Goal: Task Accomplishment & Management: Manage account settings

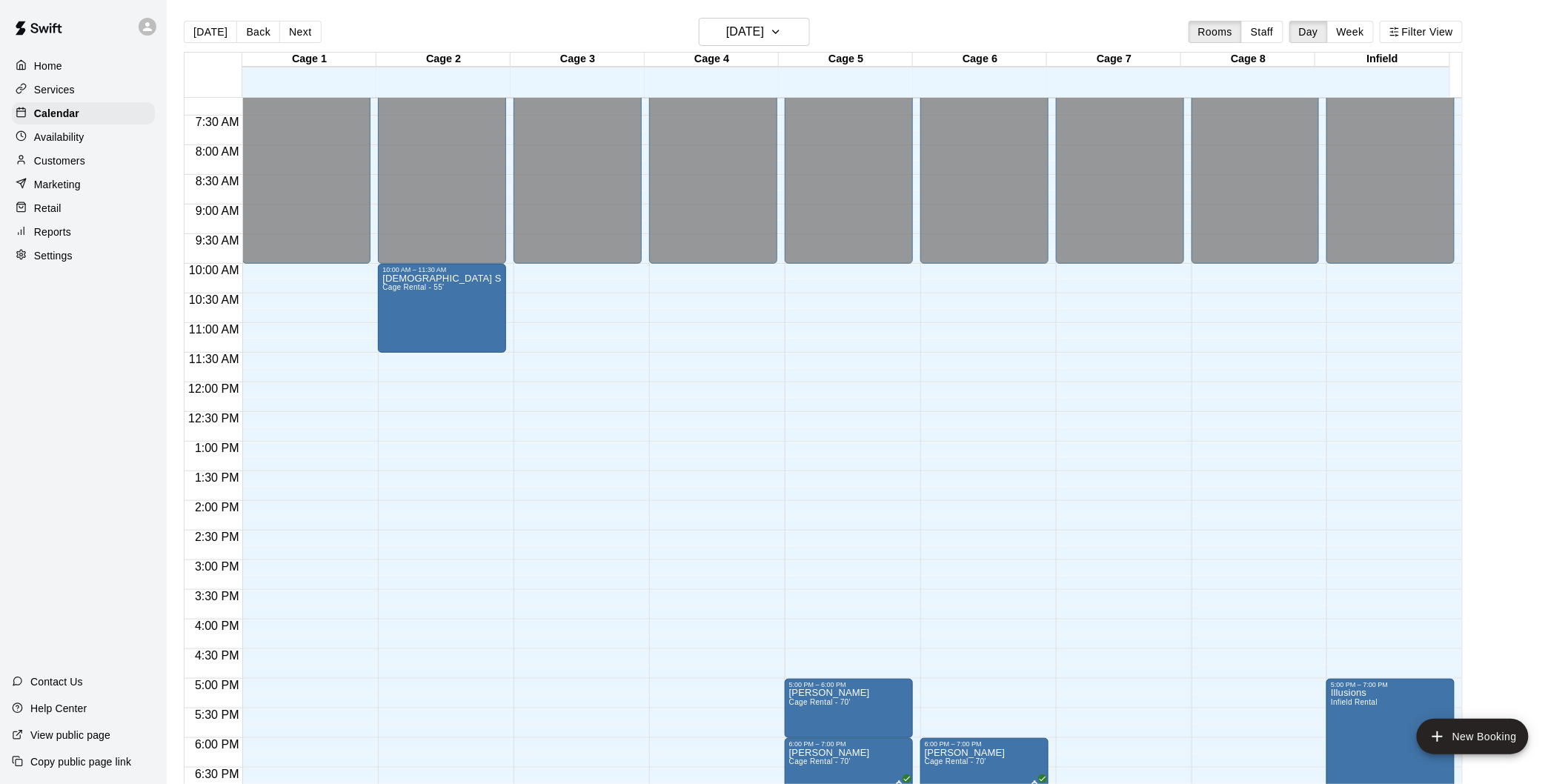
scroll to position [510, 0]
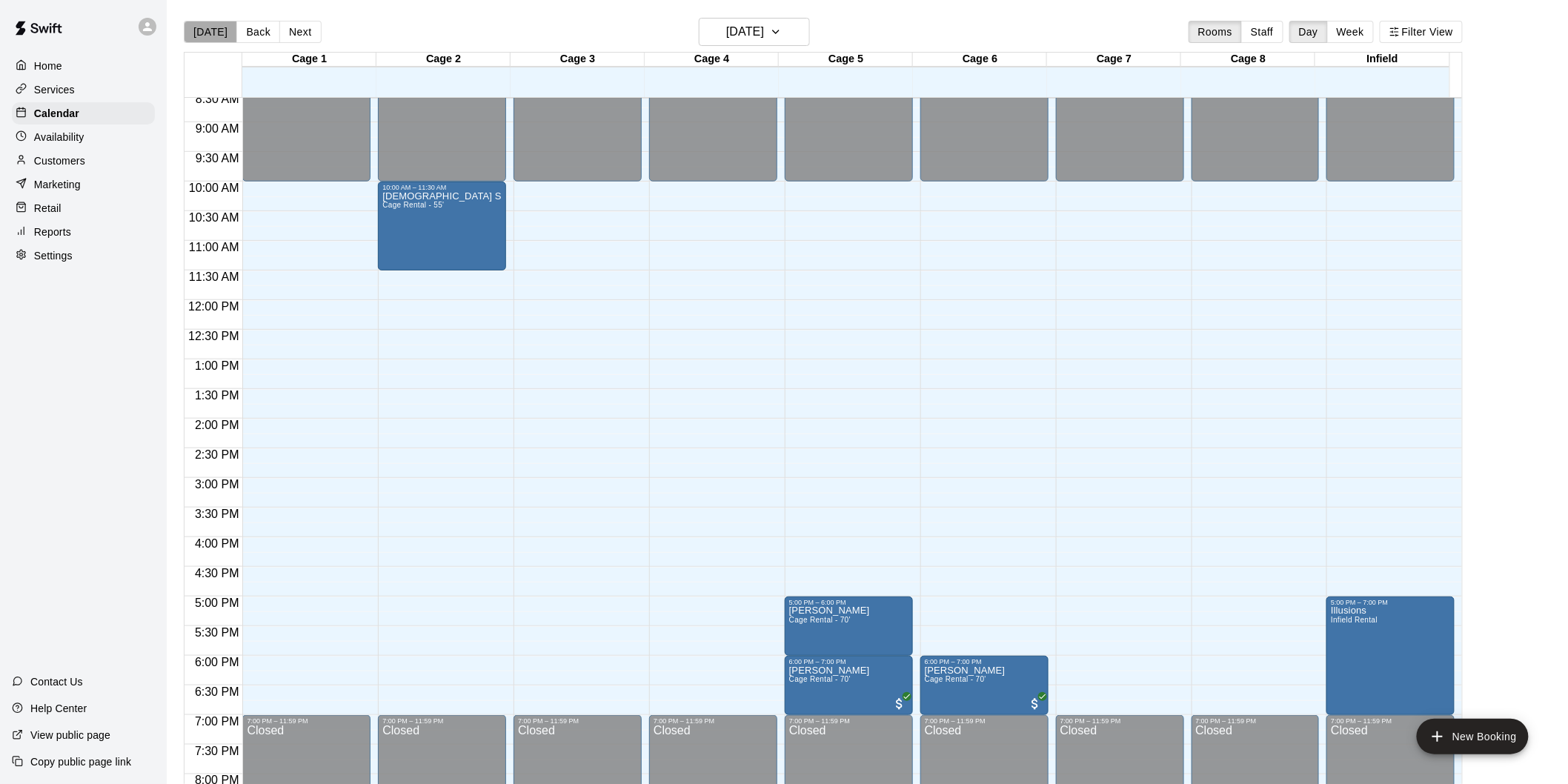
click at [218, 34] on button "[DATE]" at bounding box center [210, 31] width 53 height 22
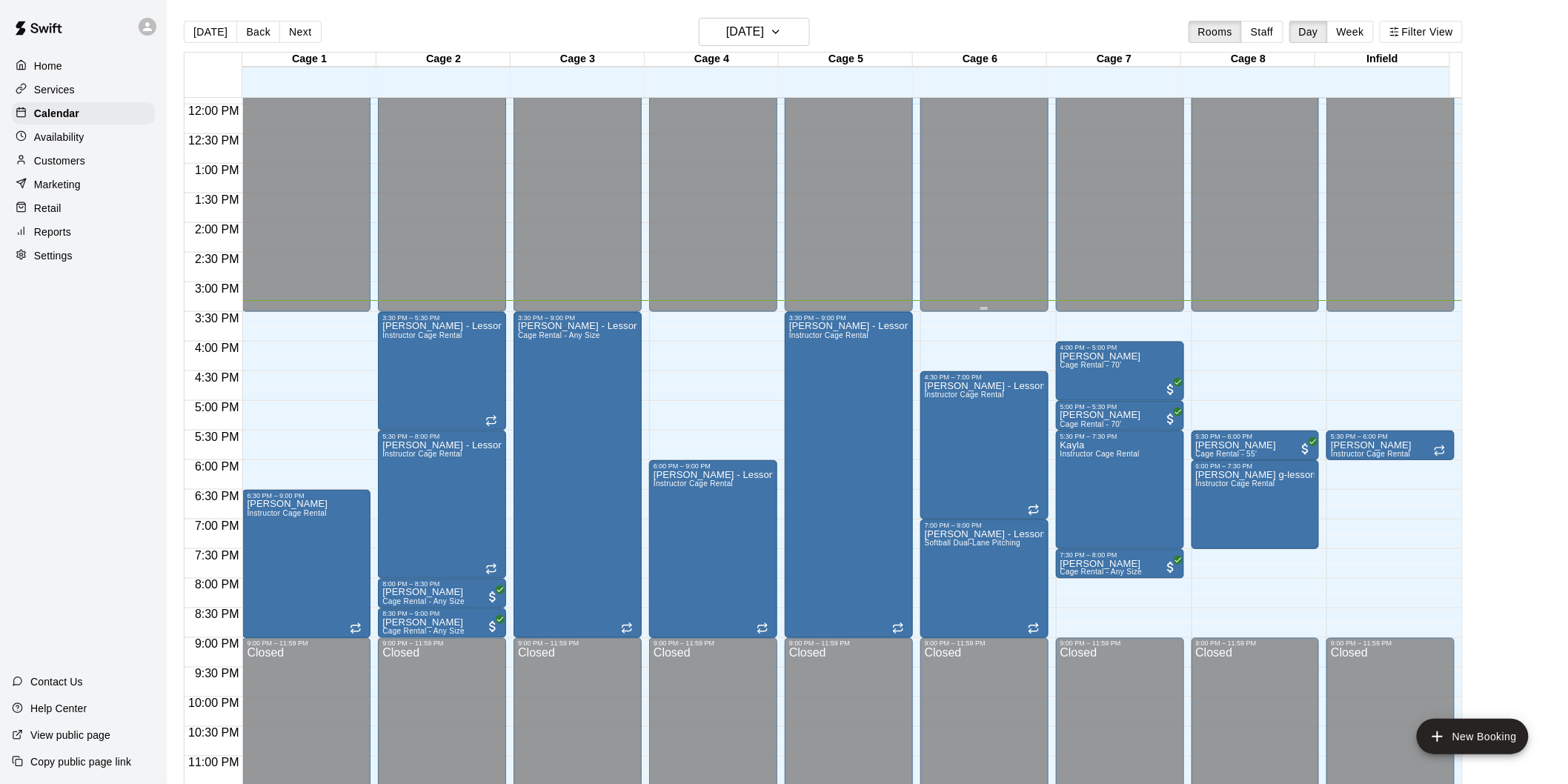
scroll to position [720, 0]
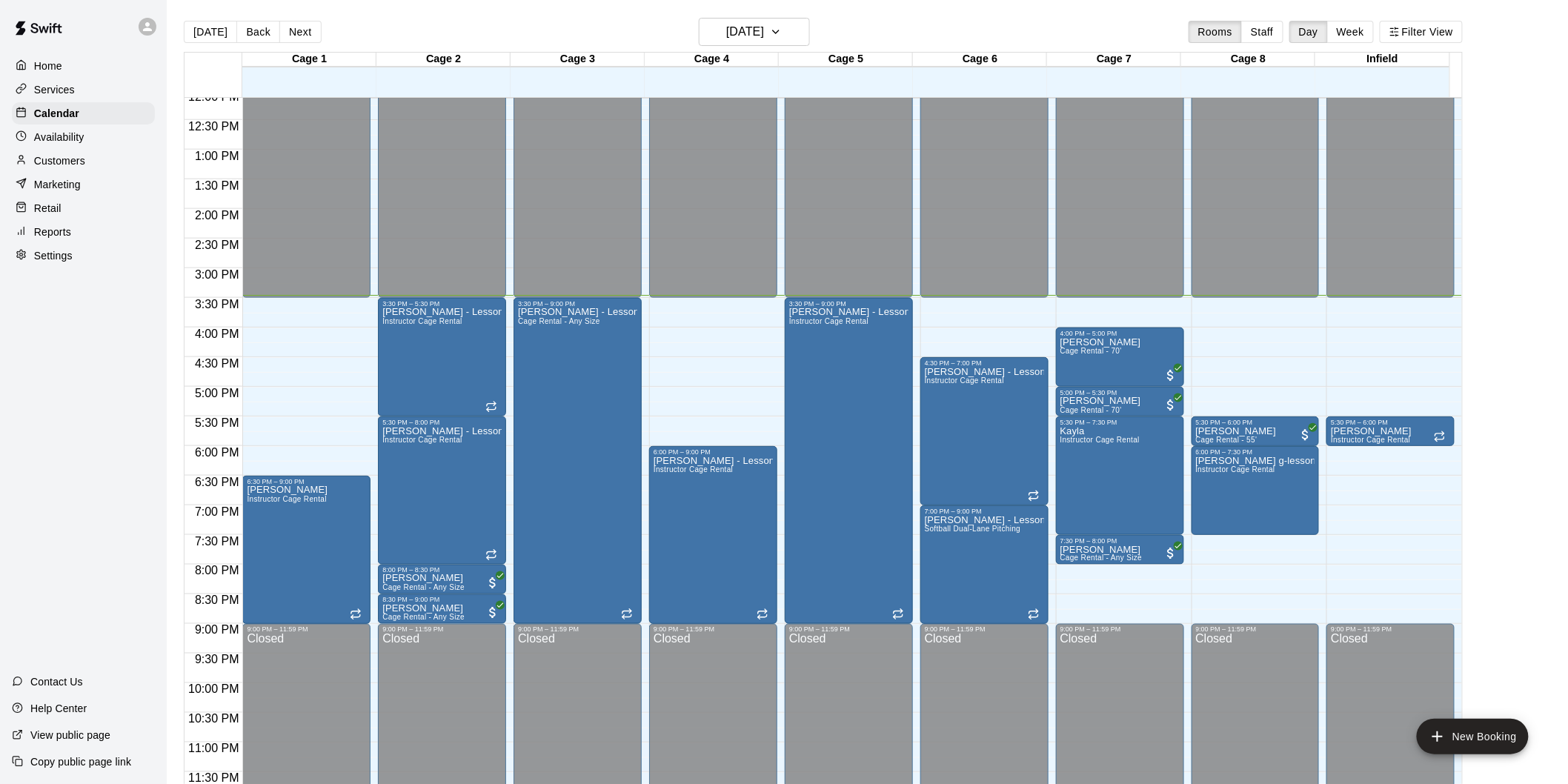
click at [1524, 314] on main "Today Back Next Monday Aug 11 Rooms Staff Day Week Filter View Cage 1 11 Mon Ca…" at bounding box center [867, 410] width 1389 height 784
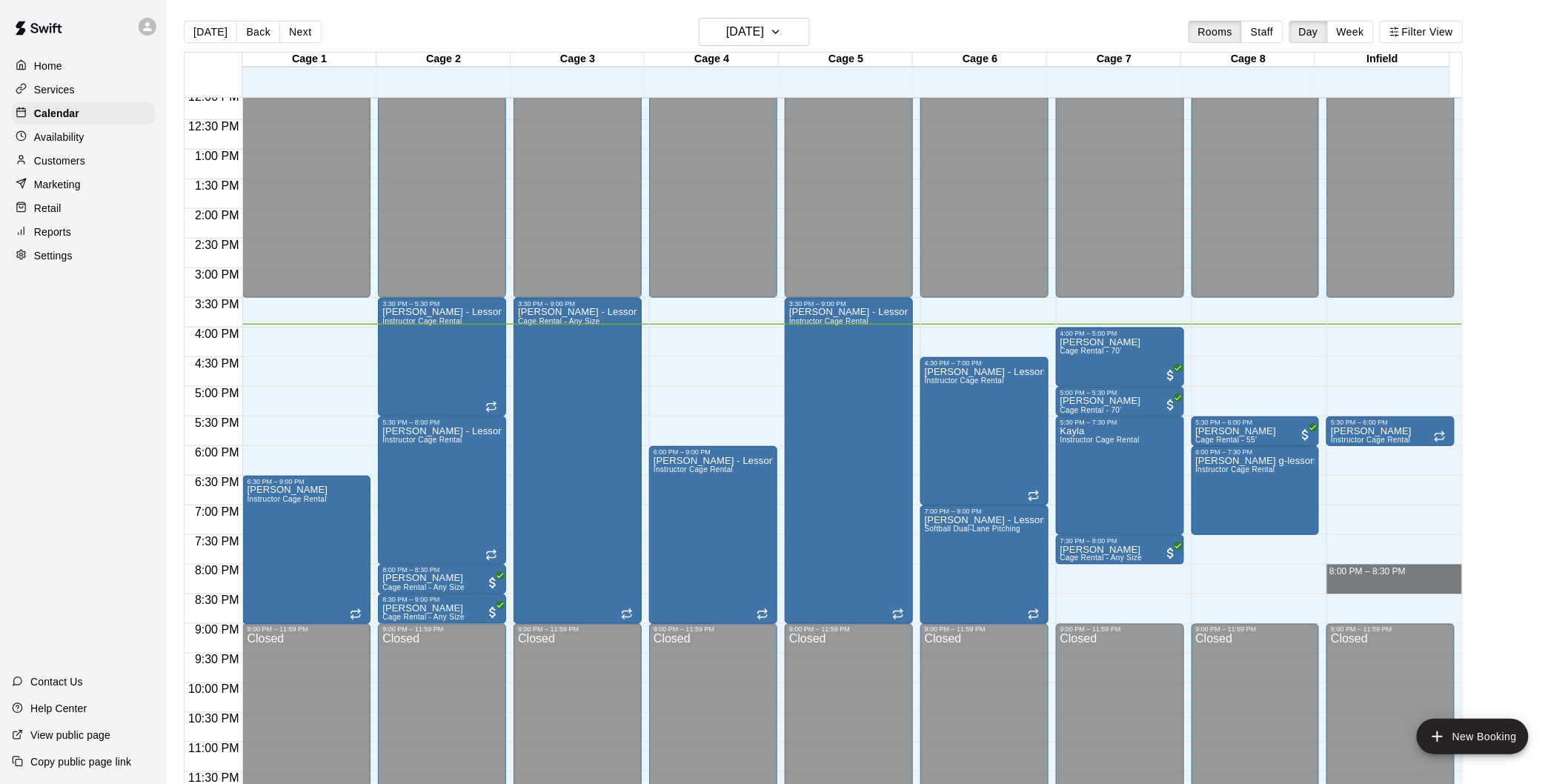
drag, startPoint x: 1375, startPoint y: 572, endPoint x: 1378, endPoint y: 593, distance: 21.2
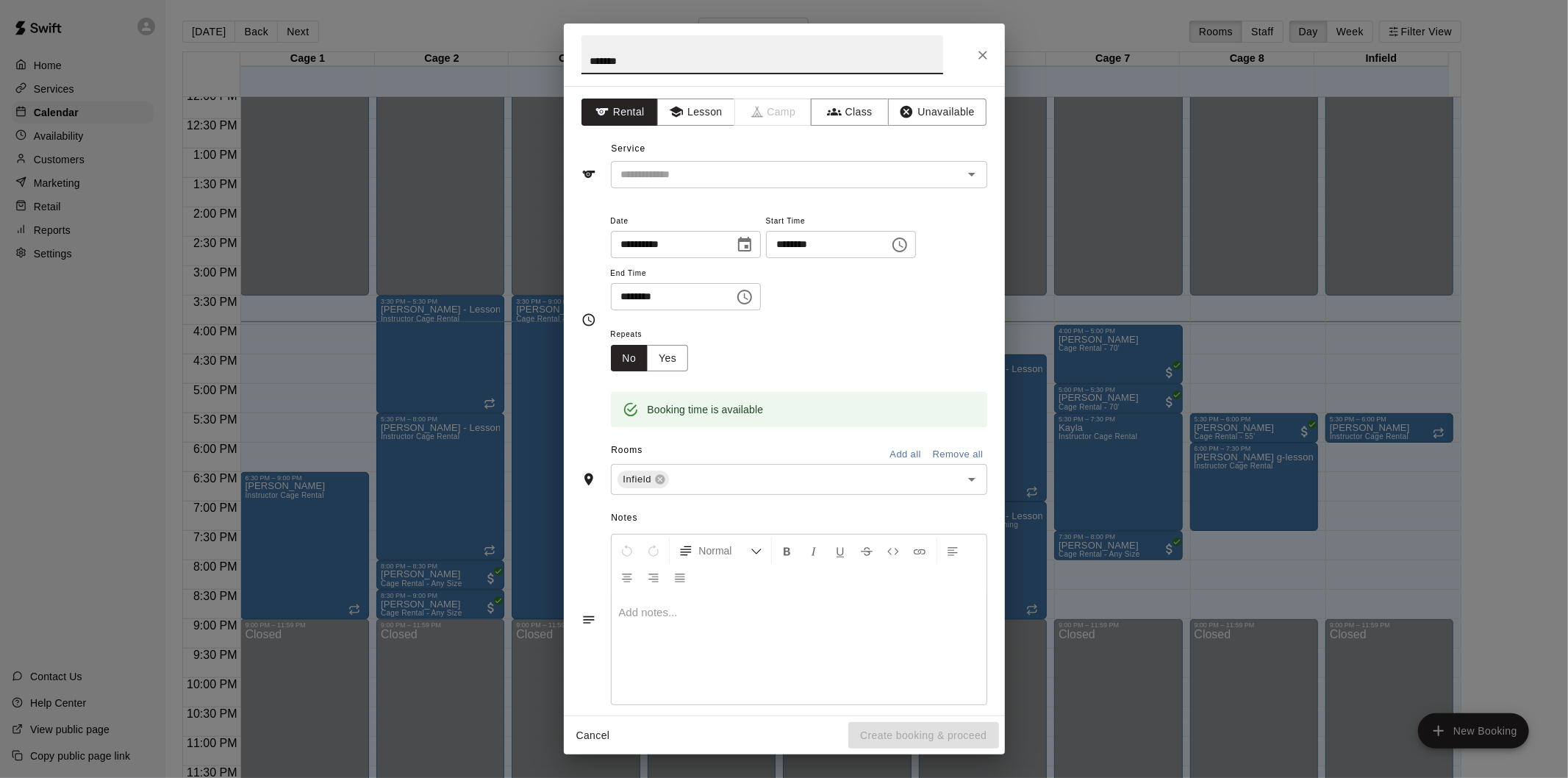
type input "*******"
click at [968, 174] on icon "Open" at bounding box center [972, 174] width 8 height 4
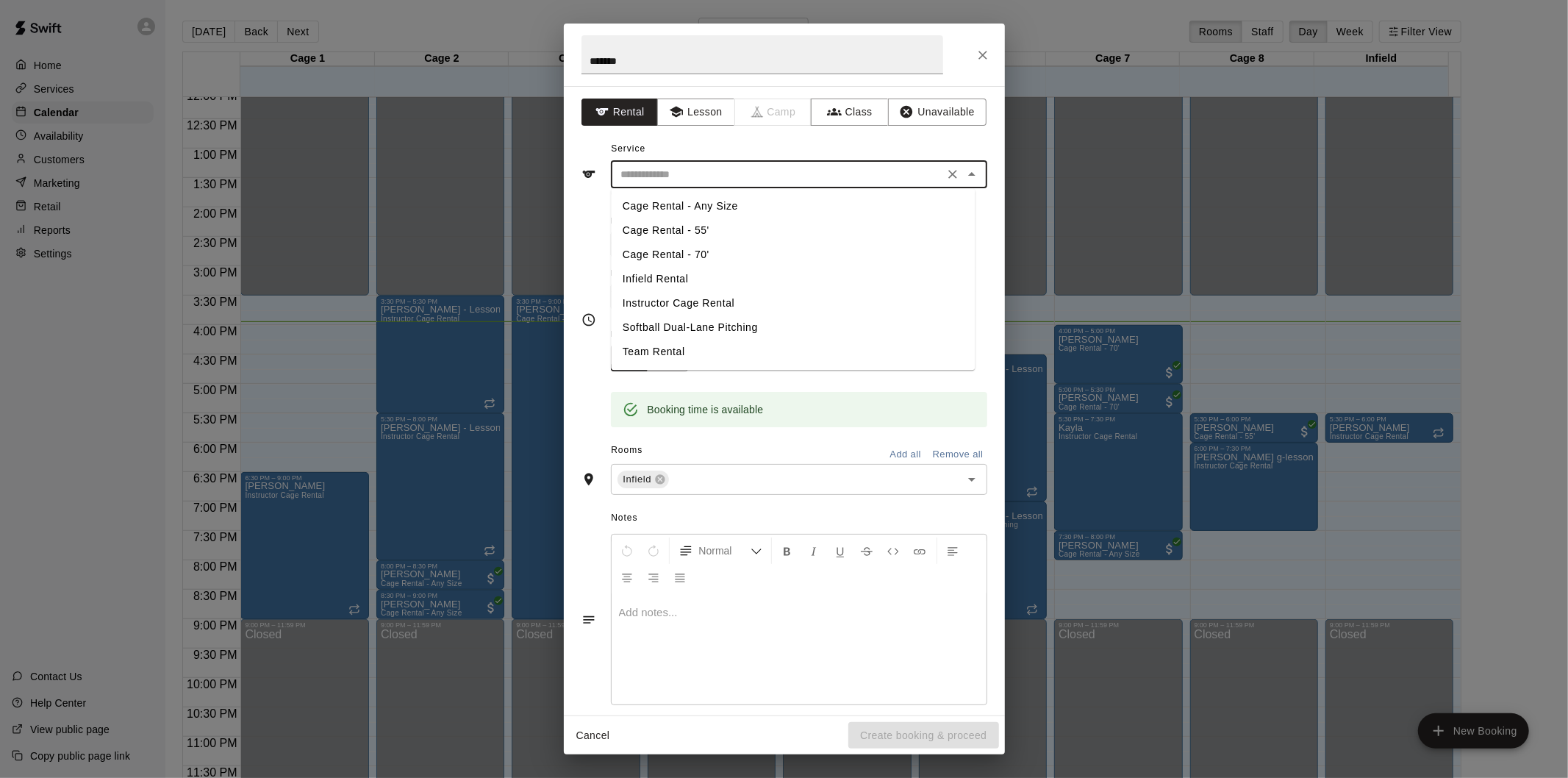
click at [699, 278] on li "Infield Rental" at bounding box center [793, 279] width 364 height 24
type input "**********"
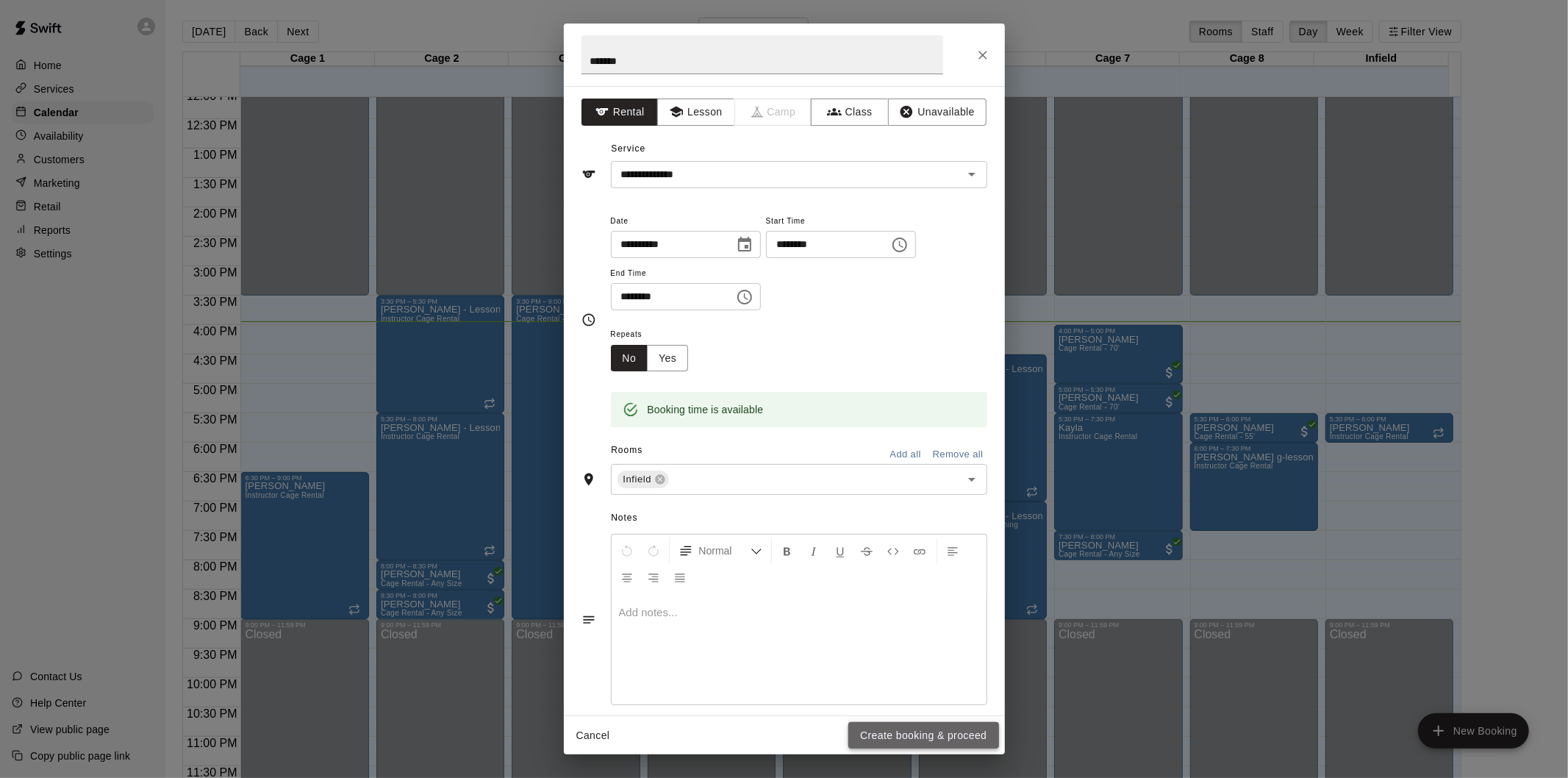
click at [934, 741] on button "Create booking & proceed" at bounding box center [924, 736] width 150 height 27
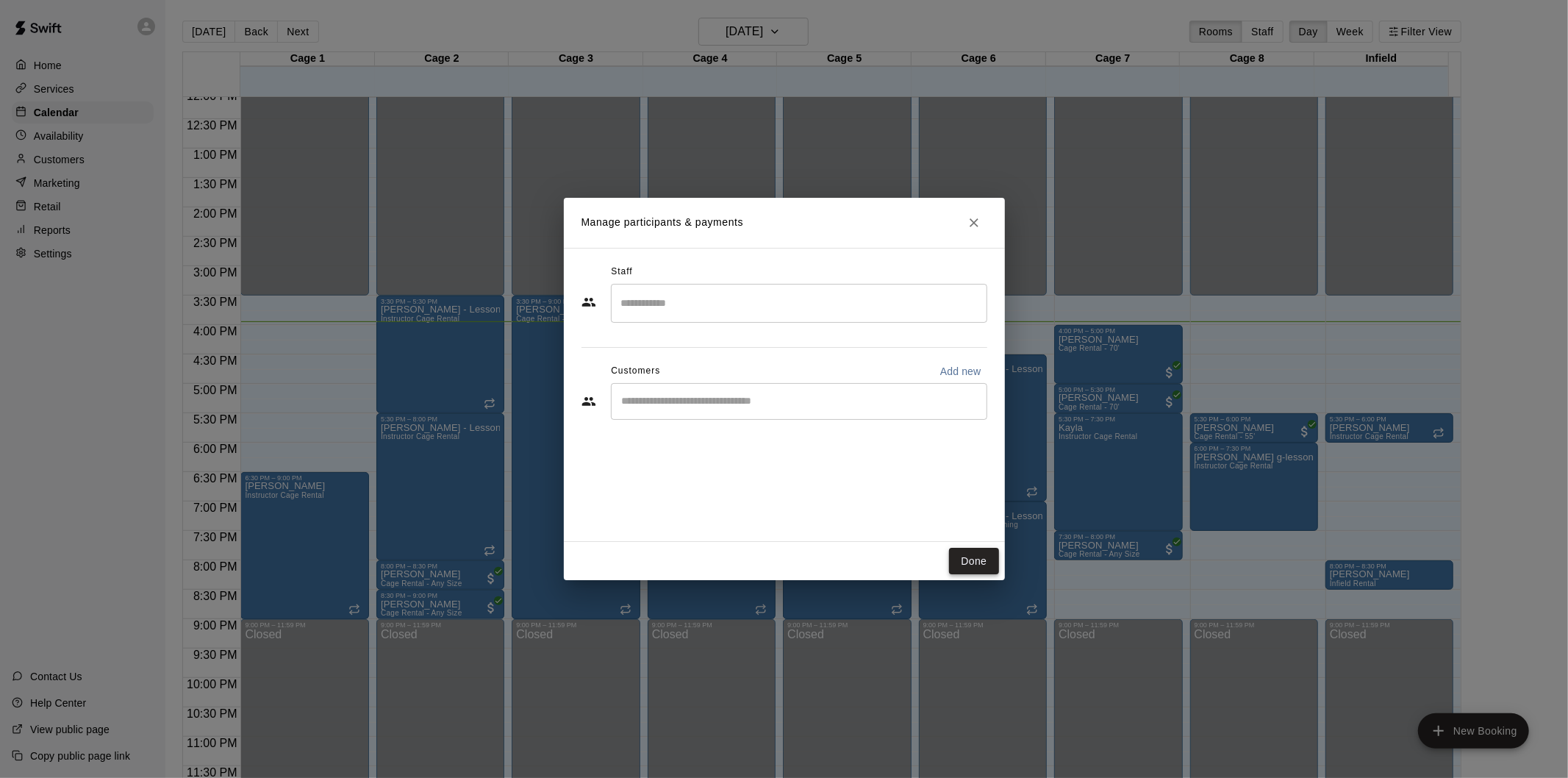
click at [961, 563] on button "Done" at bounding box center [974, 561] width 49 height 27
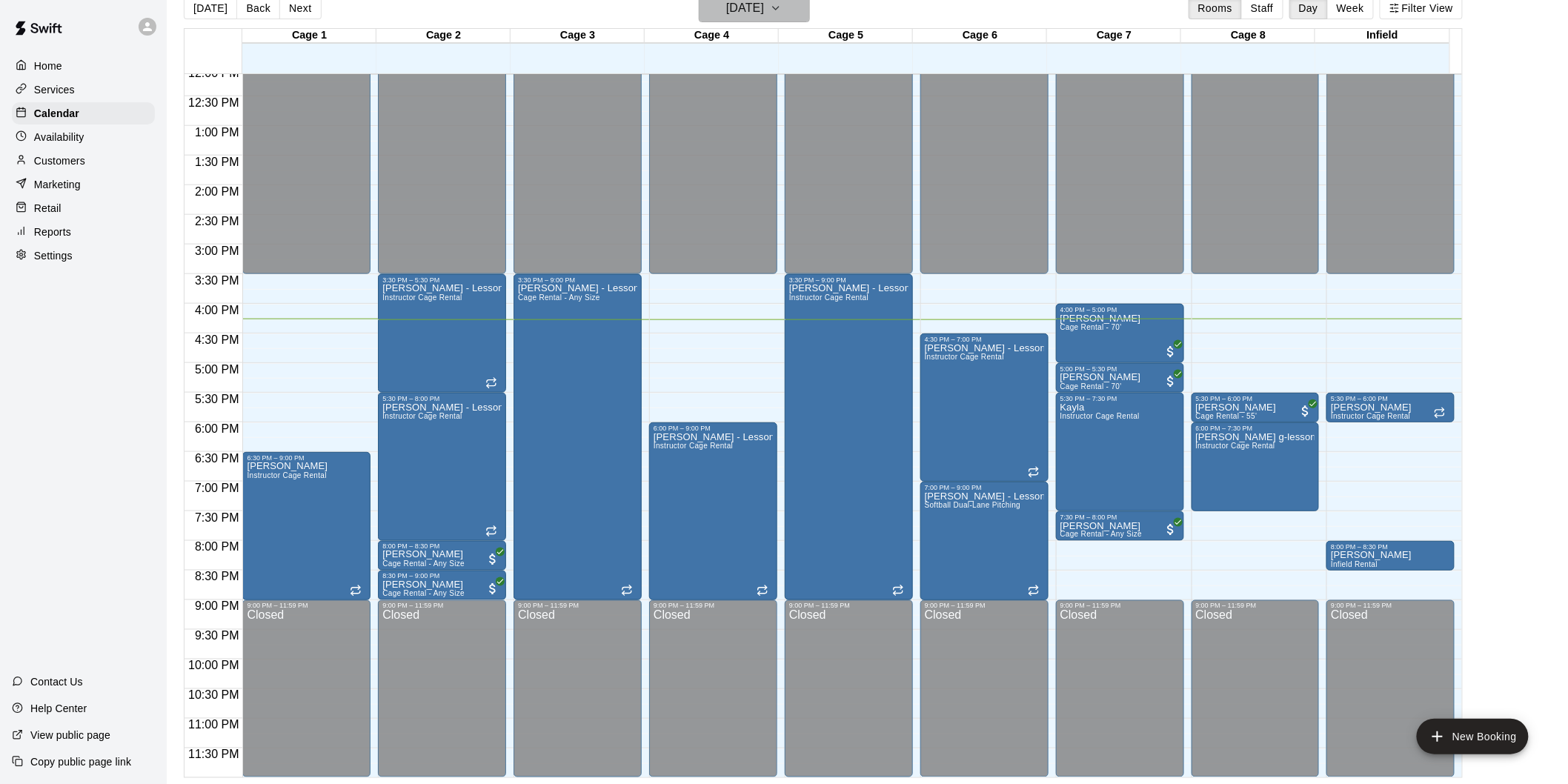
click at [726, 13] on h6 "[DATE]" at bounding box center [744, 8] width 37 height 21
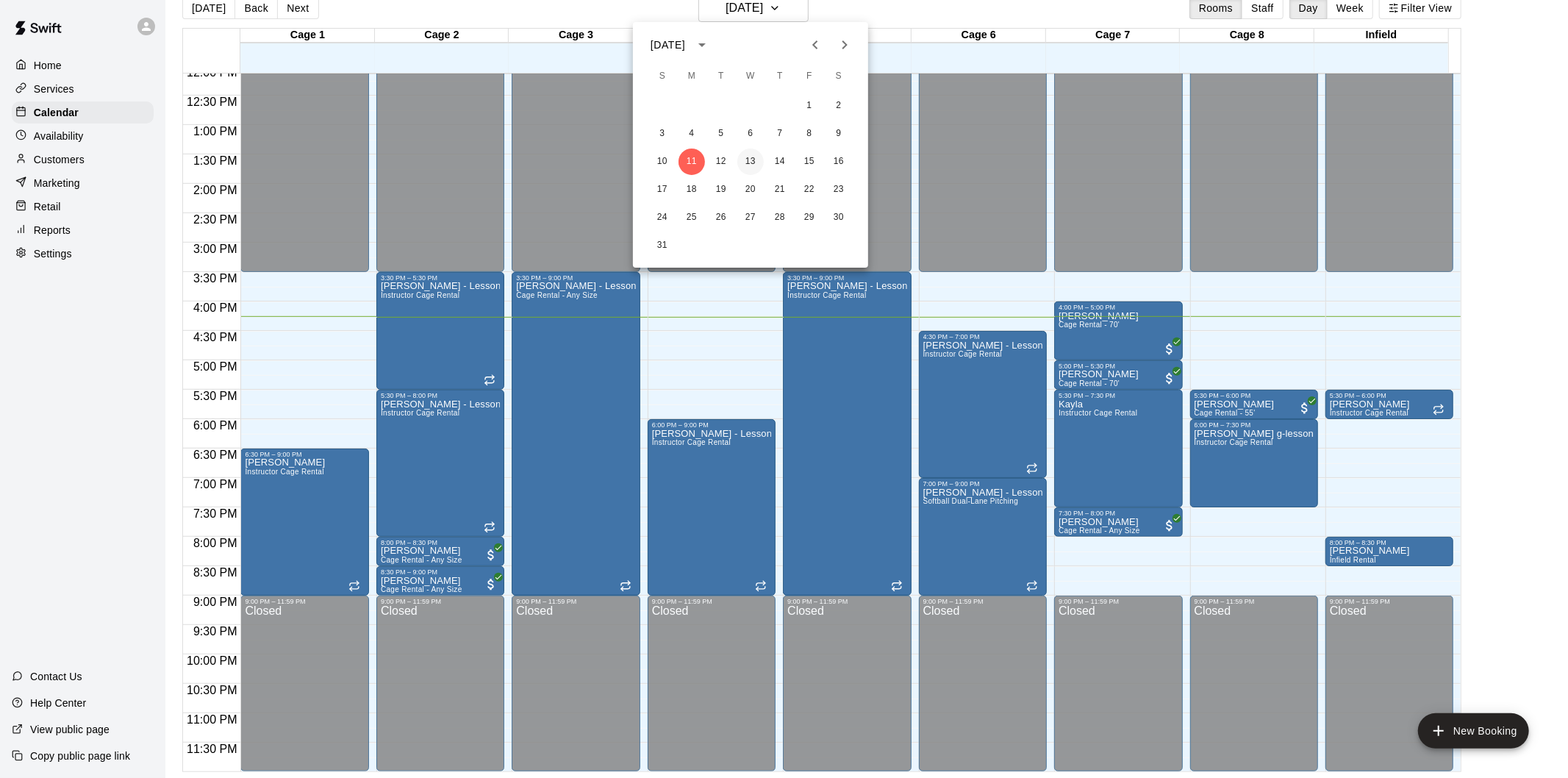
click at [751, 159] on button "13" at bounding box center [751, 162] width 27 height 27
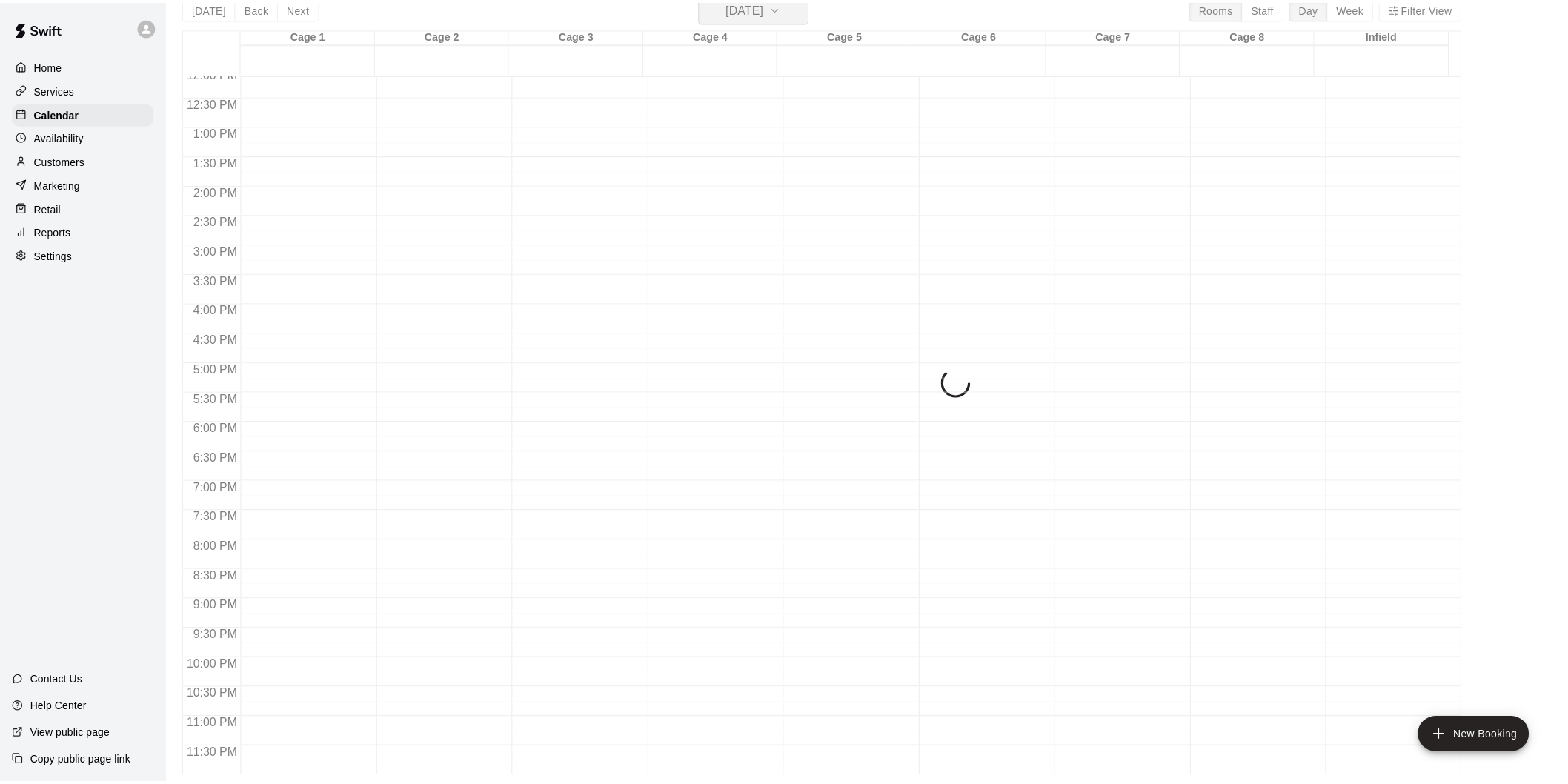
scroll to position [18, 0]
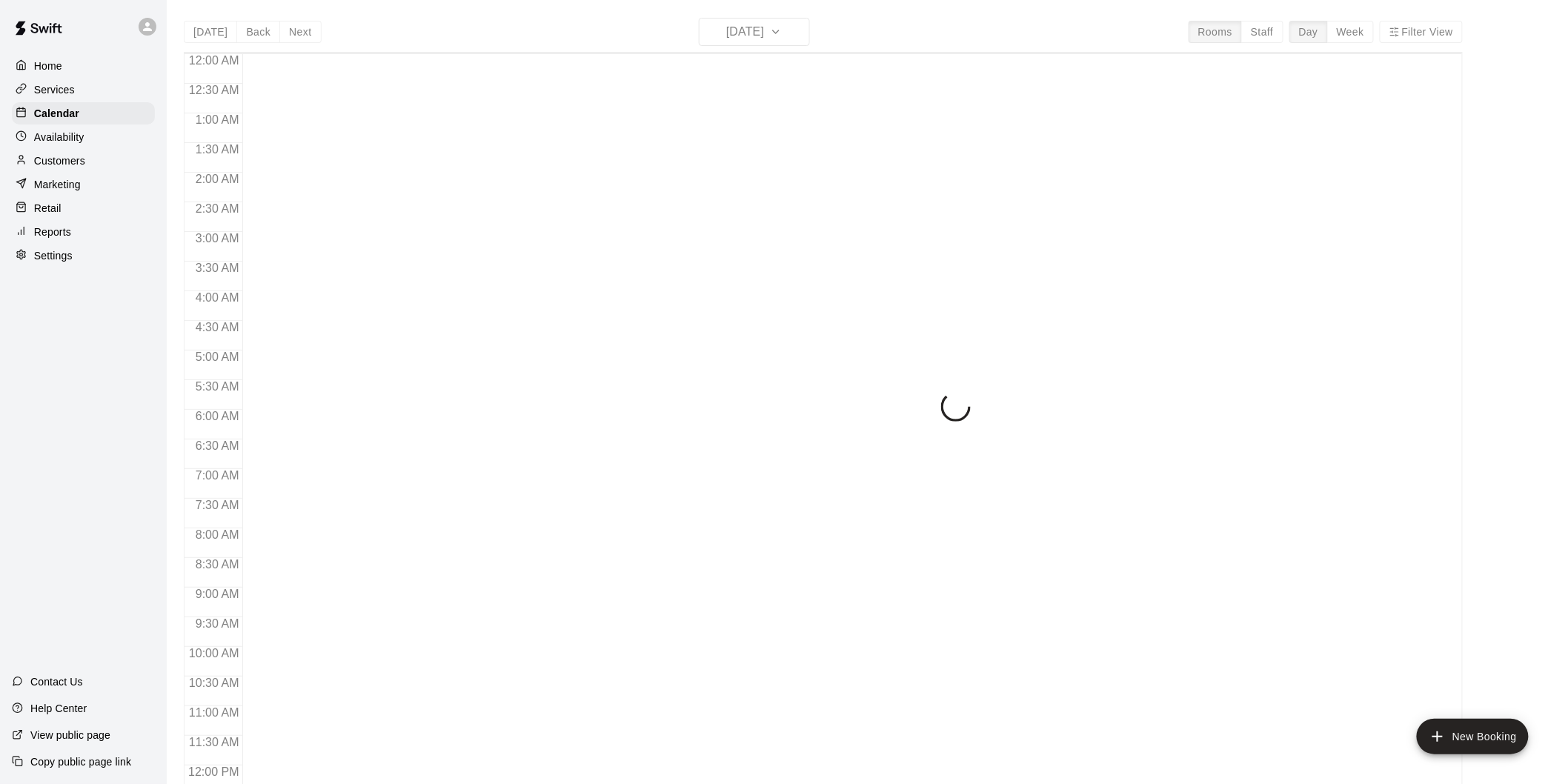
scroll to position [675, 0]
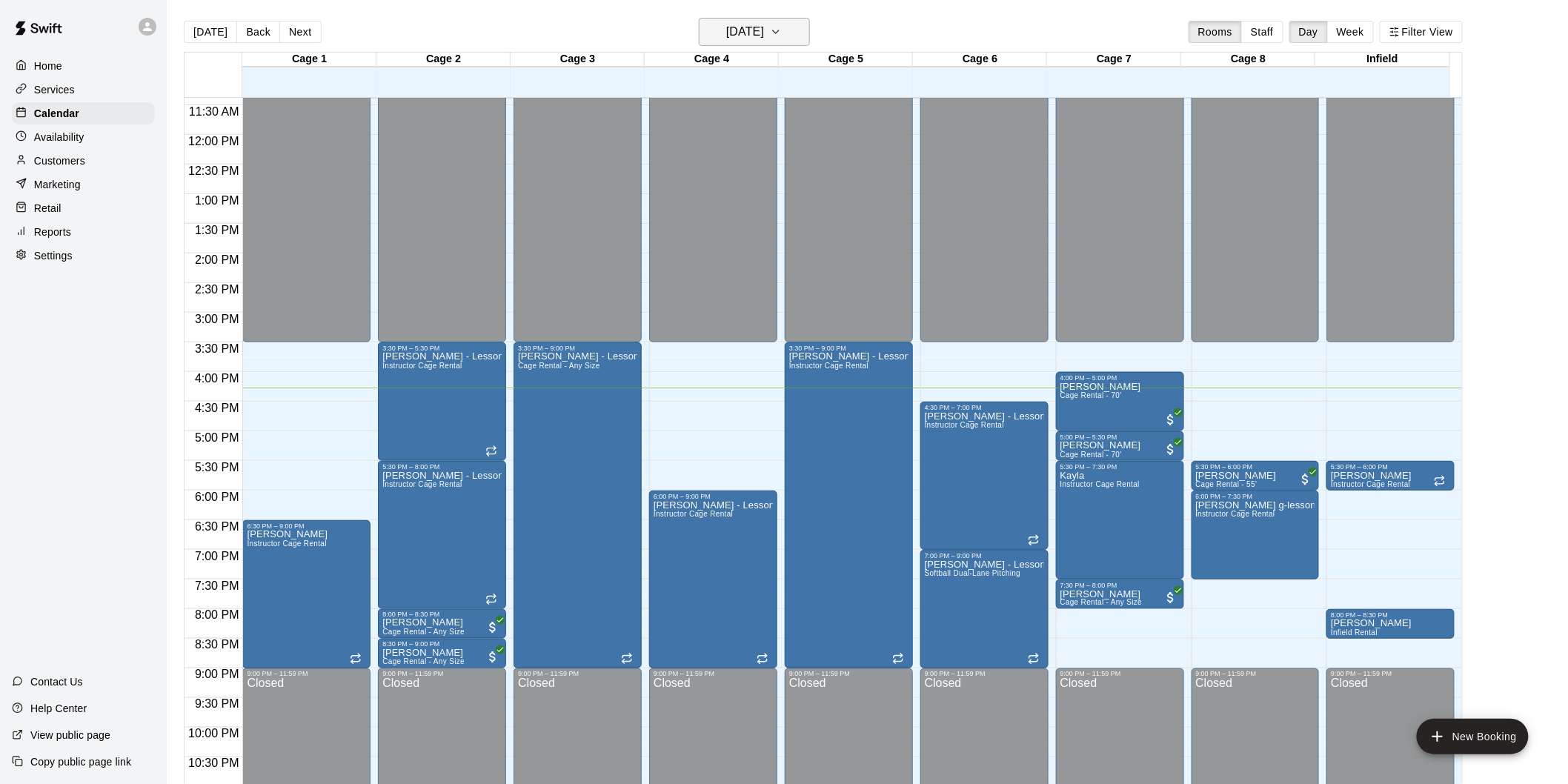
click at [779, 20] on button "[DATE]" at bounding box center [753, 31] width 111 height 28
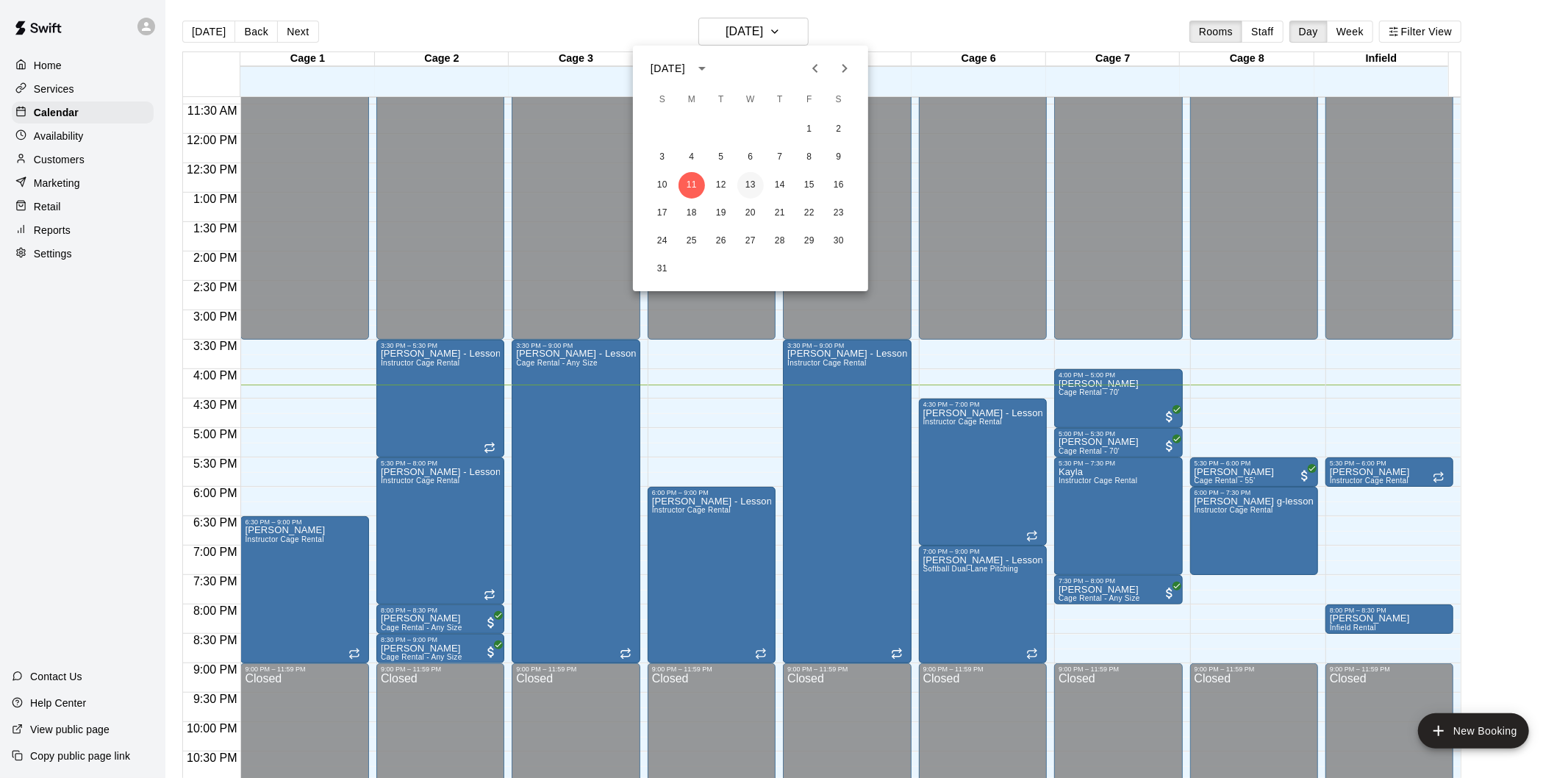
click at [745, 186] on button "13" at bounding box center [751, 185] width 27 height 27
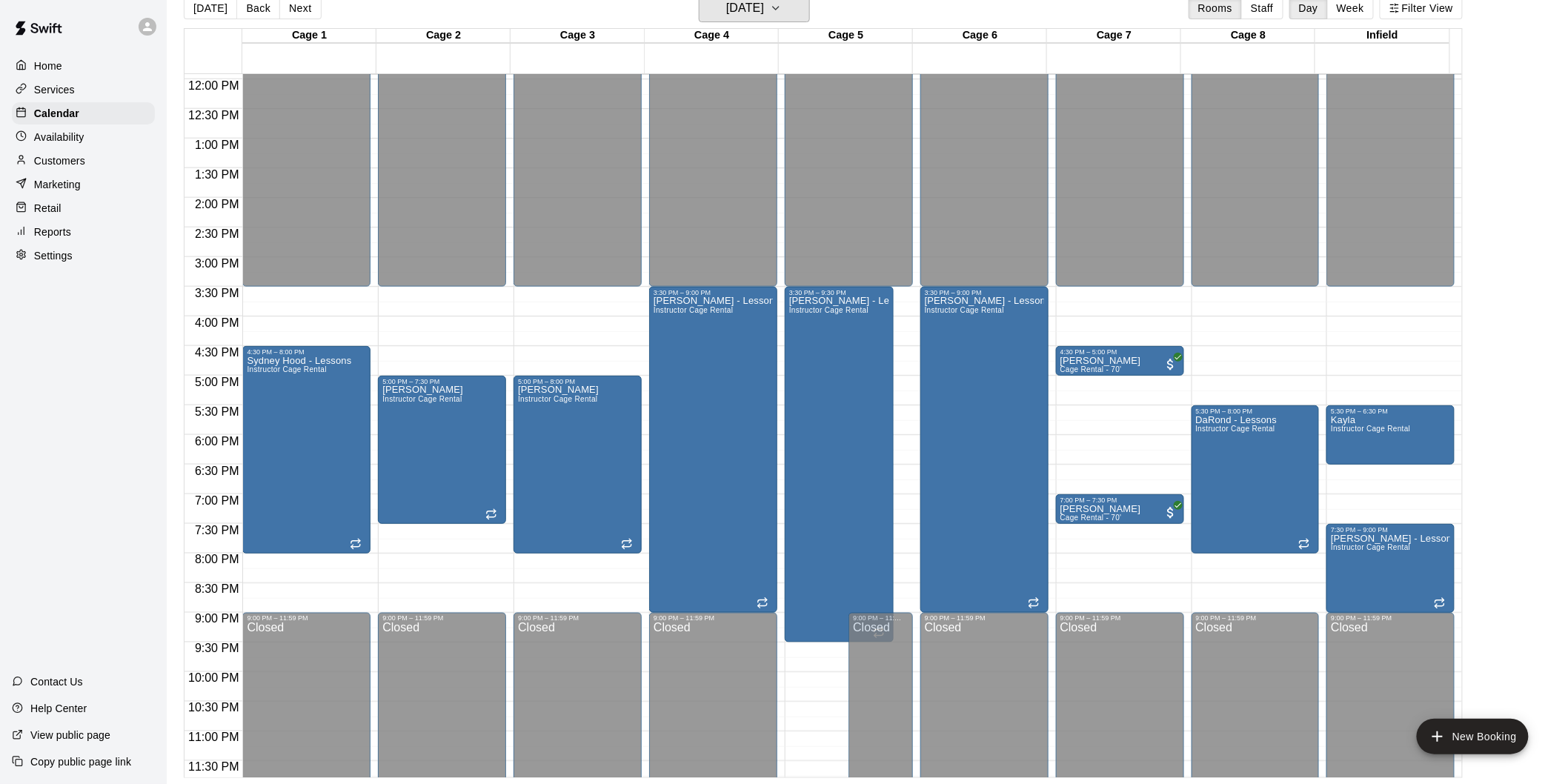
scroll to position [720, 0]
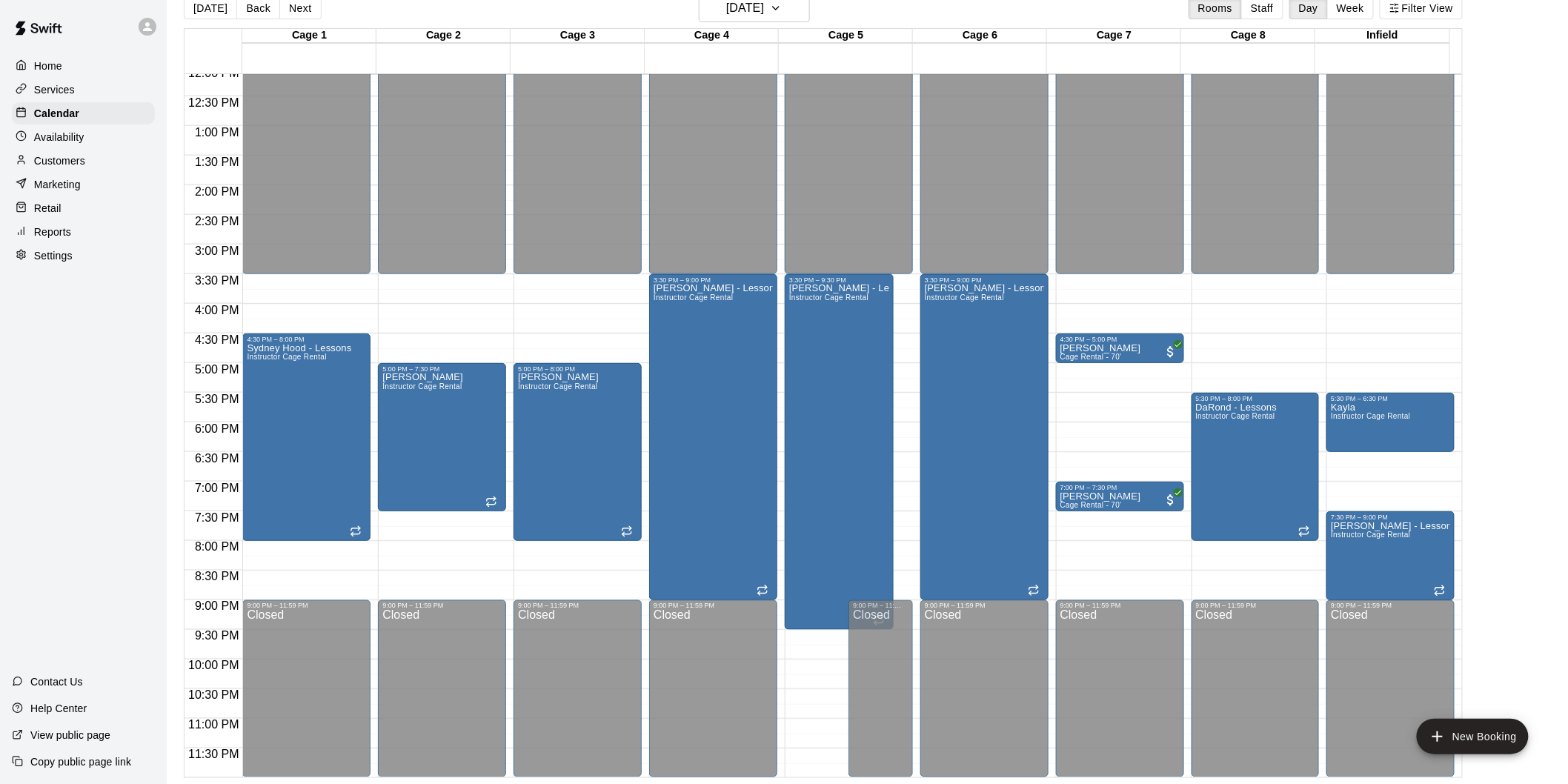
drag, startPoint x: 211, startPoint y: 12, endPoint x: 232, endPoint y: 1, distance: 23.7
click at [211, 11] on button "[DATE]" at bounding box center [210, 8] width 53 height 22
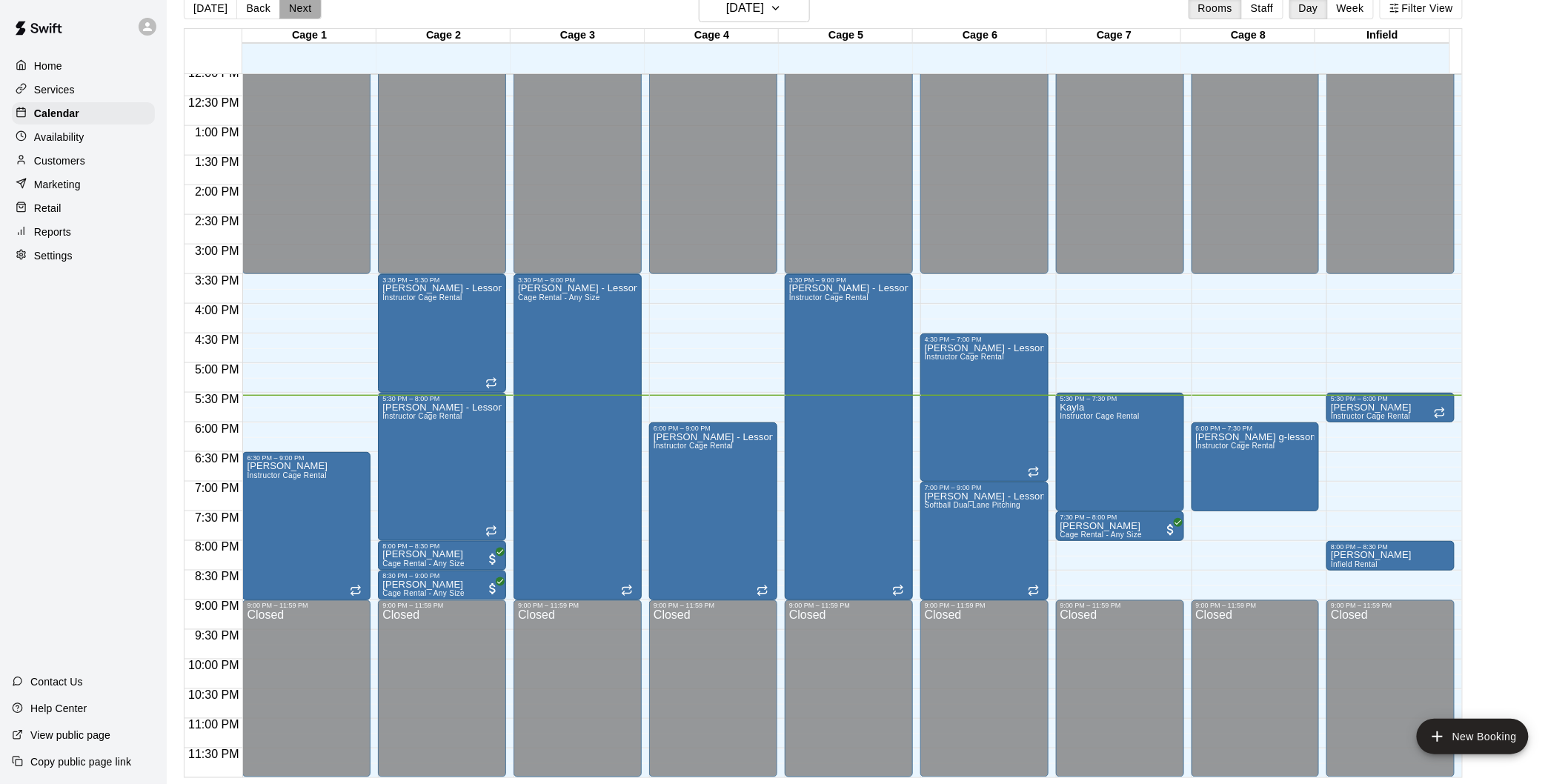
click at [289, 6] on button "Next" at bounding box center [300, 8] width 41 height 22
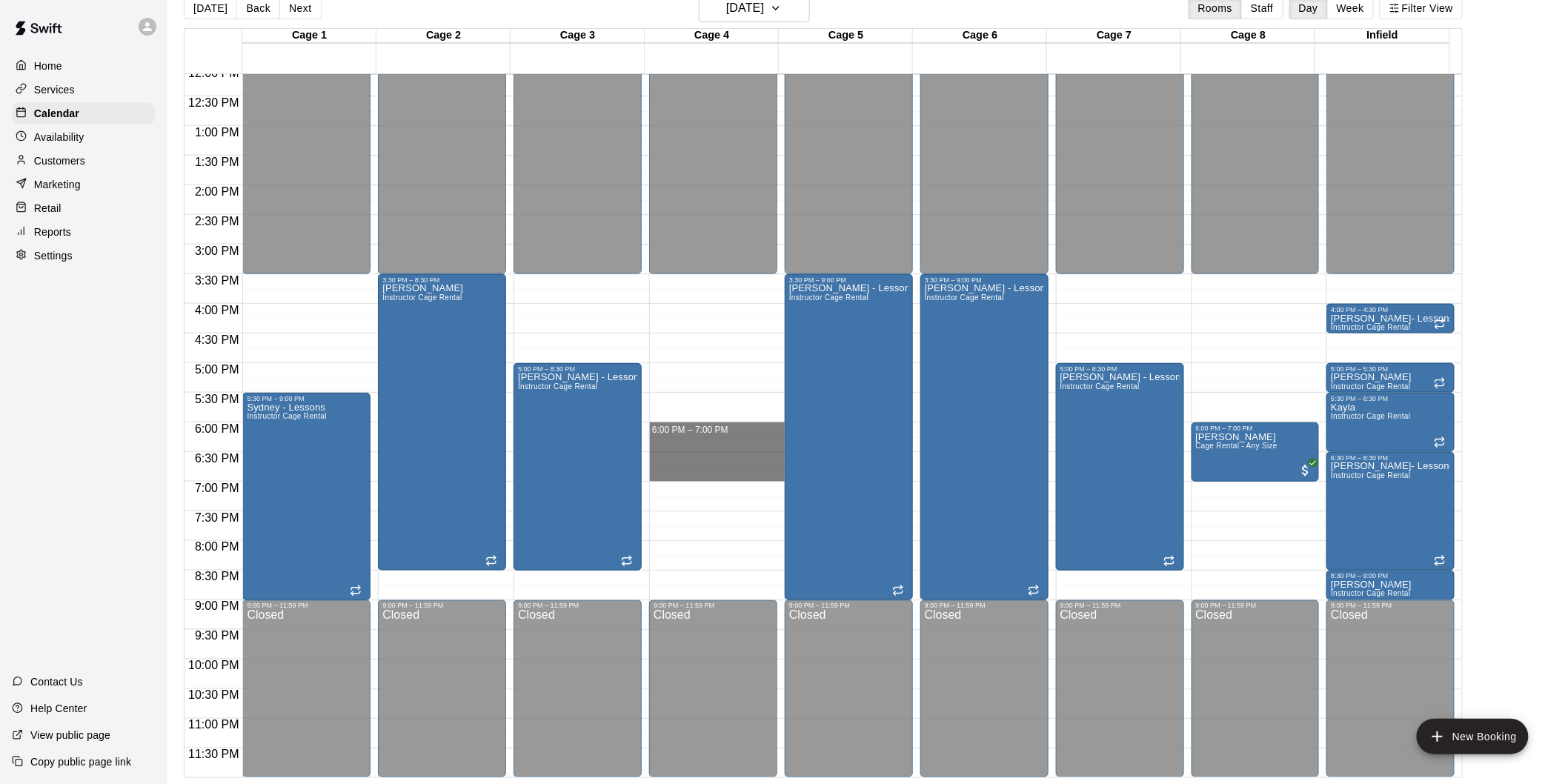
drag, startPoint x: 721, startPoint y: 423, endPoint x: 726, endPoint y: 475, distance: 52.2
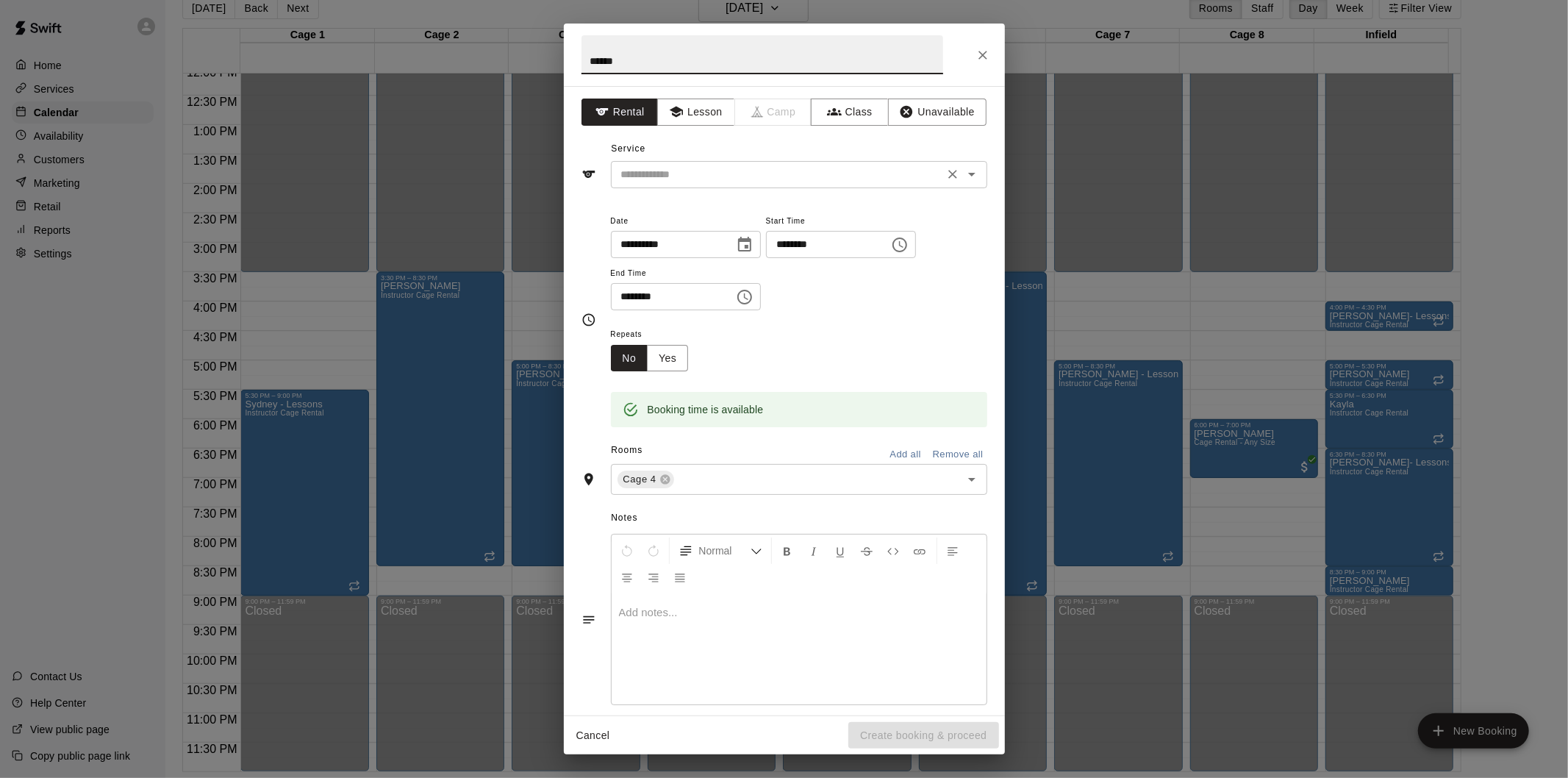
click at [964, 187] on div "​" at bounding box center [799, 174] width 376 height 27
type input "******"
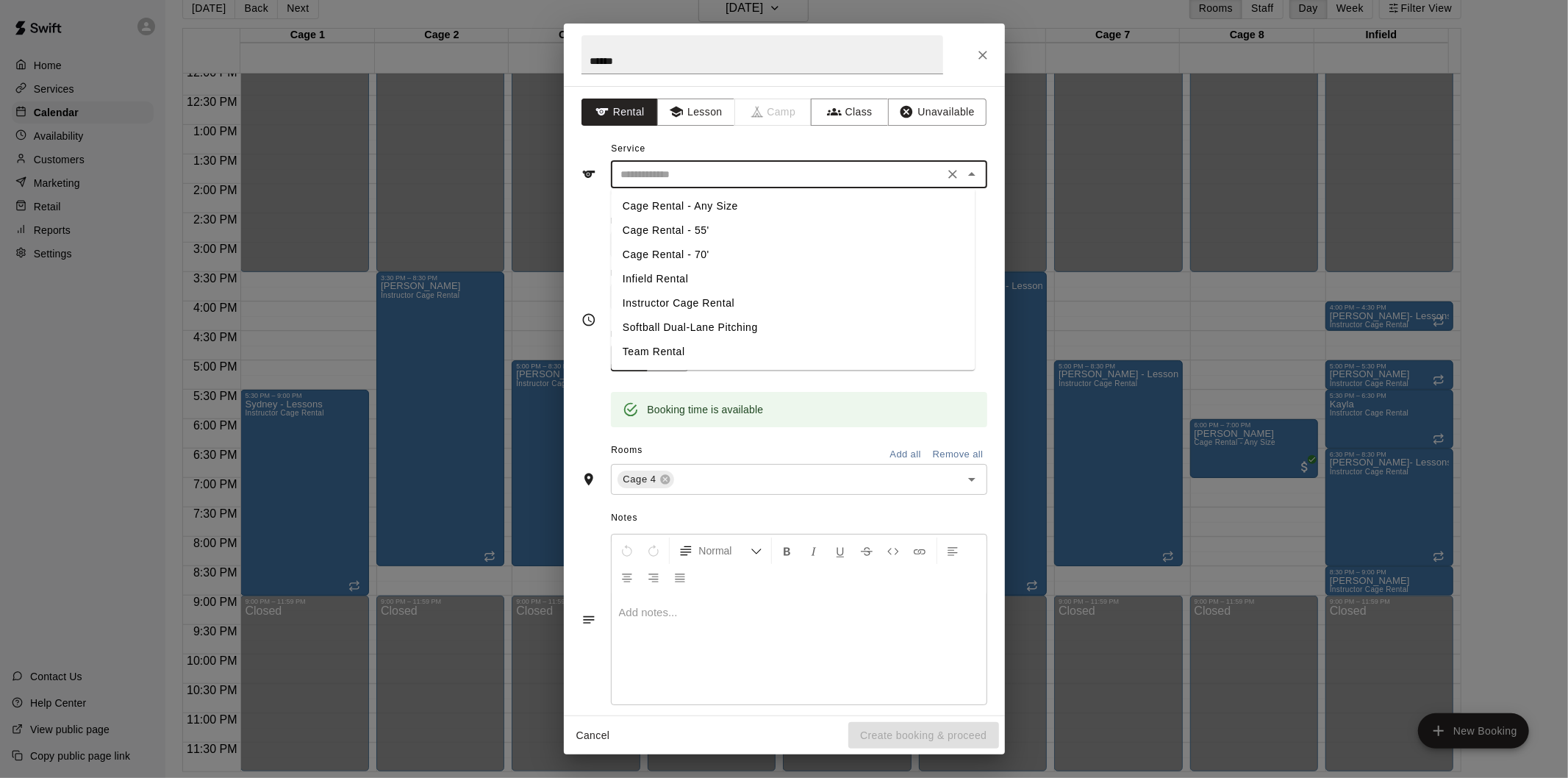
click at [714, 294] on li "Instructor Cage Rental" at bounding box center [793, 303] width 364 height 24
type input "**********"
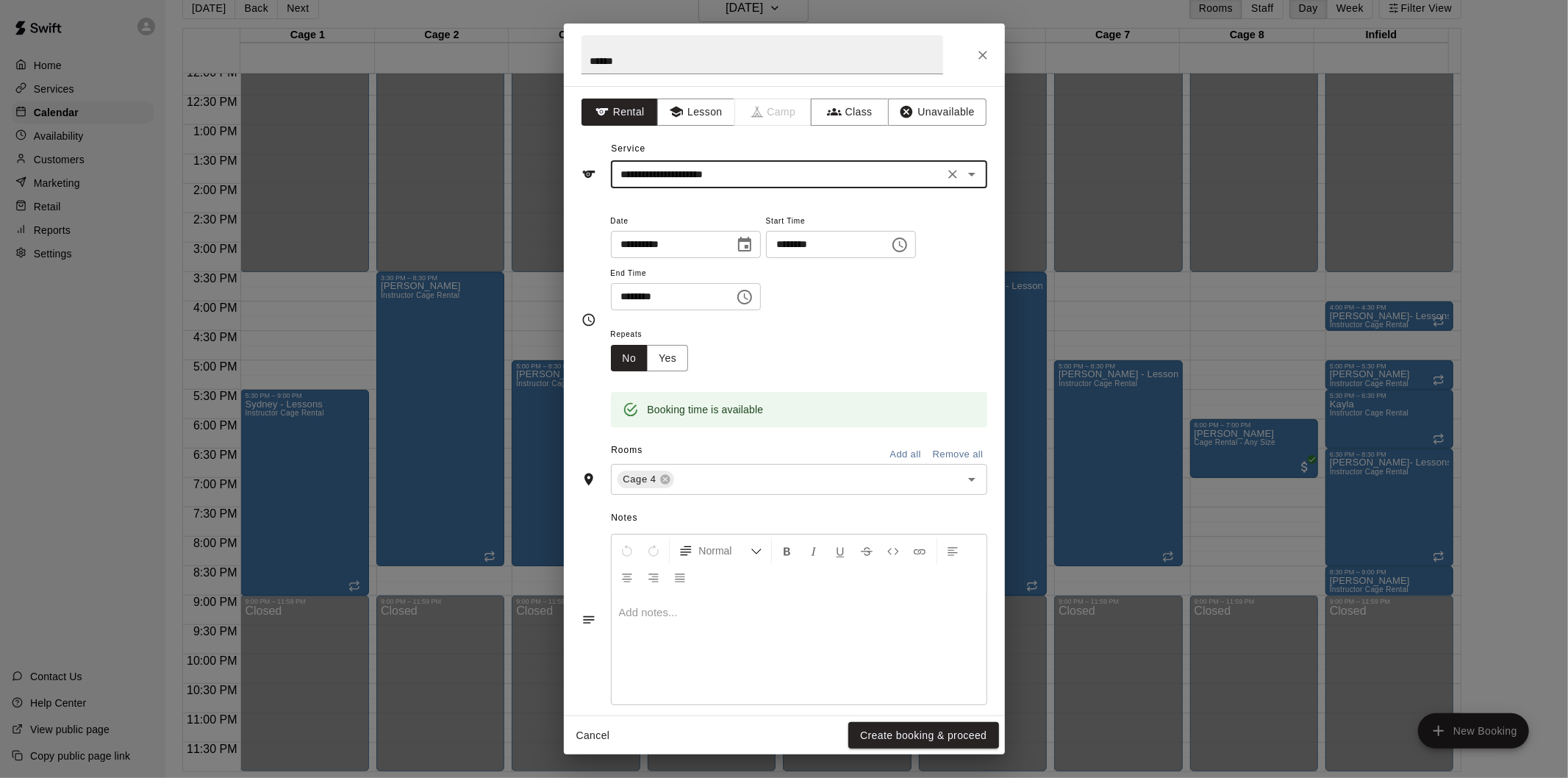
click at [966, 733] on button "Create booking & proceed" at bounding box center [924, 736] width 150 height 27
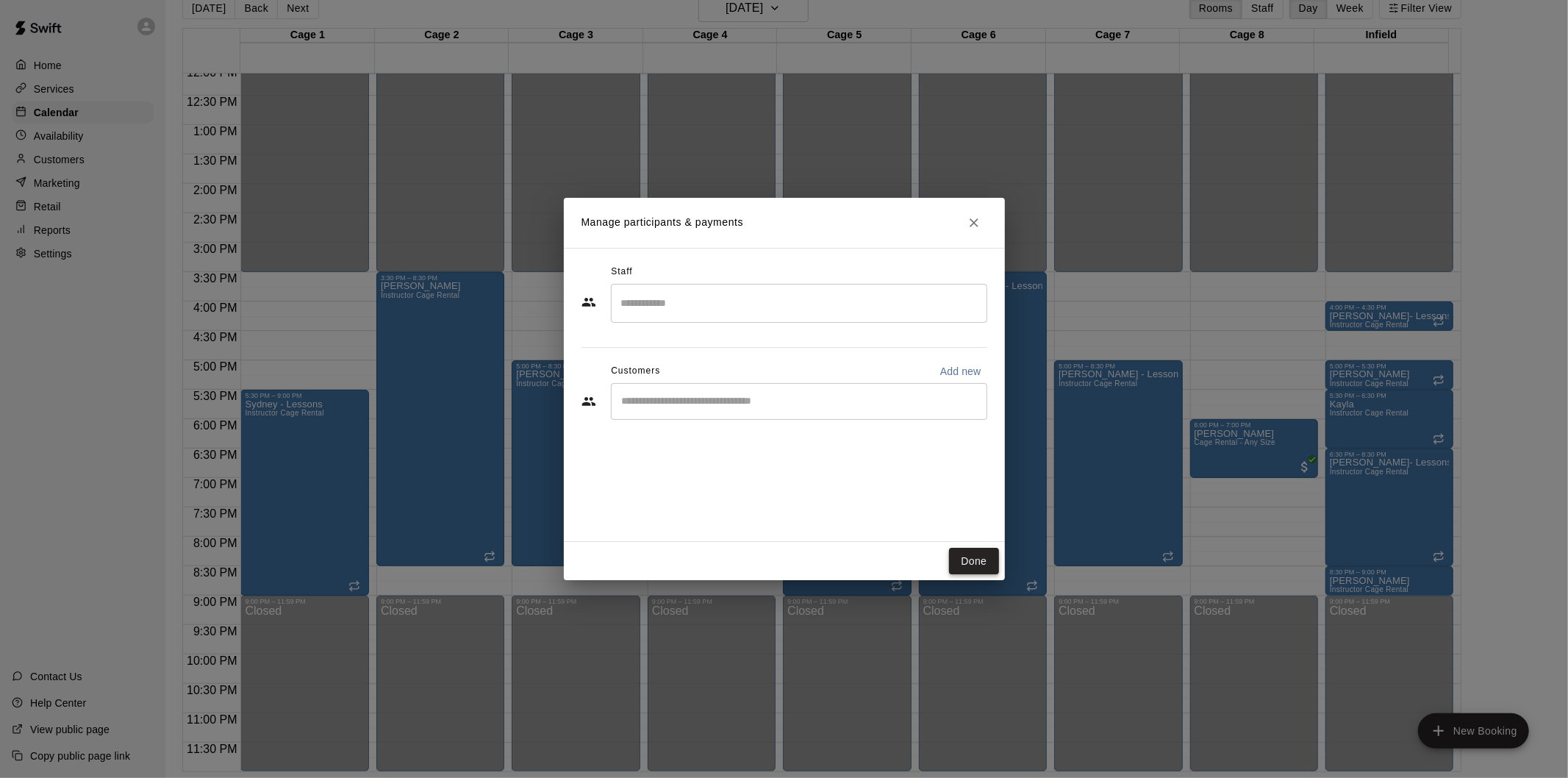
click at [957, 555] on button "Done" at bounding box center [974, 561] width 49 height 27
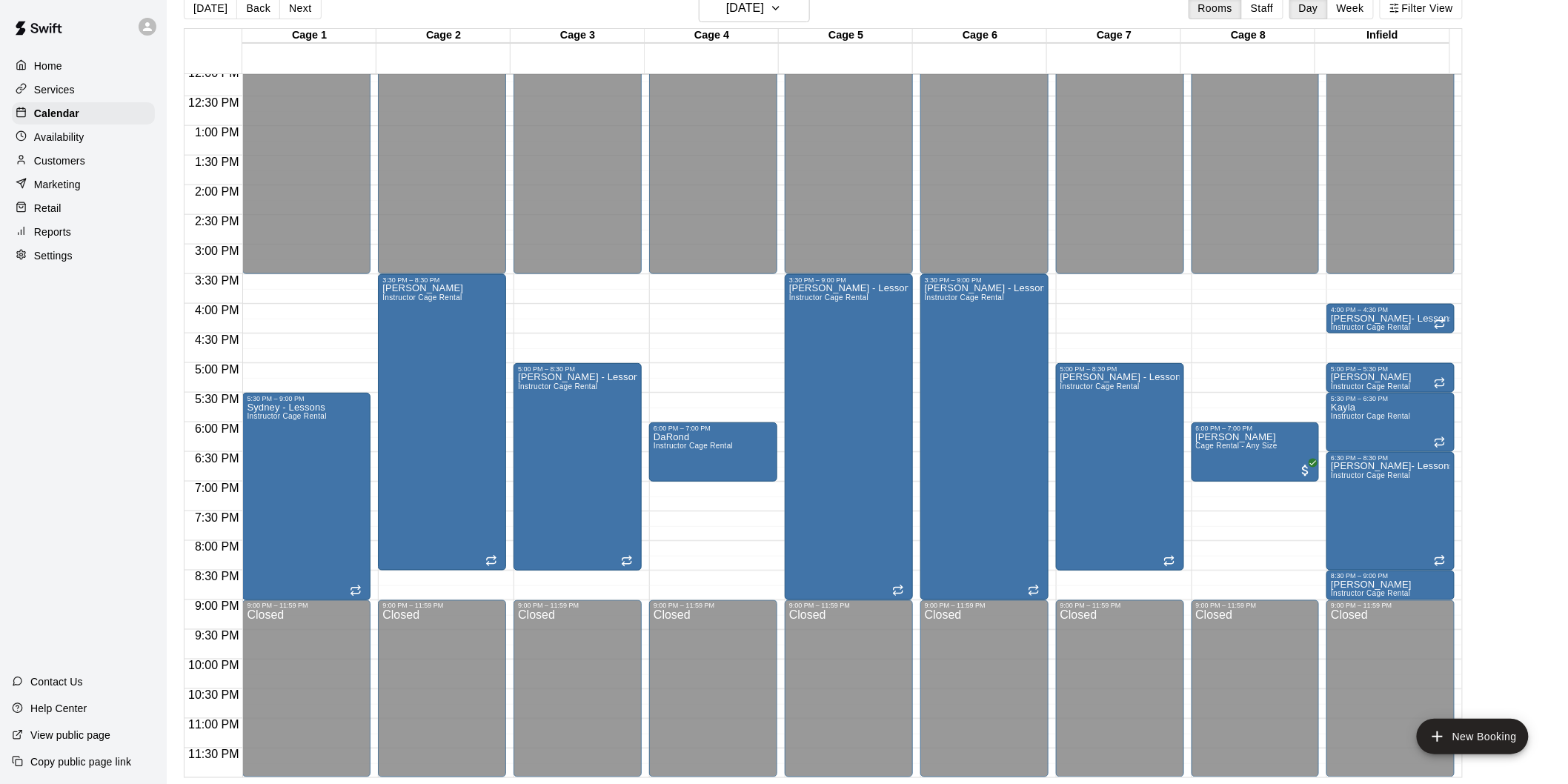
click at [209, 8] on button "[DATE]" at bounding box center [210, 8] width 53 height 22
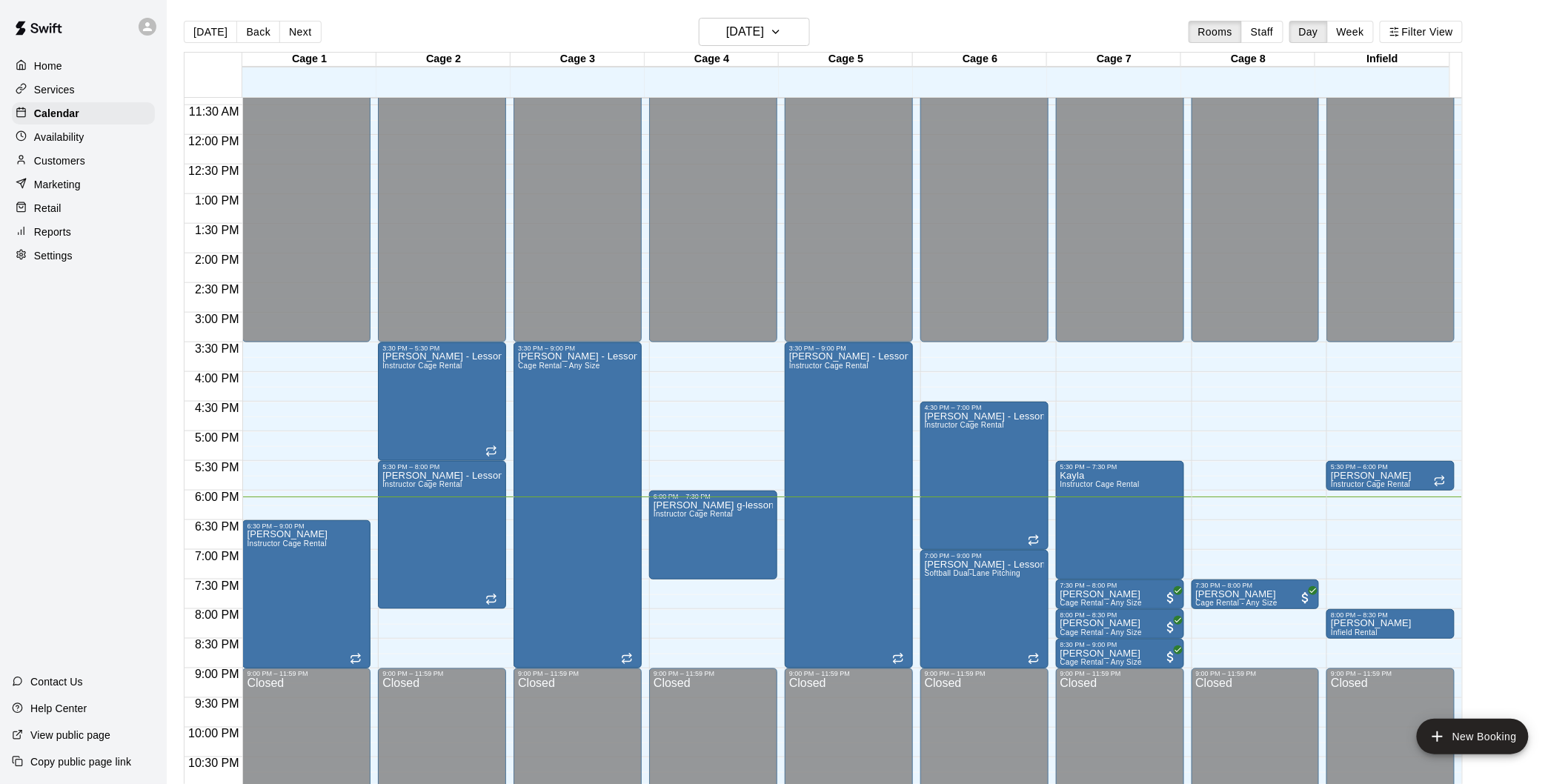
scroll to position [720, 0]
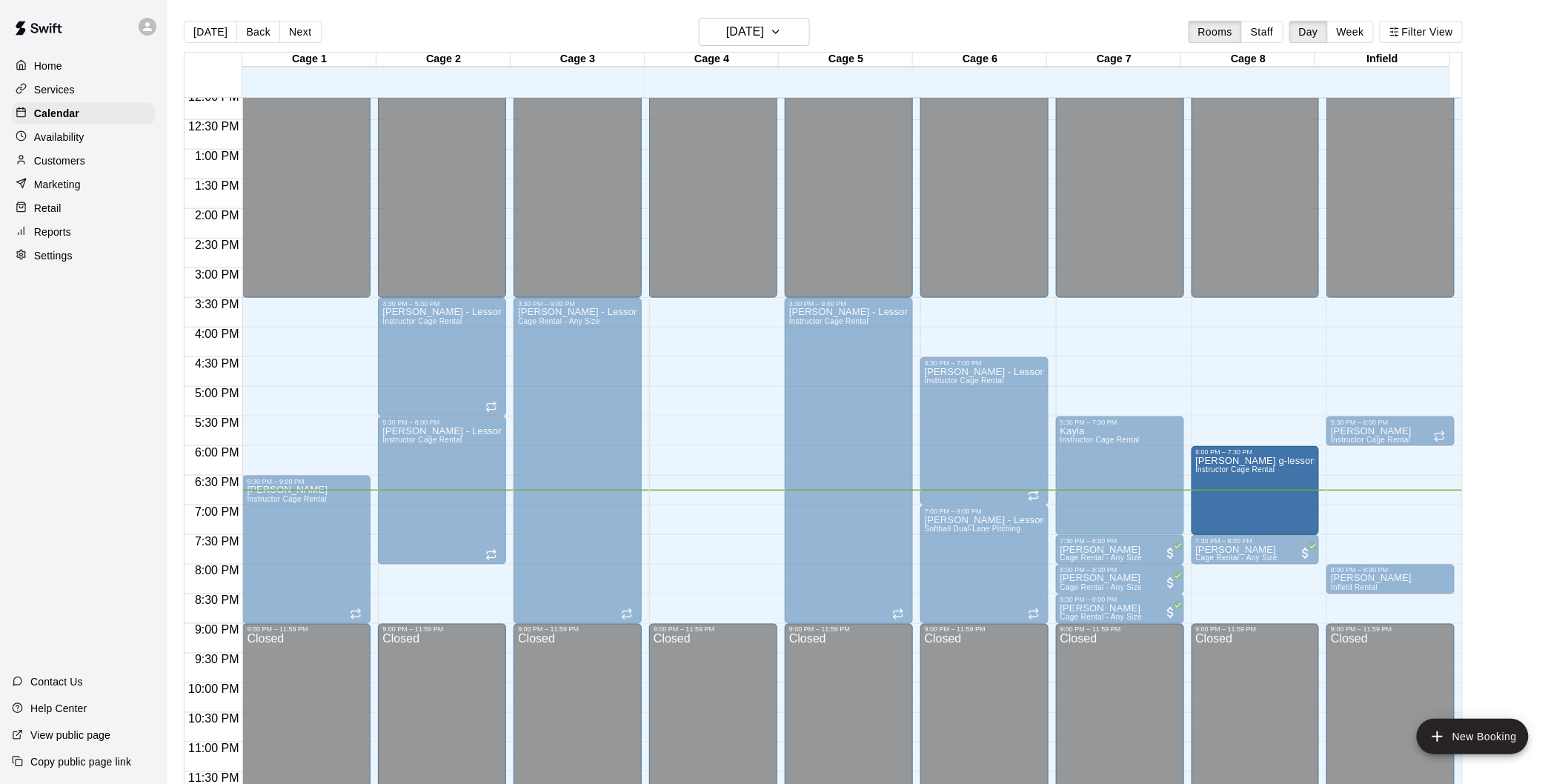
drag, startPoint x: 713, startPoint y: 473, endPoint x: 1249, endPoint y: 475, distance: 536.0
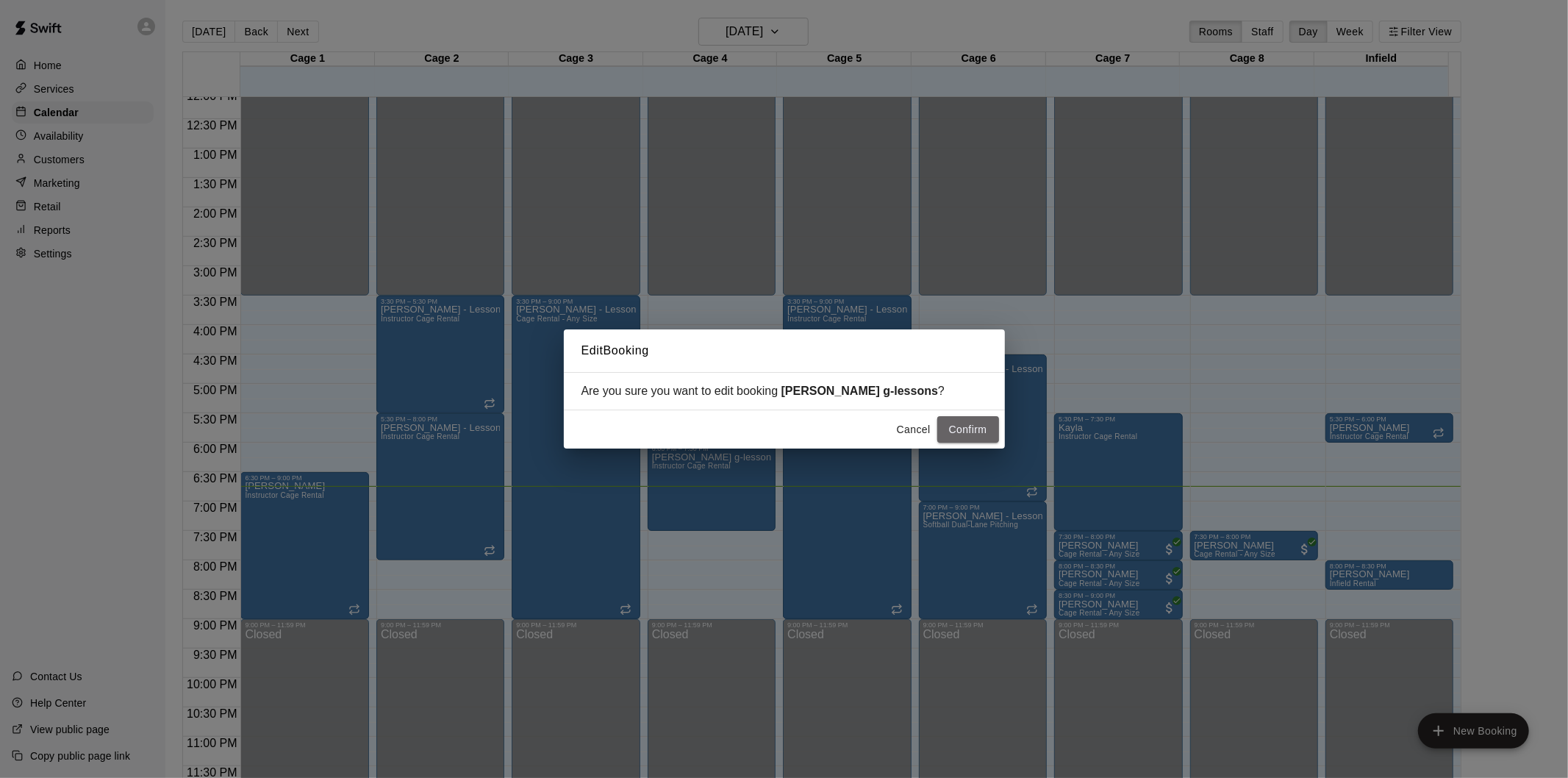
click at [967, 429] on button "Confirm" at bounding box center [967, 430] width 61 height 27
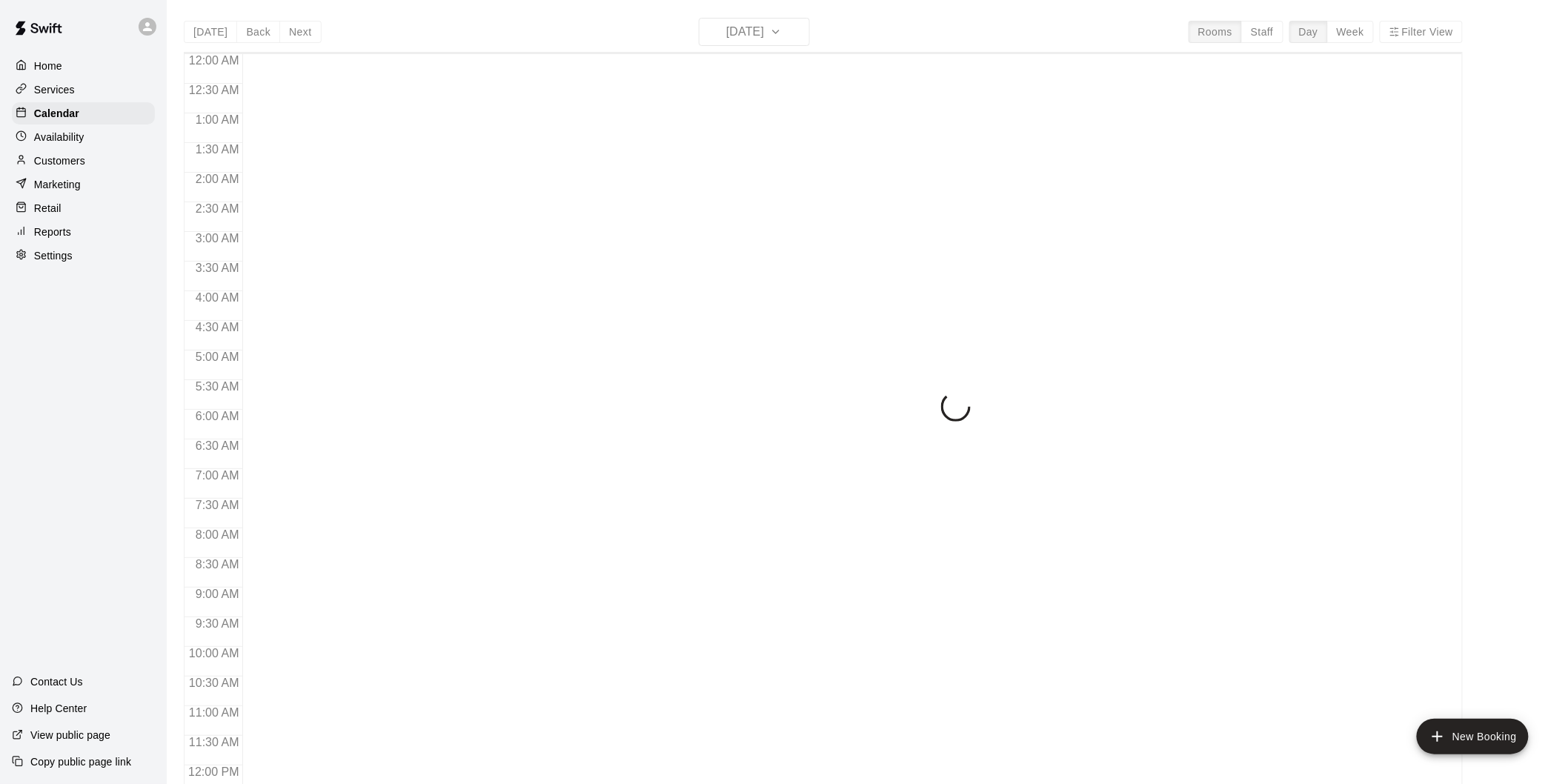
scroll to position [675, 0]
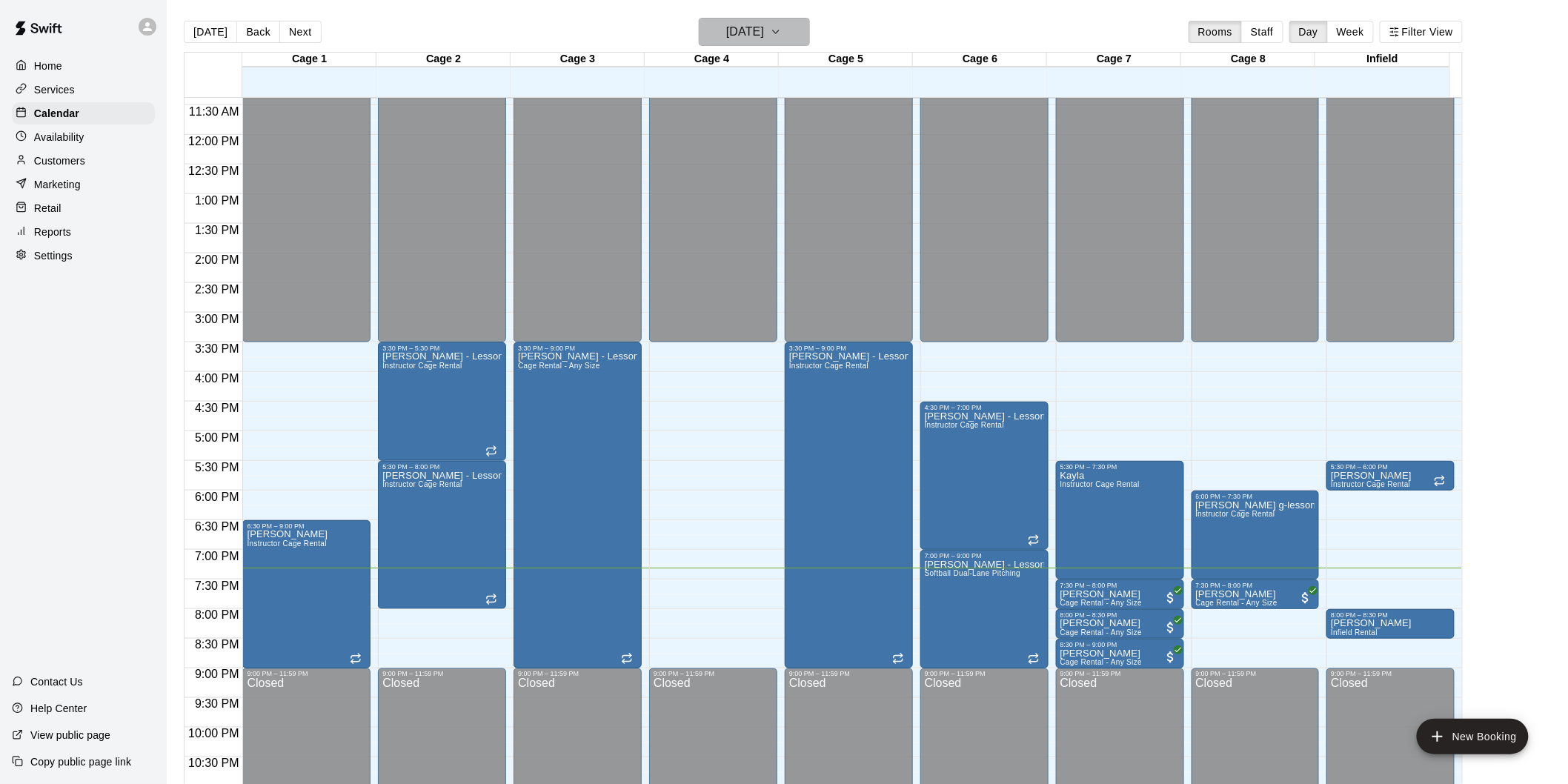
click at [731, 18] on button "[DATE]" at bounding box center [753, 31] width 111 height 28
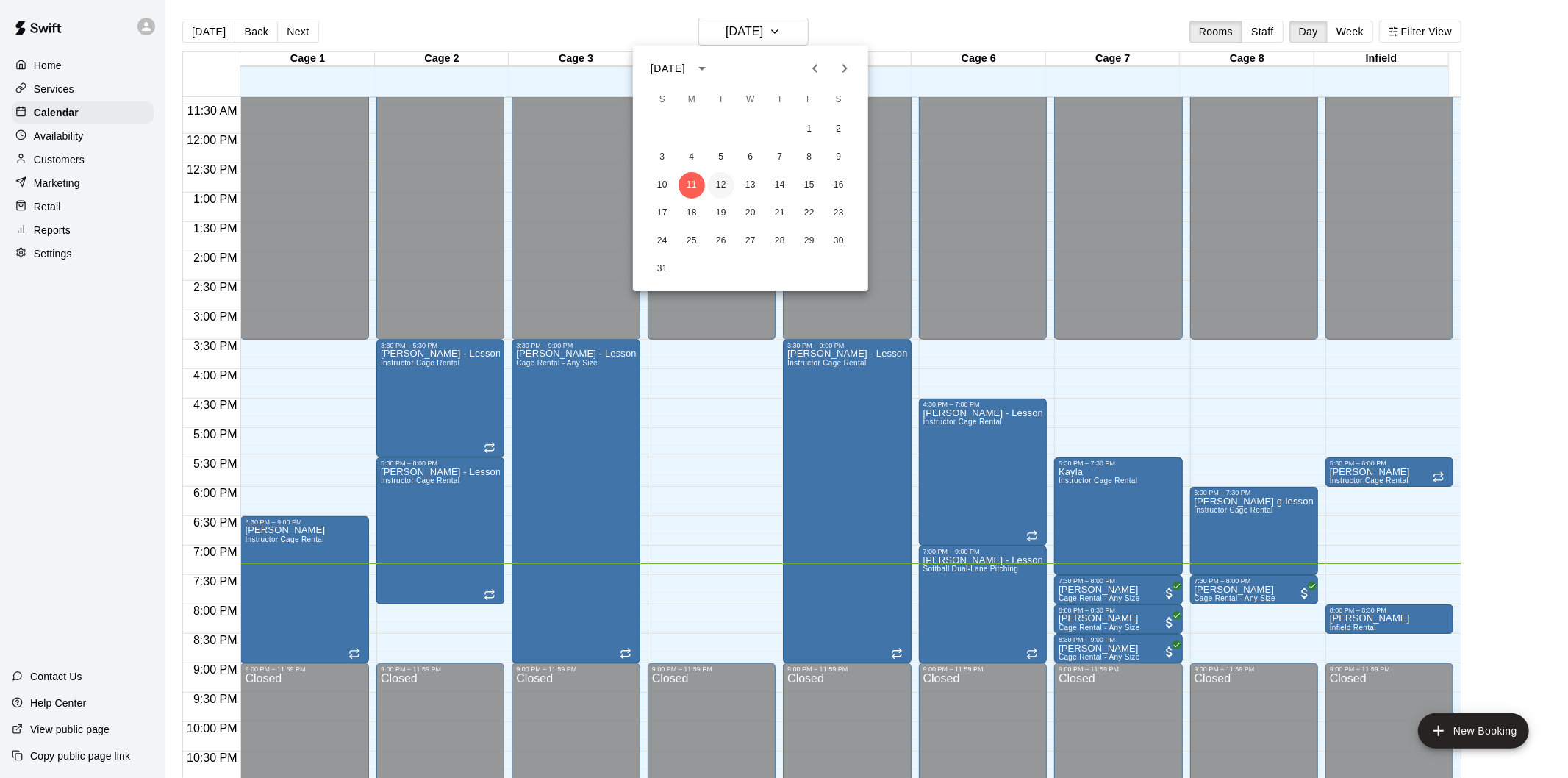
click at [722, 191] on button "12" at bounding box center [721, 185] width 27 height 27
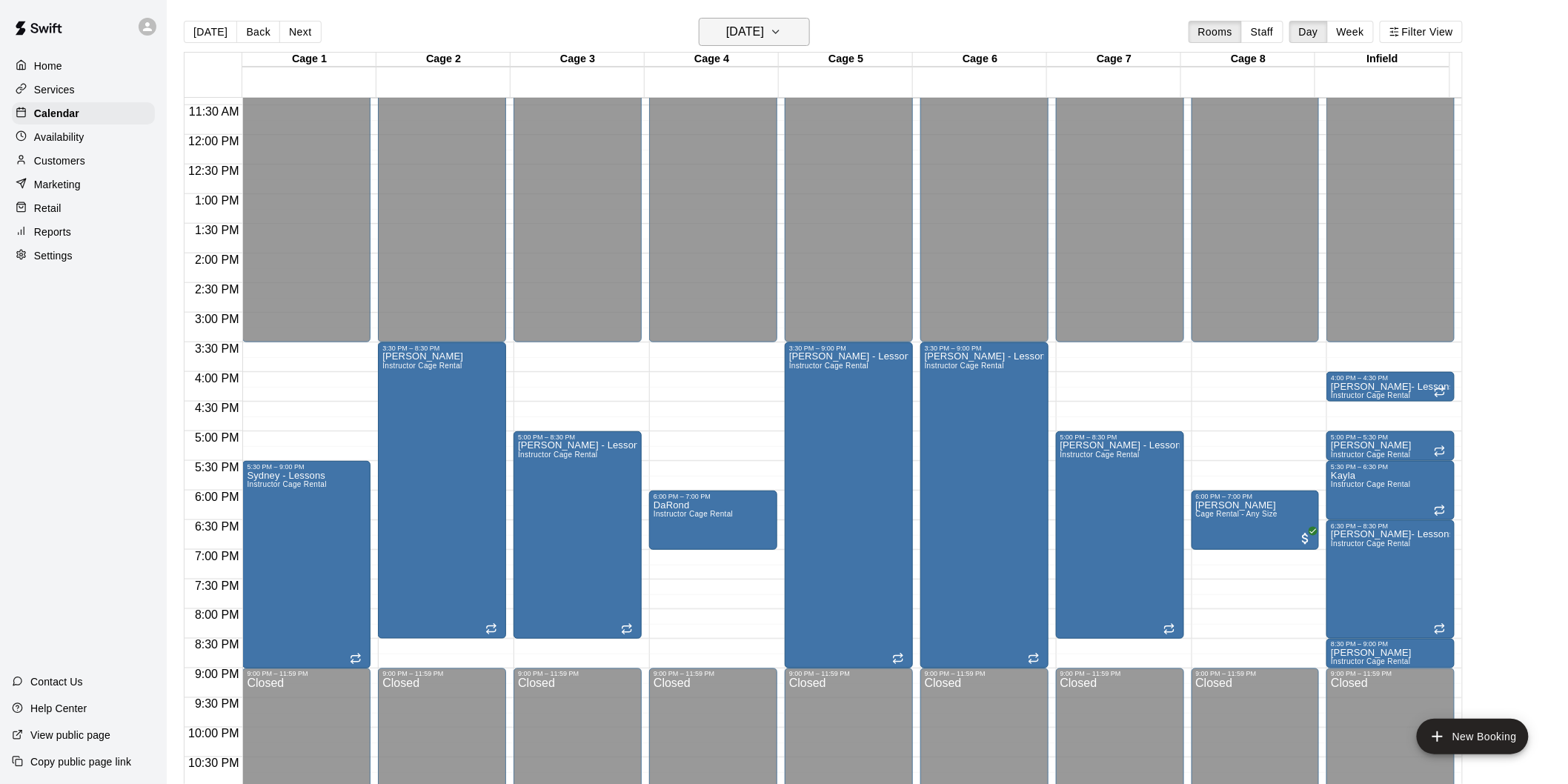
click at [791, 33] on button "Tuesday Aug 12" at bounding box center [753, 31] width 111 height 28
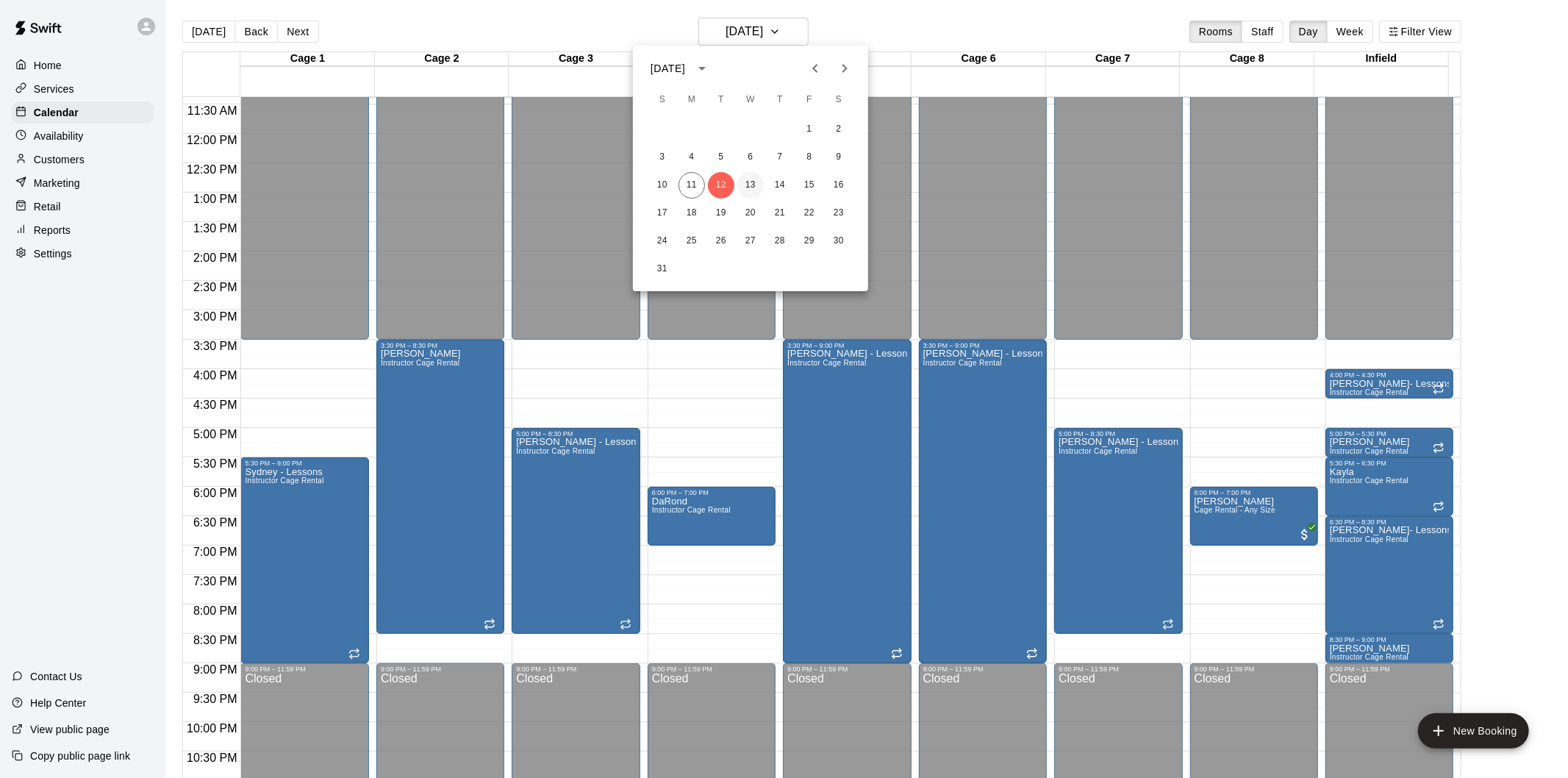
click at [755, 182] on button "13" at bounding box center [751, 185] width 27 height 27
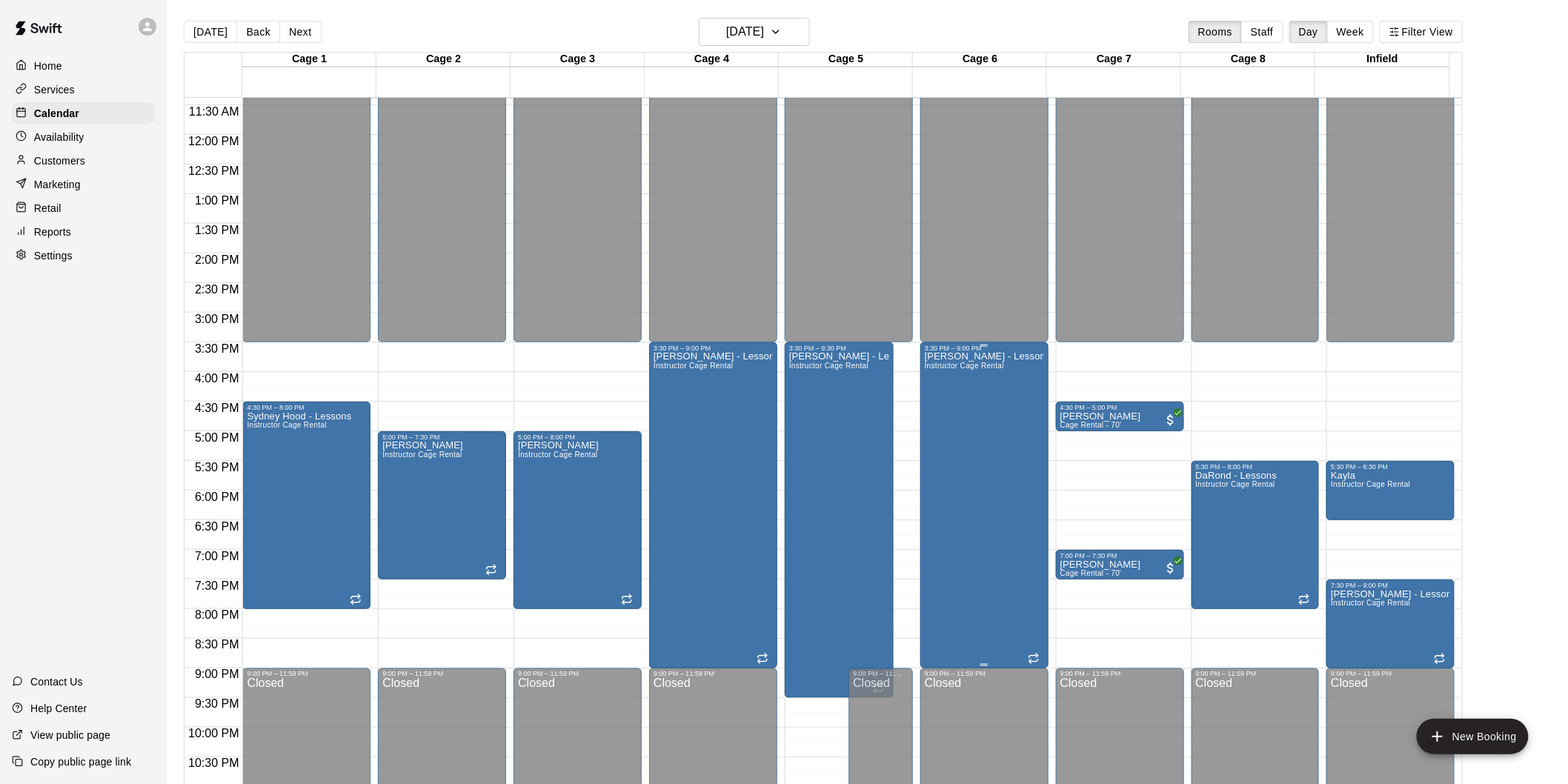
click at [974, 437] on div "[PERSON_NAME] - Lessons Instructor Cage Rental" at bounding box center [984, 744] width 119 height 784
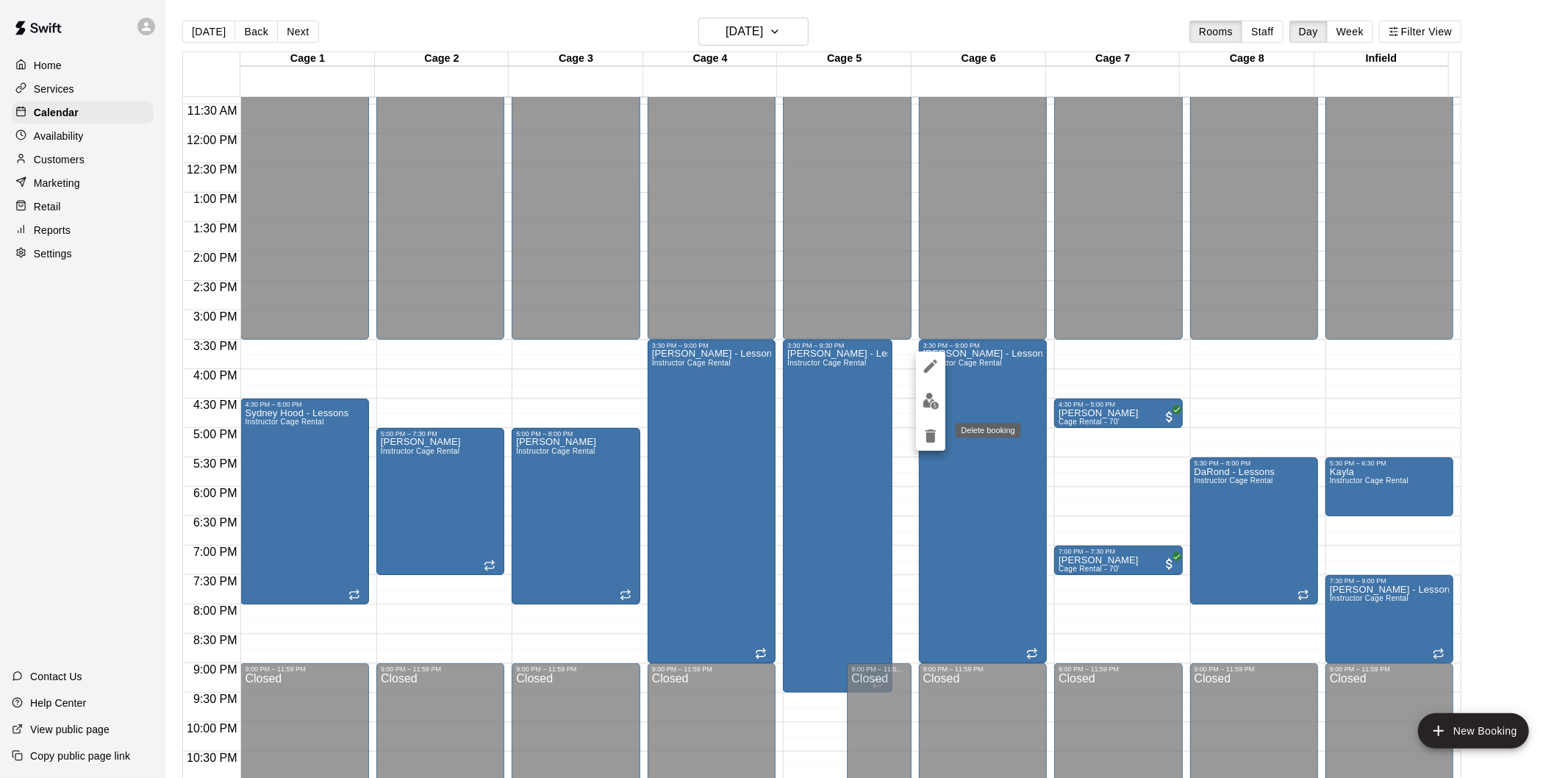
click at [925, 436] on icon "delete" at bounding box center [930, 435] width 17 height 17
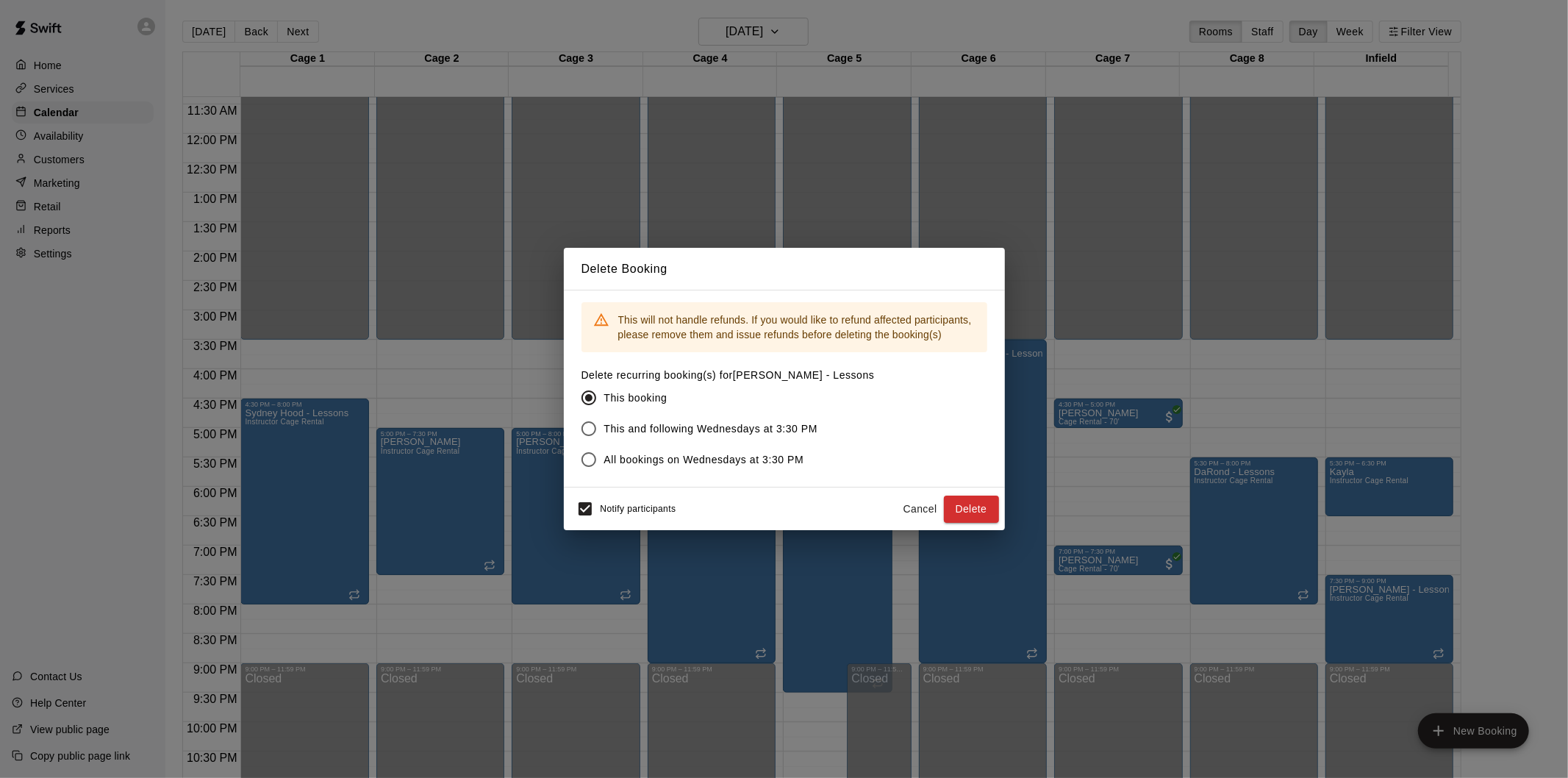
click at [915, 508] on button "Cancel" at bounding box center [920, 510] width 47 height 27
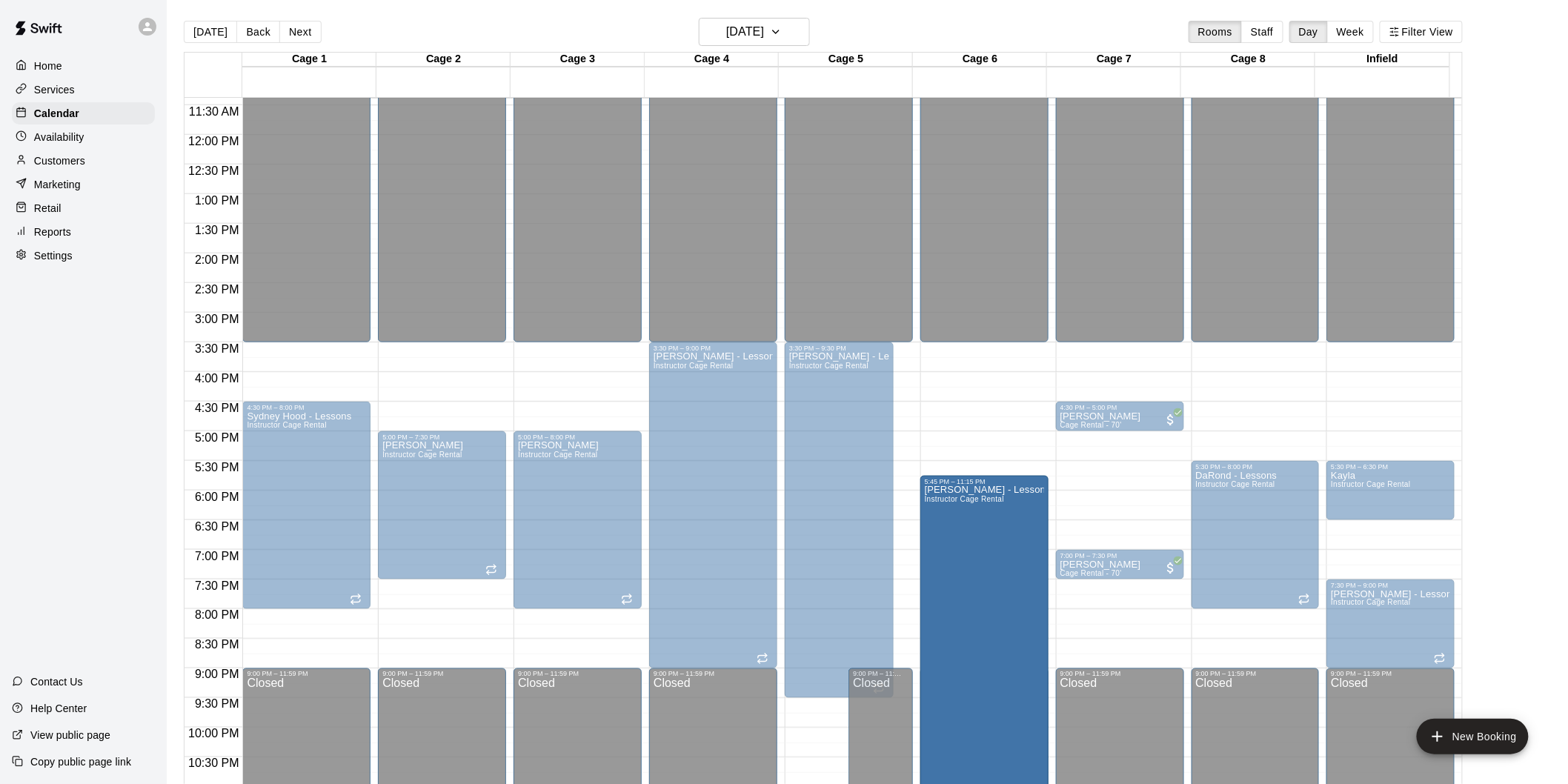
scroll to position [720, 0]
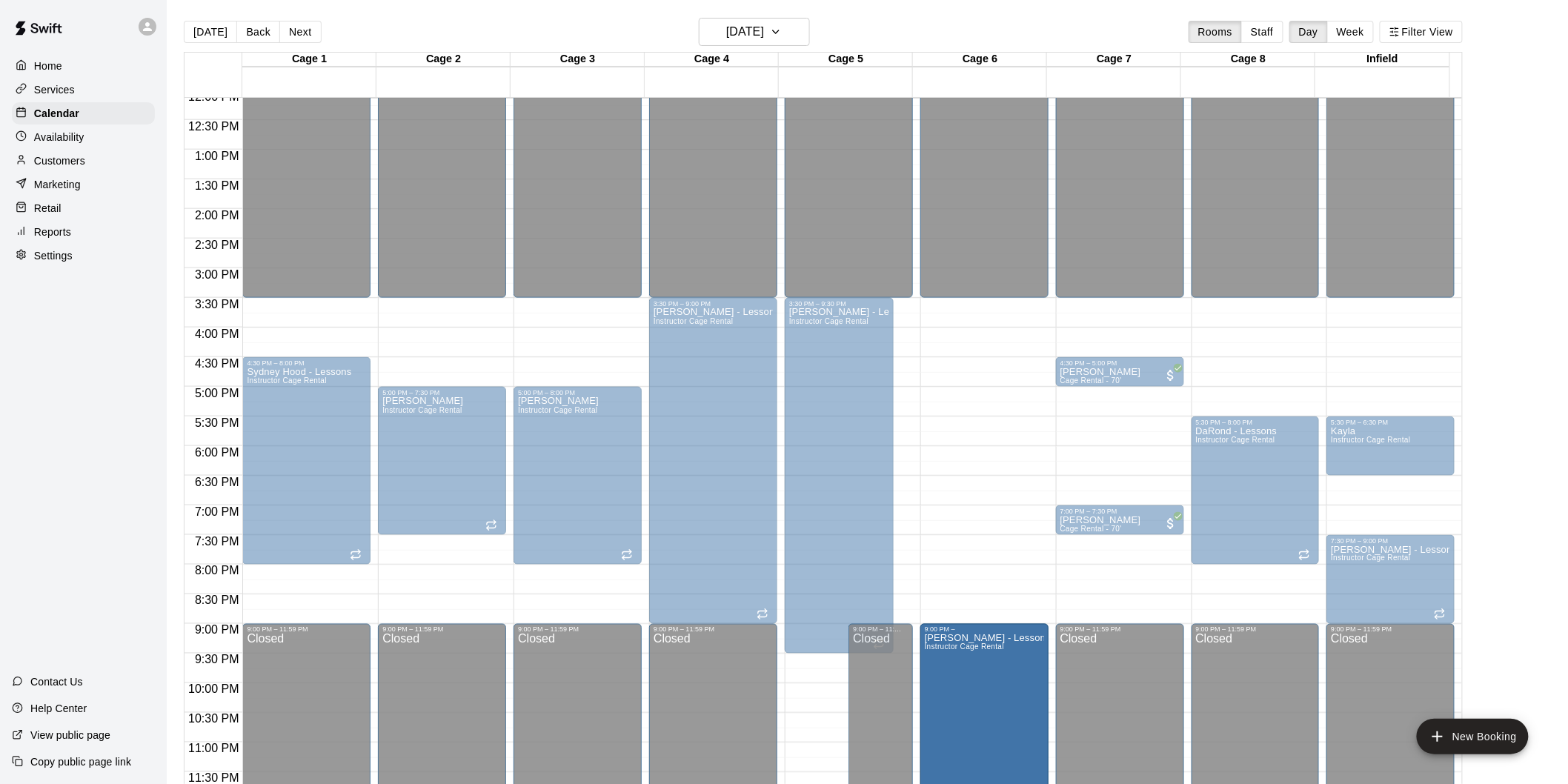
drag, startPoint x: 981, startPoint y: 343, endPoint x: 983, endPoint y: 639, distance: 296.0
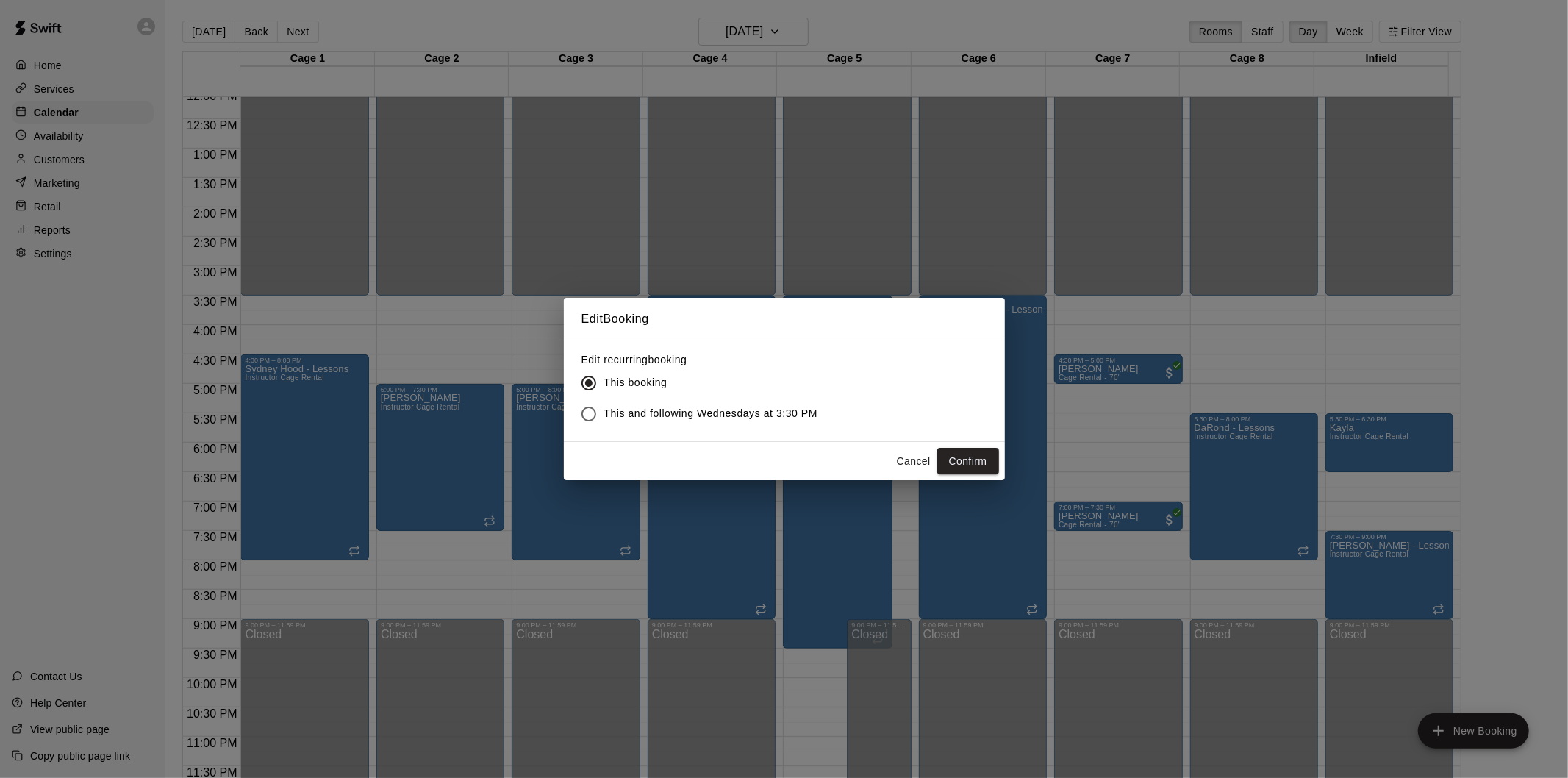
click at [701, 415] on span "This and following Wednesdays at 3:30 PM" at bounding box center [711, 413] width 214 height 15
click at [967, 454] on button "Confirm" at bounding box center [967, 462] width 61 height 27
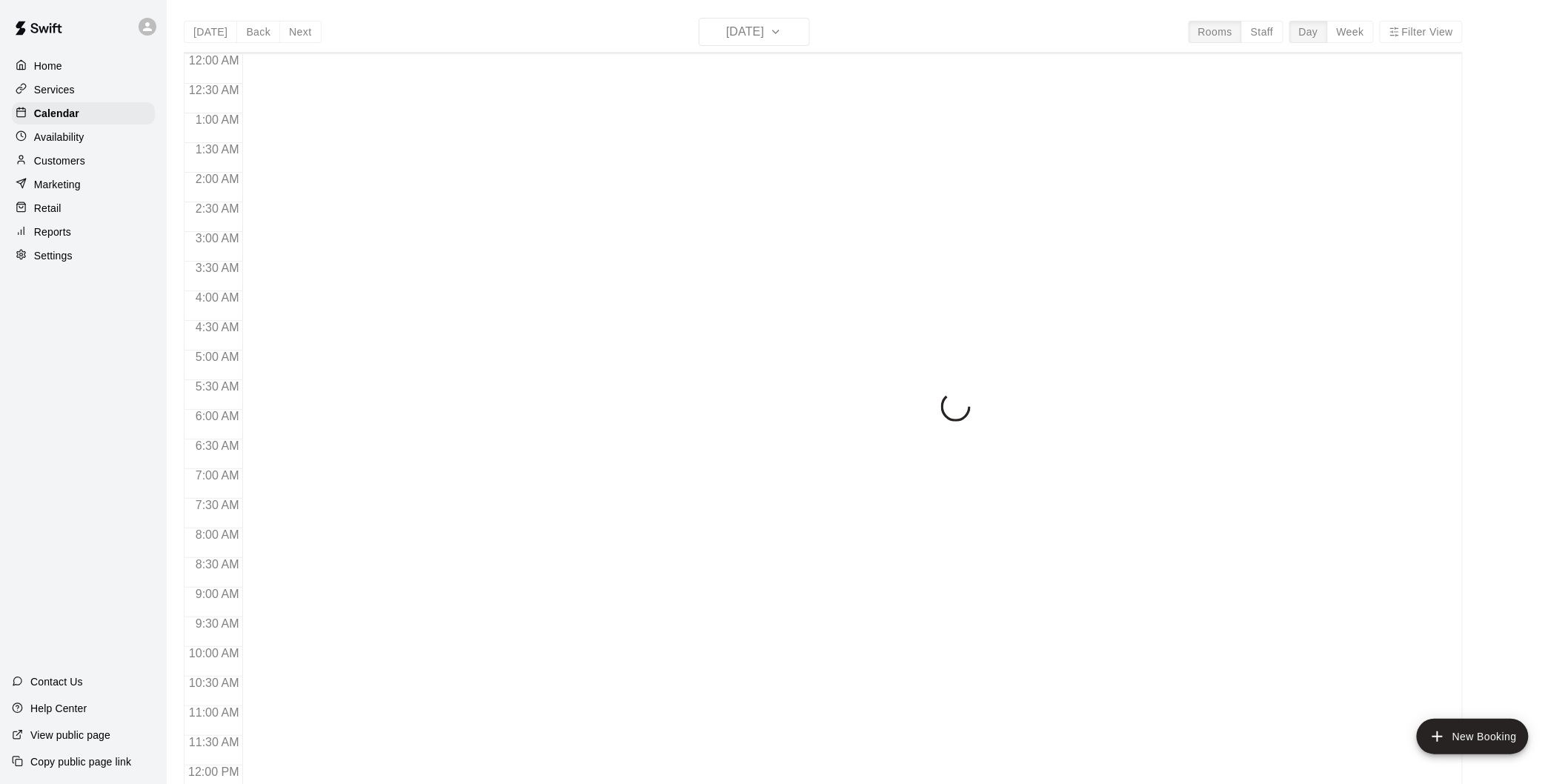
scroll to position [675, 0]
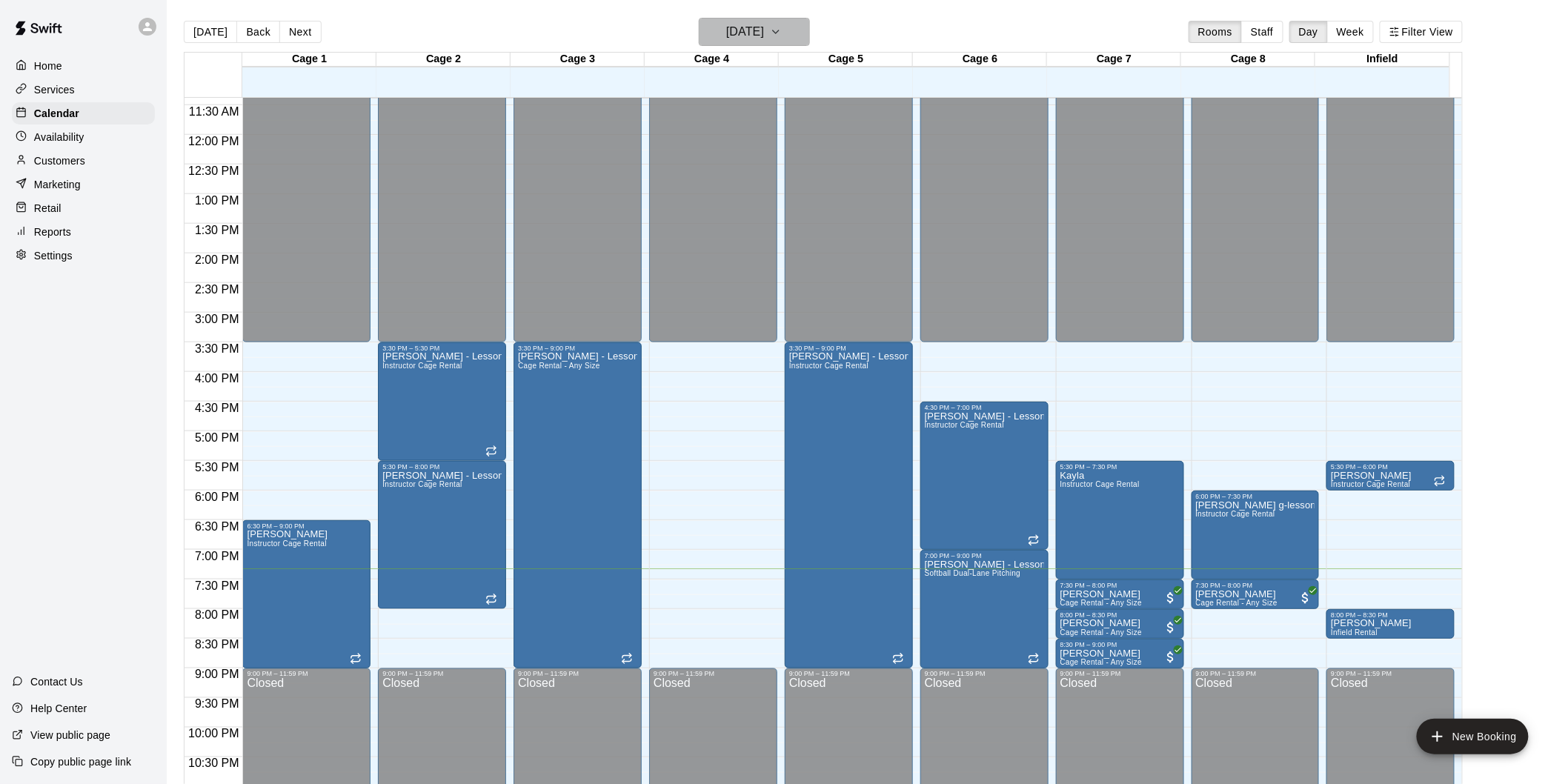
click at [749, 25] on h6 "[DATE]" at bounding box center [744, 31] width 37 height 21
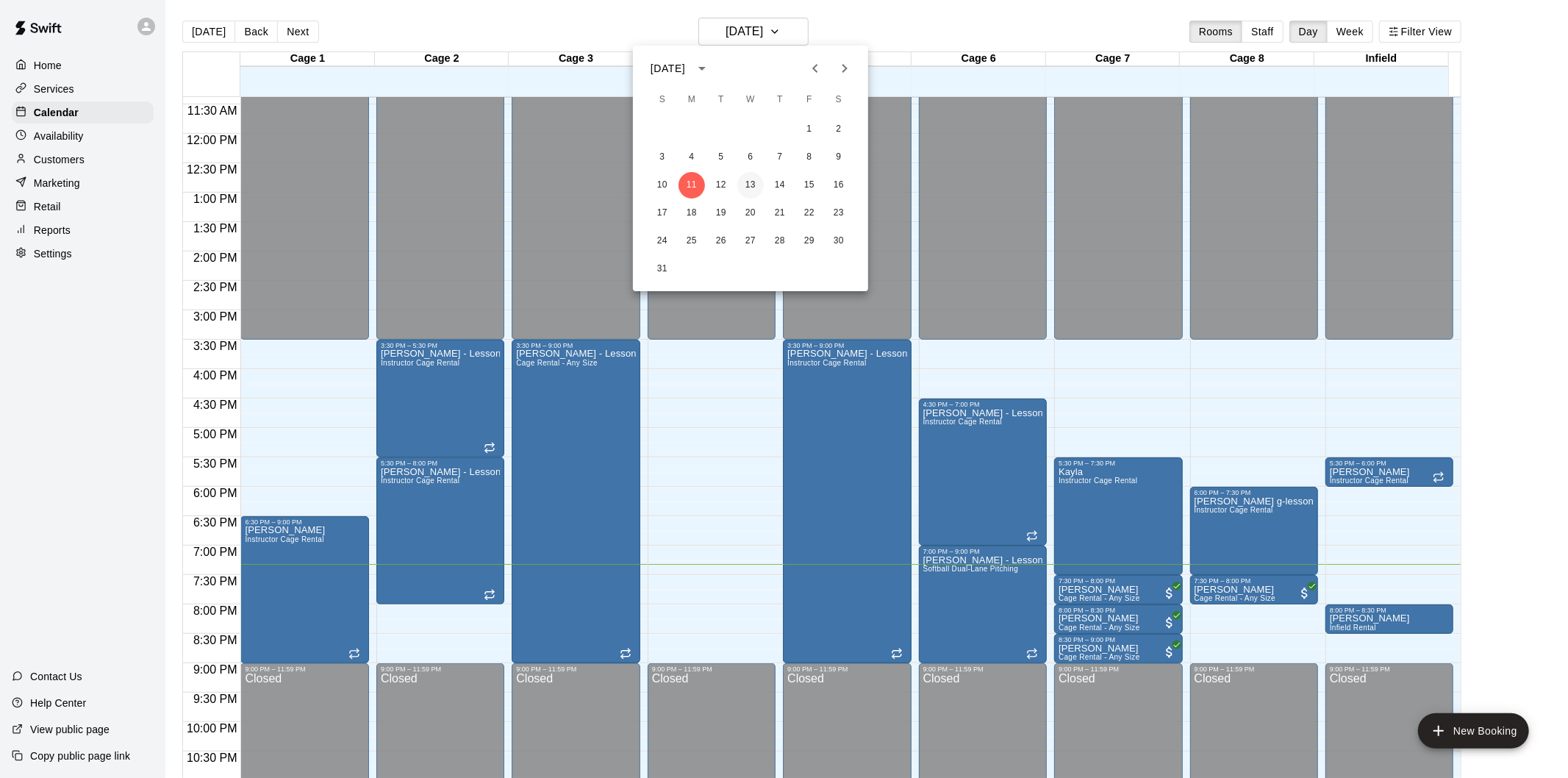
click at [754, 181] on button "13" at bounding box center [751, 185] width 27 height 27
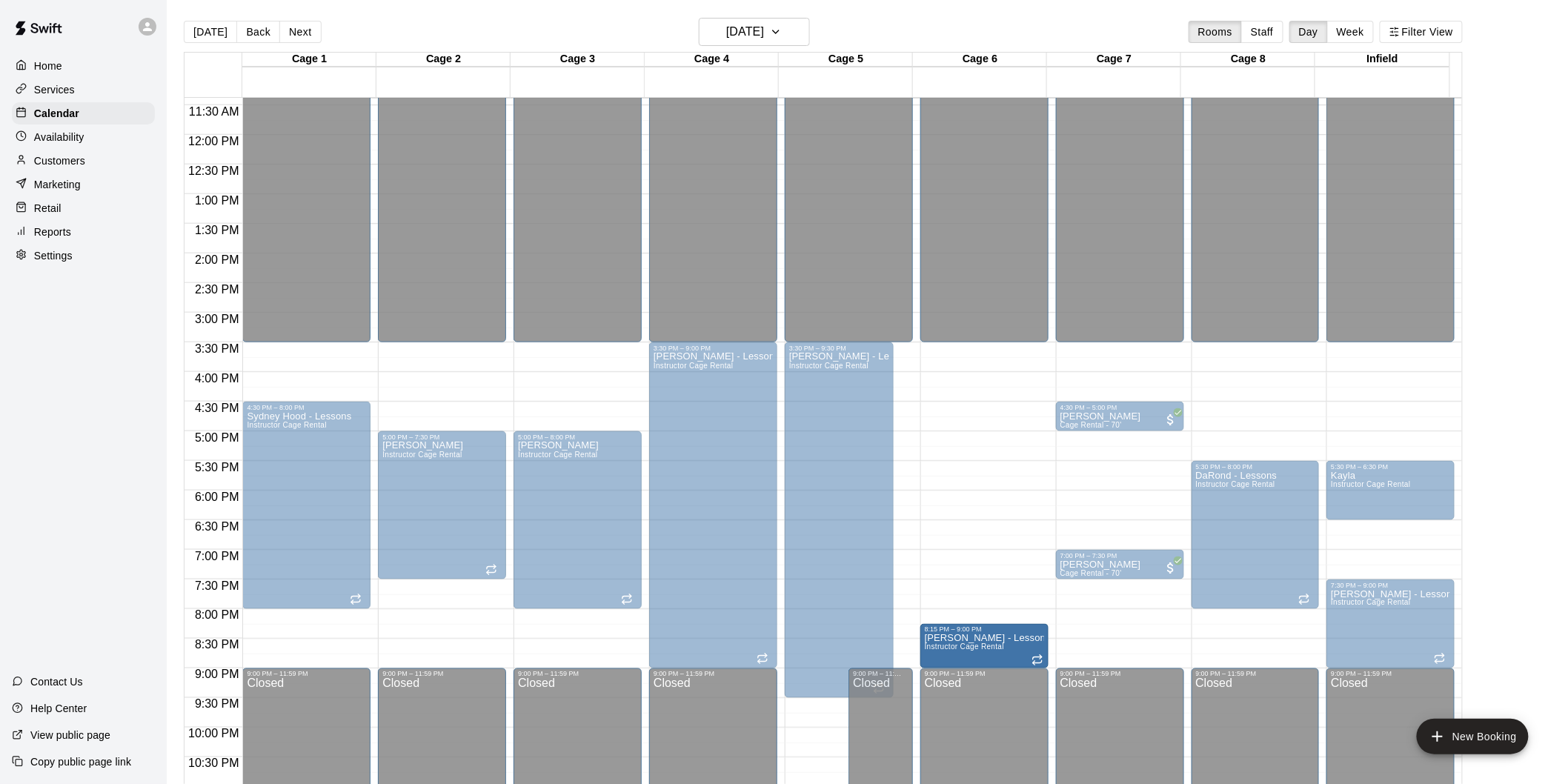
drag, startPoint x: 983, startPoint y: 345, endPoint x: 988, endPoint y: 624, distance: 279.0
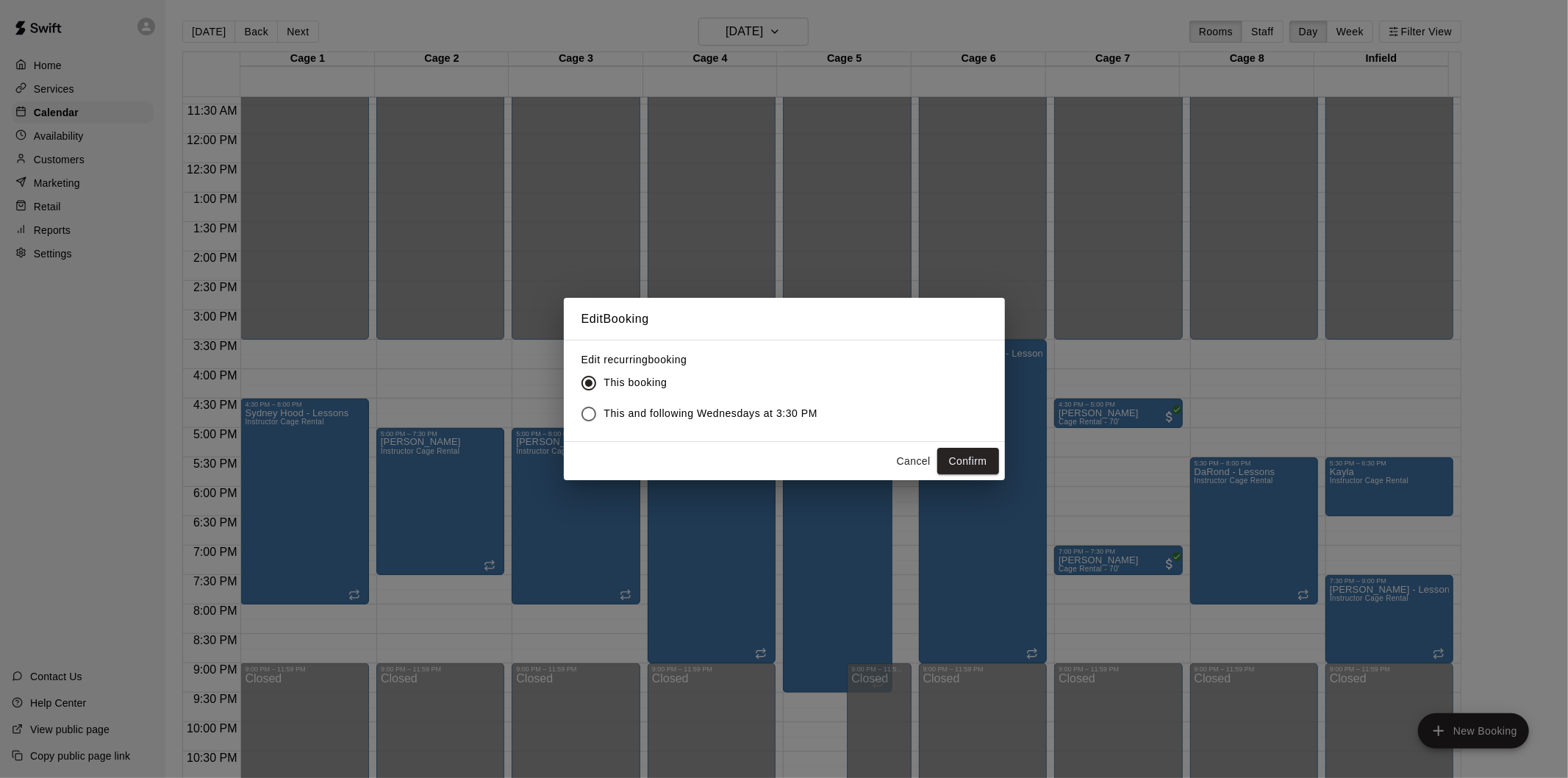
click at [730, 408] on span "This and following Wednesdays at 3:30 PM" at bounding box center [711, 413] width 214 height 15
click at [958, 465] on button "Confirm" at bounding box center [967, 462] width 61 height 27
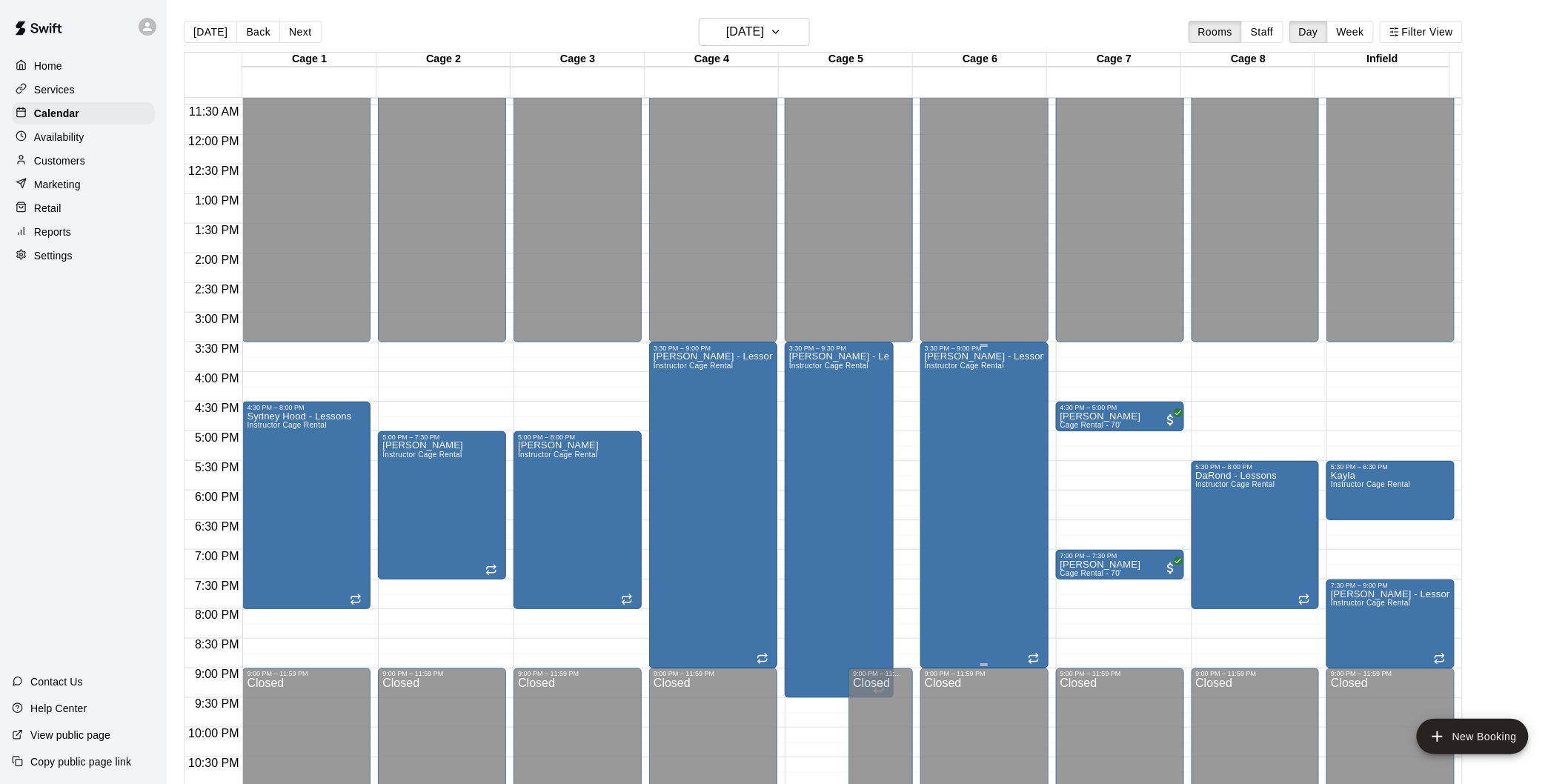
click at [961, 455] on div "[PERSON_NAME] - Lessons Instructor Cage Rental" at bounding box center [984, 744] width 119 height 784
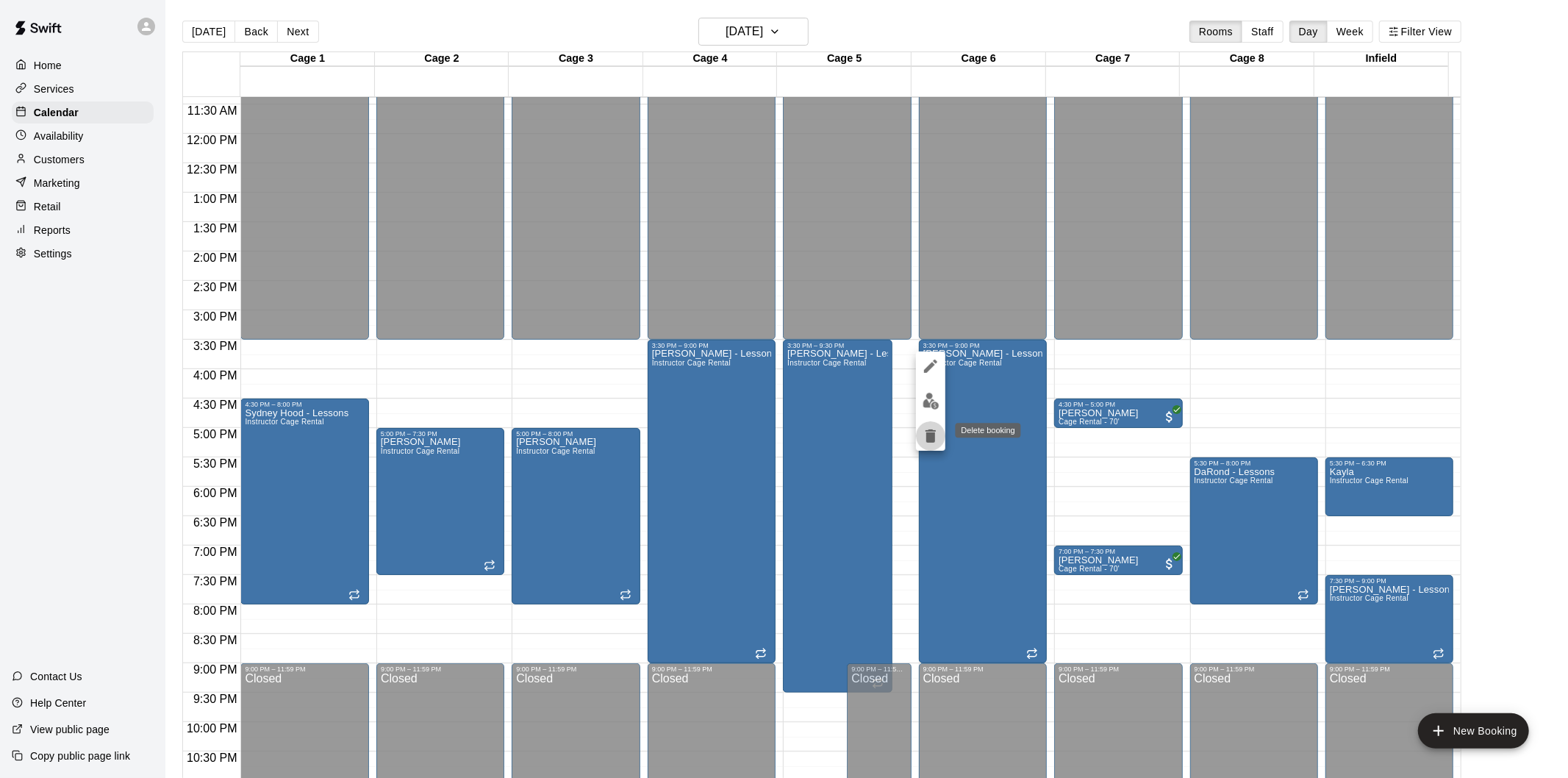
click at [928, 438] on icon "delete" at bounding box center [931, 435] width 11 height 13
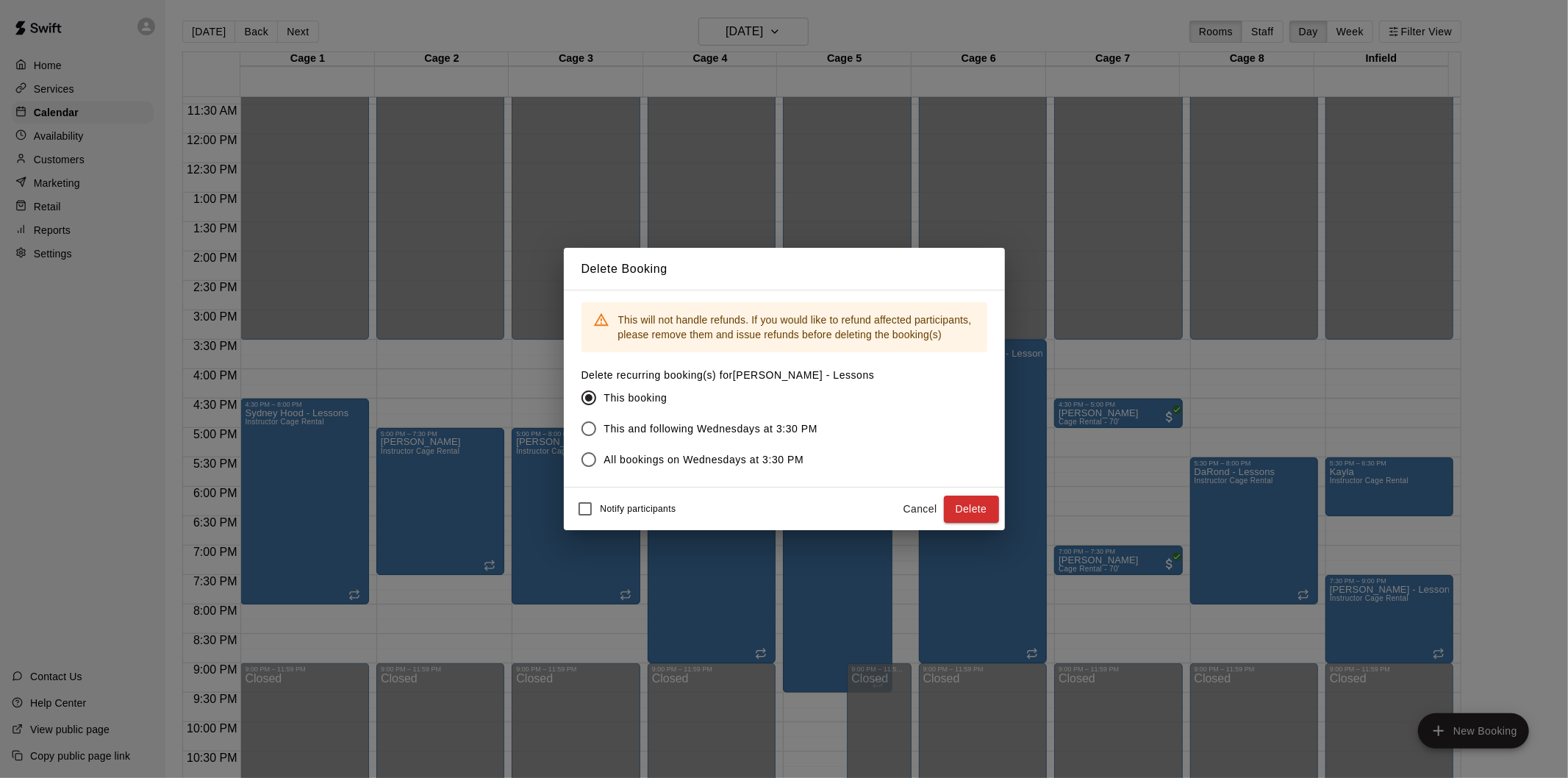
click at [724, 422] on span "This and following Wednesdays at 3:30 PM" at bounding box center [711, 429] width 214 height 15
click at [958, 501] on button "Delete" at bounding box center [971, 510] width 55 height 27
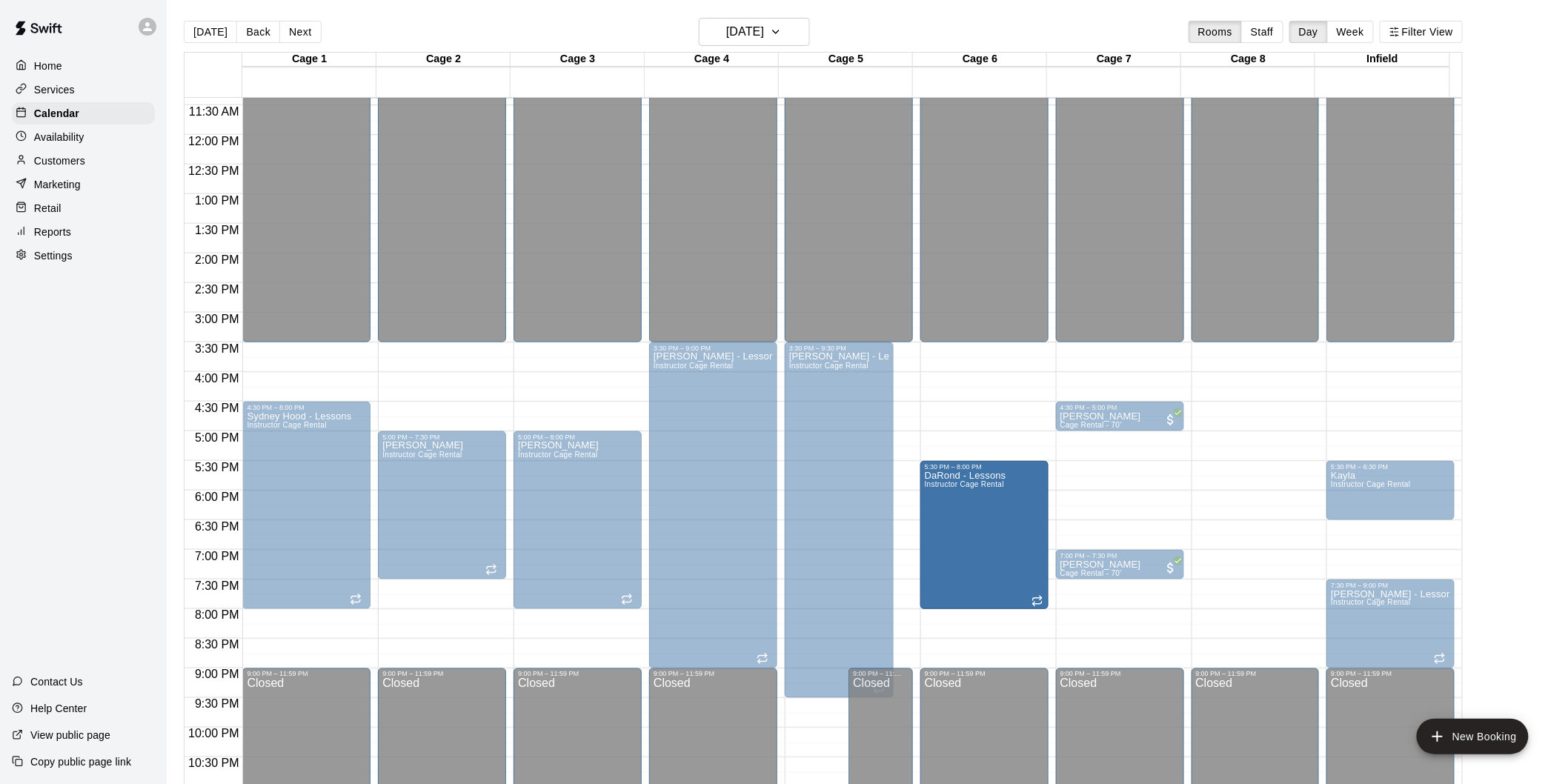
drag, startPoint x: 1223, startPoint y: 493, endPoint x: 1009, endPoint y: 502, distance: 214.2
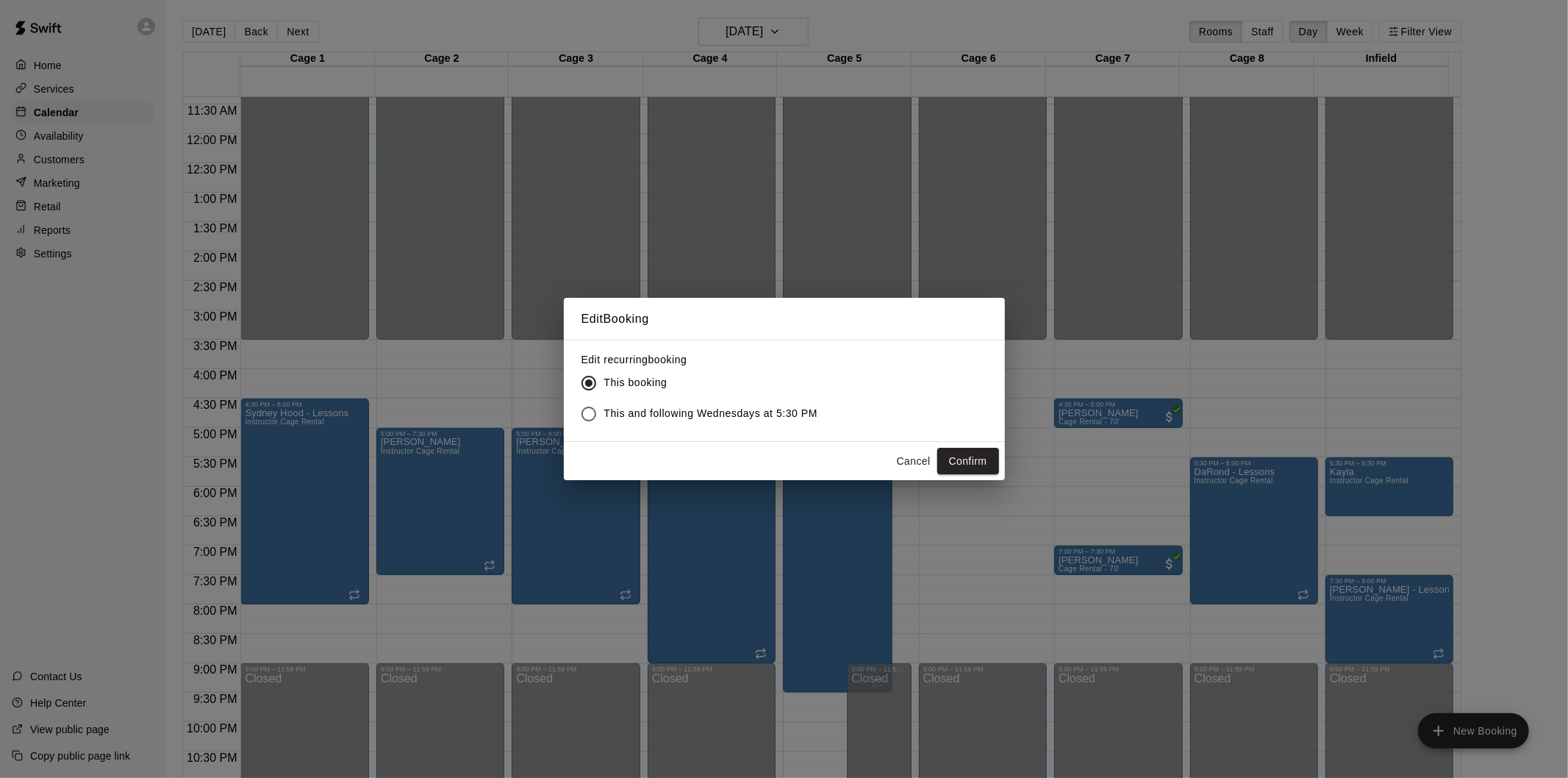
click at [637, 409] on span "This and following Wednesdays at 5:30 PM" at bounding box center [711, 413] width 214 height 15
click at [972, 458] on button "Confirm" at bounding box center [967, 462] width 61 height 27
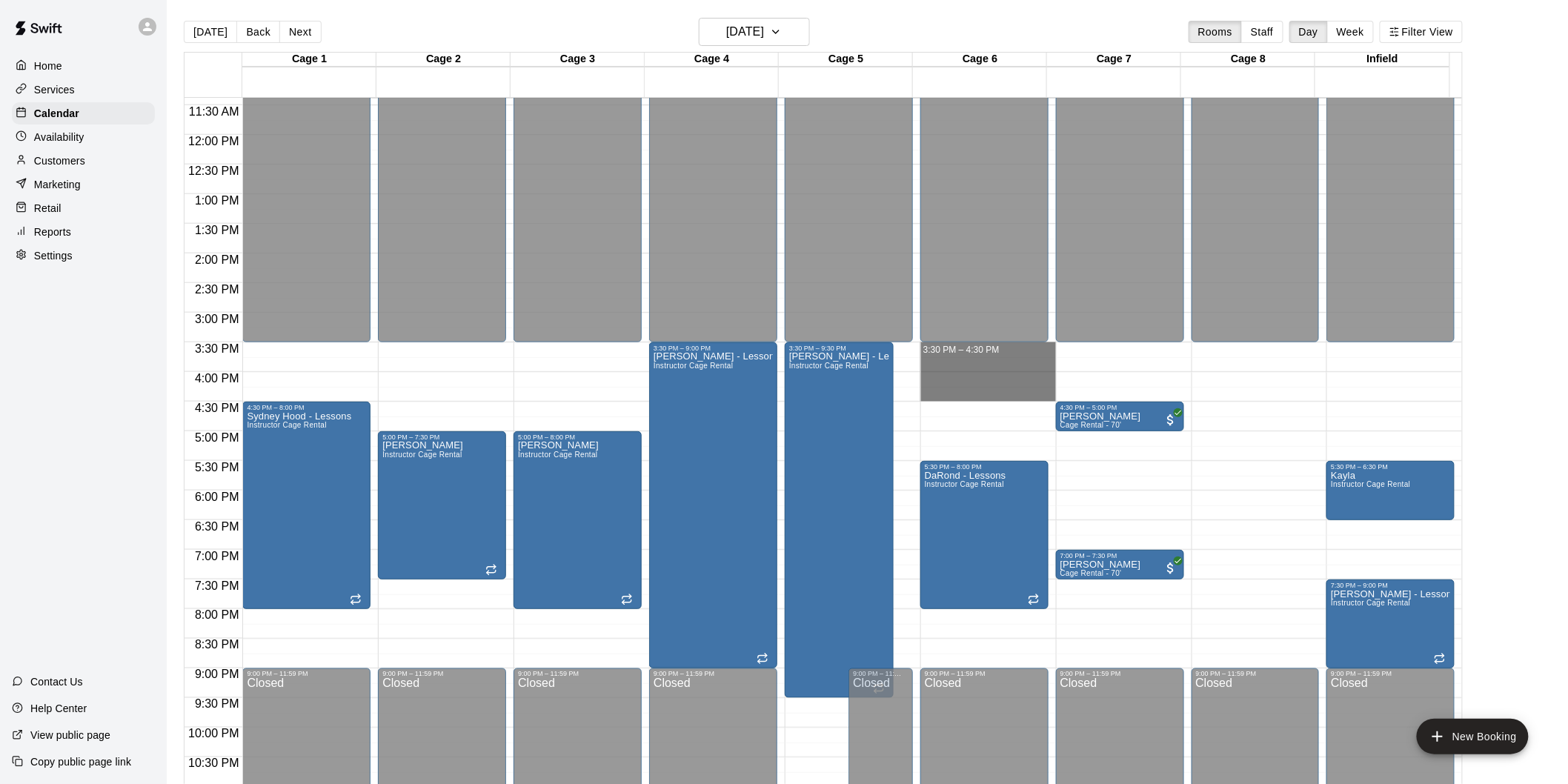
drag, startPoint x: 958, startPoint y: 342, endPoint x: 964, endPoint y: 397, distance: 55.3
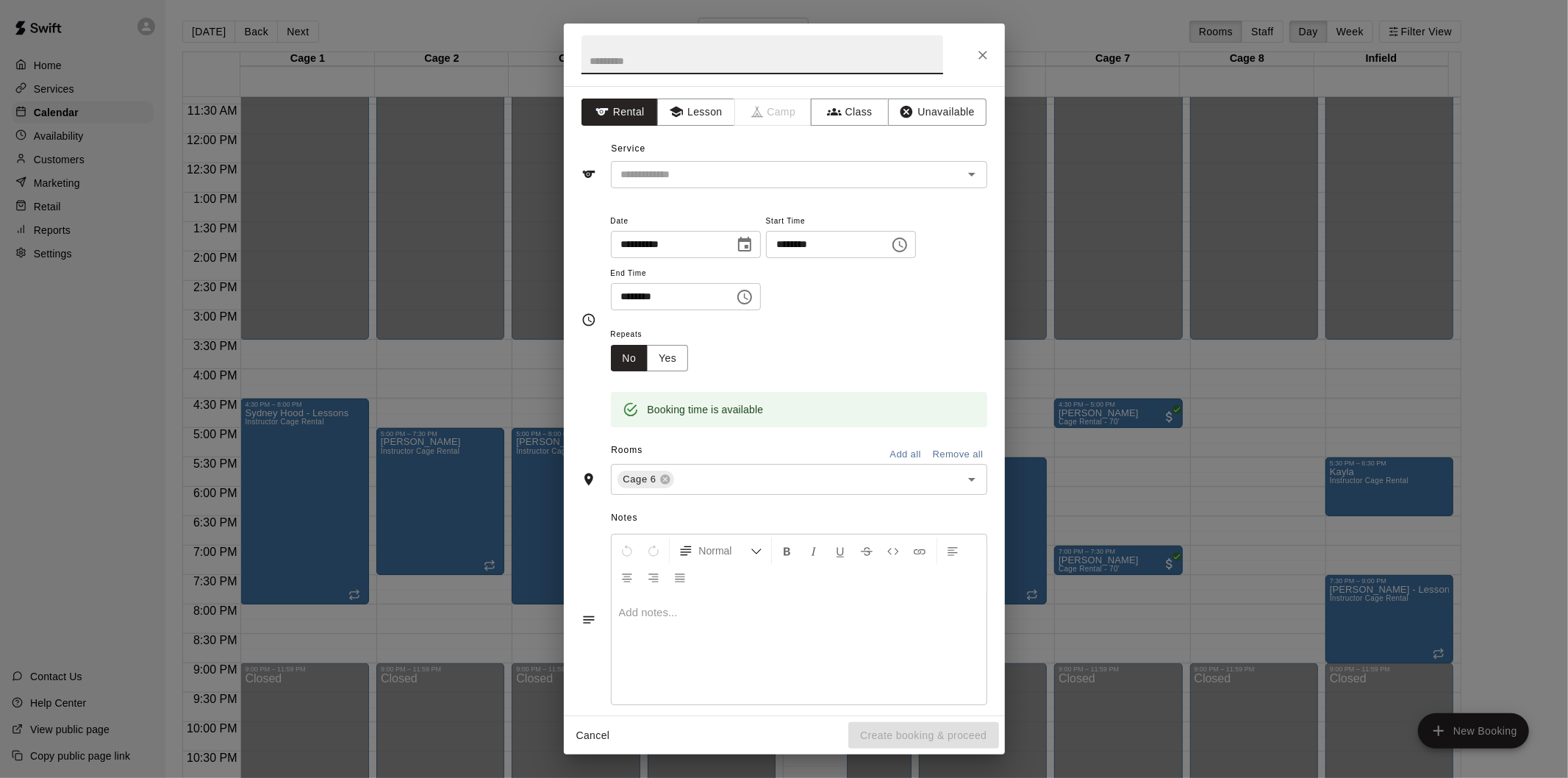
click at [982, 57] on icon "Close" at bounding box center [983, 55] width 14 height 14
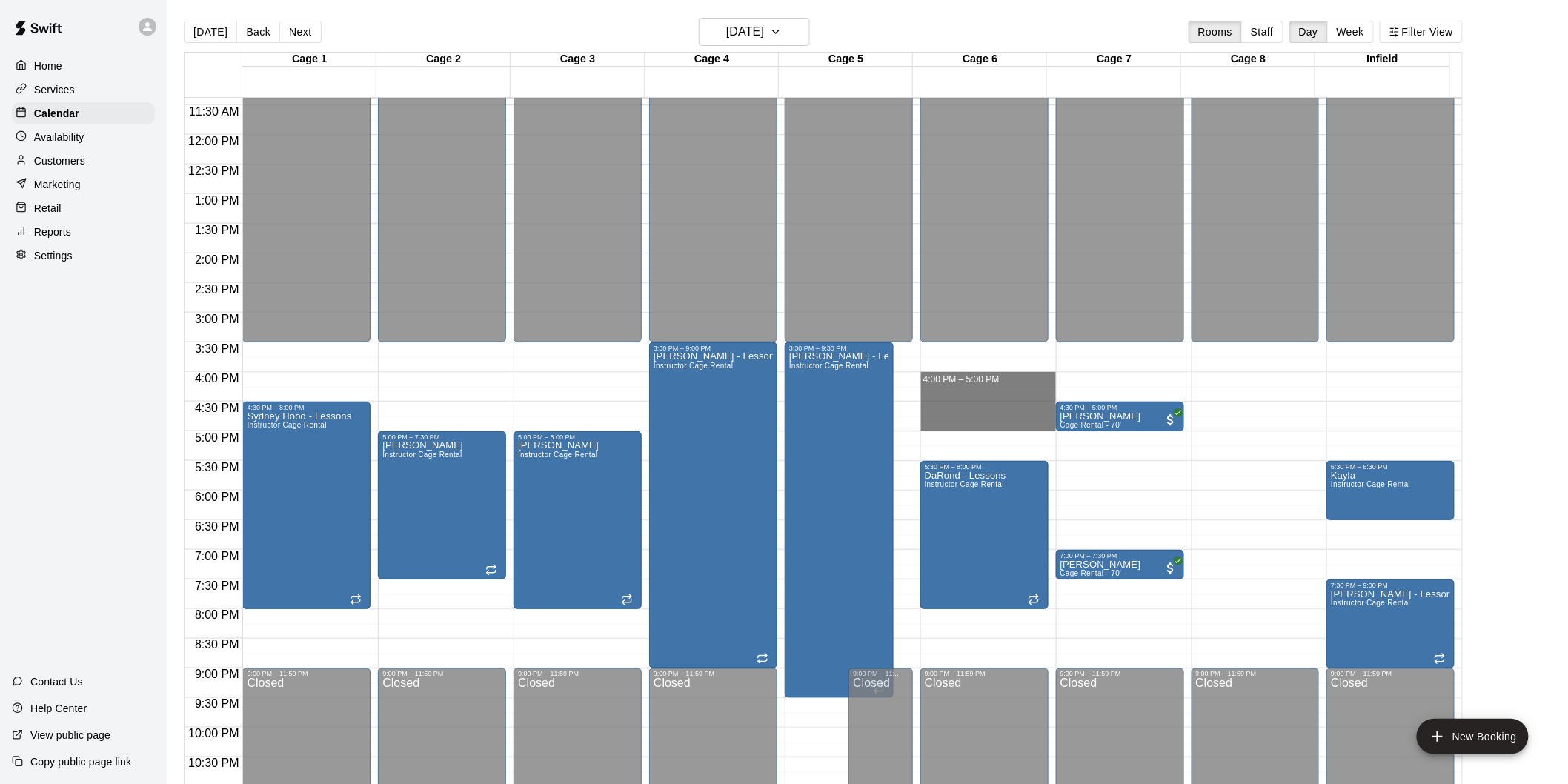
drag, startPoint x: 972, startPoint y: 376, endPoint x: 974, endPoint y: 424, distance: 48.0
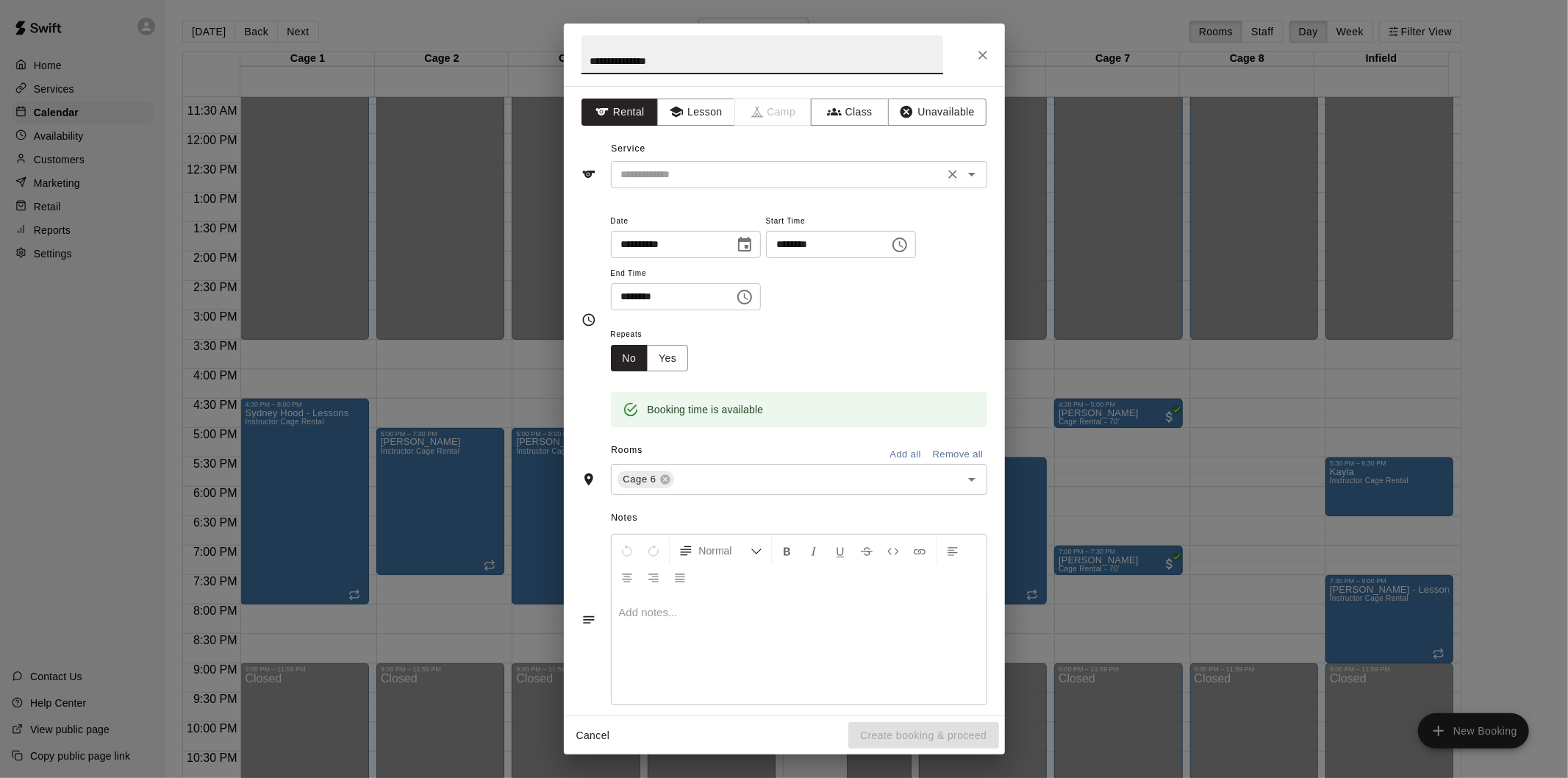
type input "**********"
click at [763, 173] on input "text" at bounding box center [778, 174] width 325 height 18
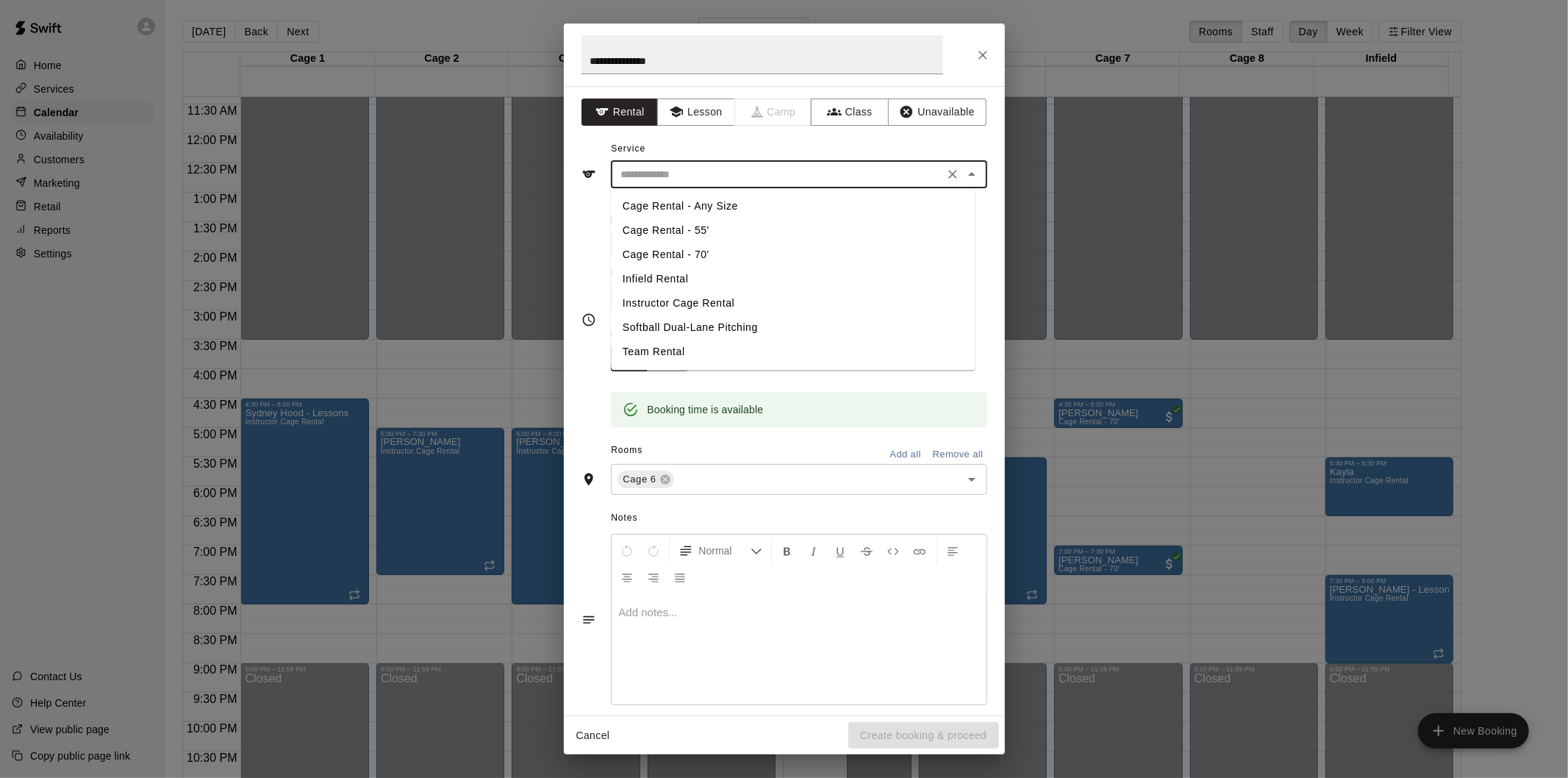
click at [666, 303] on li "Instructor Cage Rental" at bounding box center [793, 303] width 364 height 24
type input "**********"
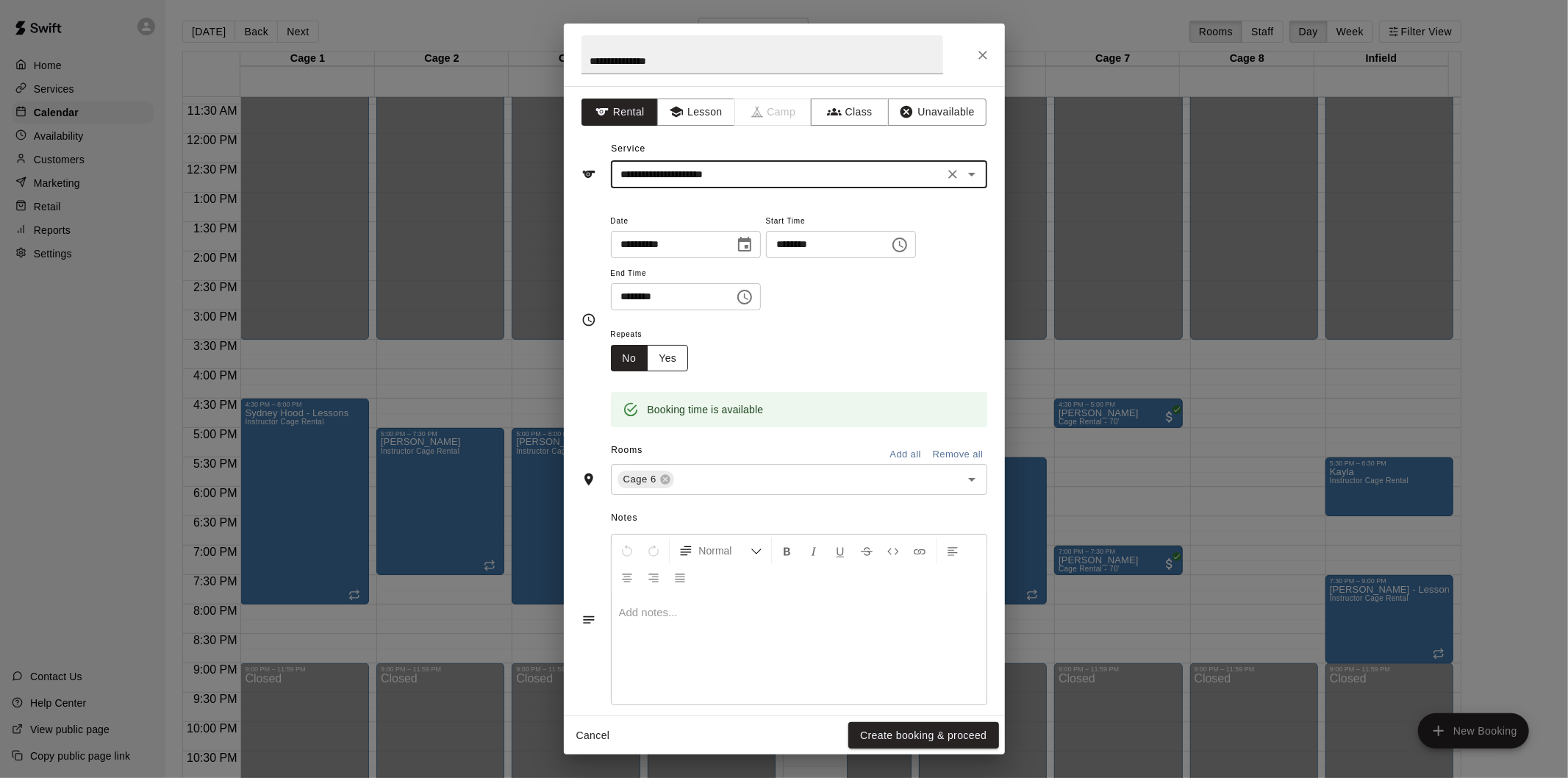
click at [663, 359] on button "Yes" at bounding box center [667, 359] width 41 height 27
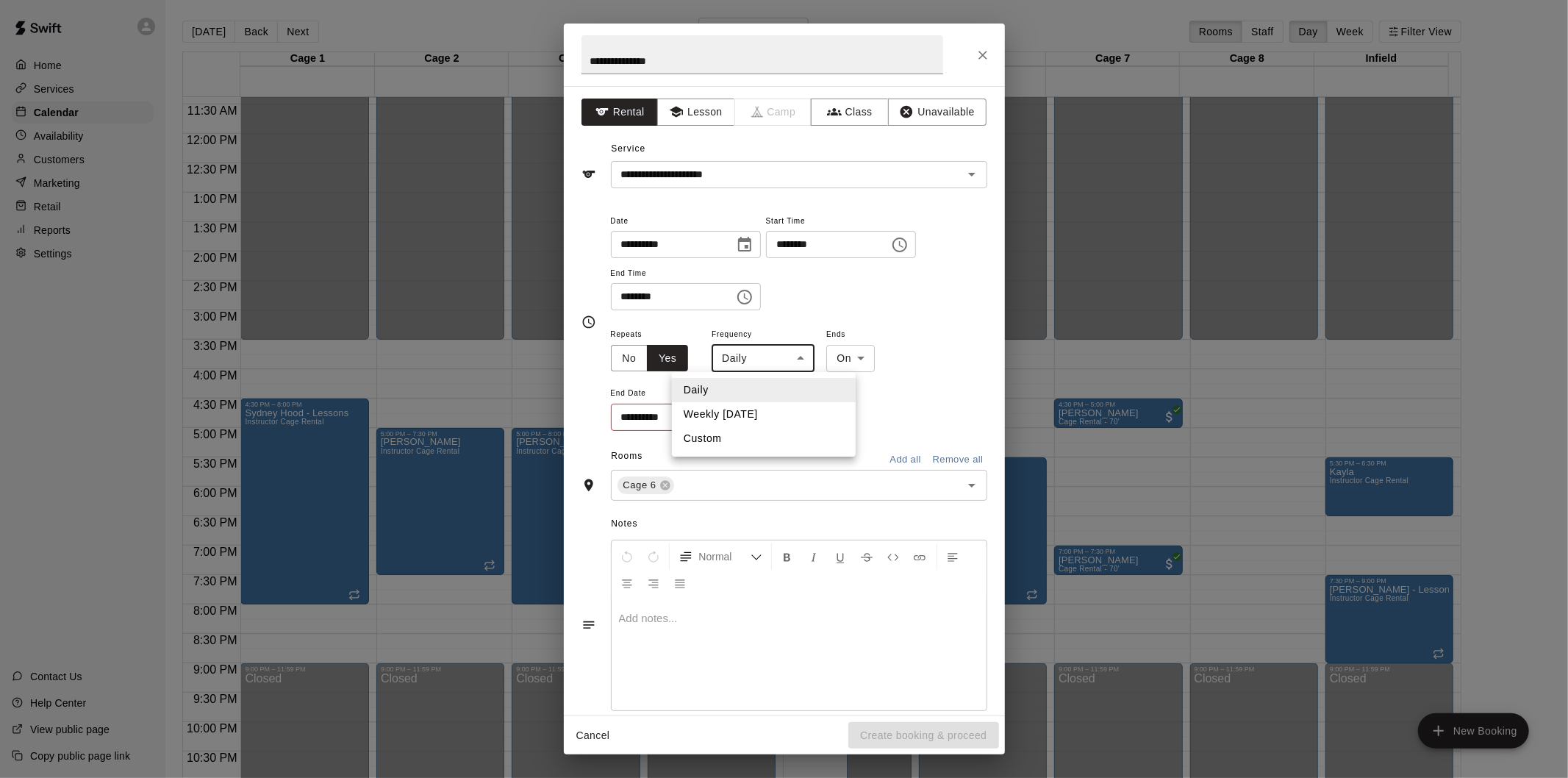
click at [747, 347] on body "Home Services Calendar Availability Customers Marketing Retail Reports Settings…" at bounding box center [784, 400] width 1568 height 802
click at [748, 419] on li "Weekly on Wednesday" at bounding box center [764, 414] width 183 height 24
type input "******"
click at [739, 419] on icon "Choose date" at bounding box center [742, 416] width 17 height 17
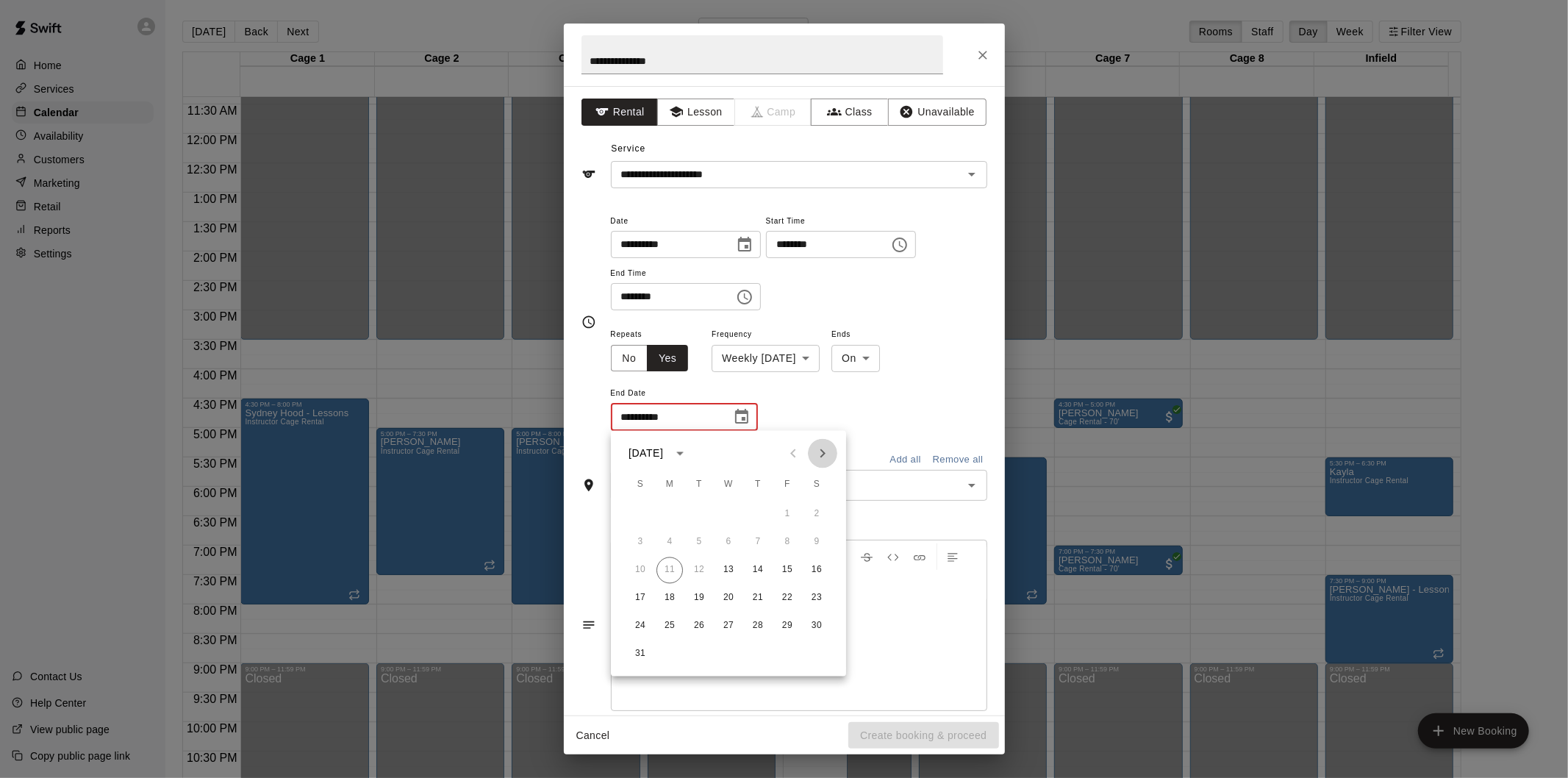
click at [818, 451] on icon "Next month" at bounding box center [822, 453] width 17 height 17
click at [733, 626] on button "31" at bounding box center [728, 626] width 27 height 27
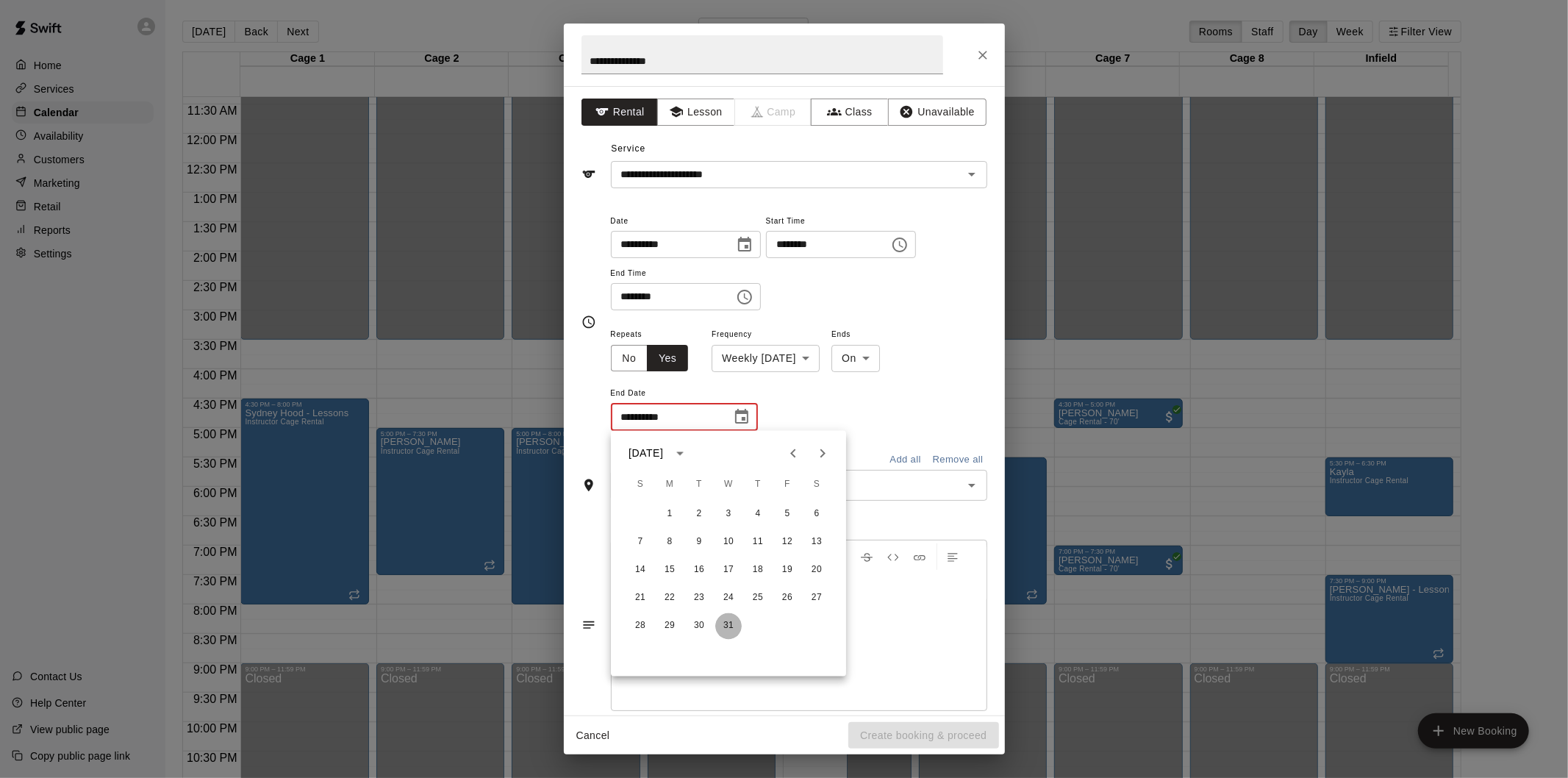
type input "**********"
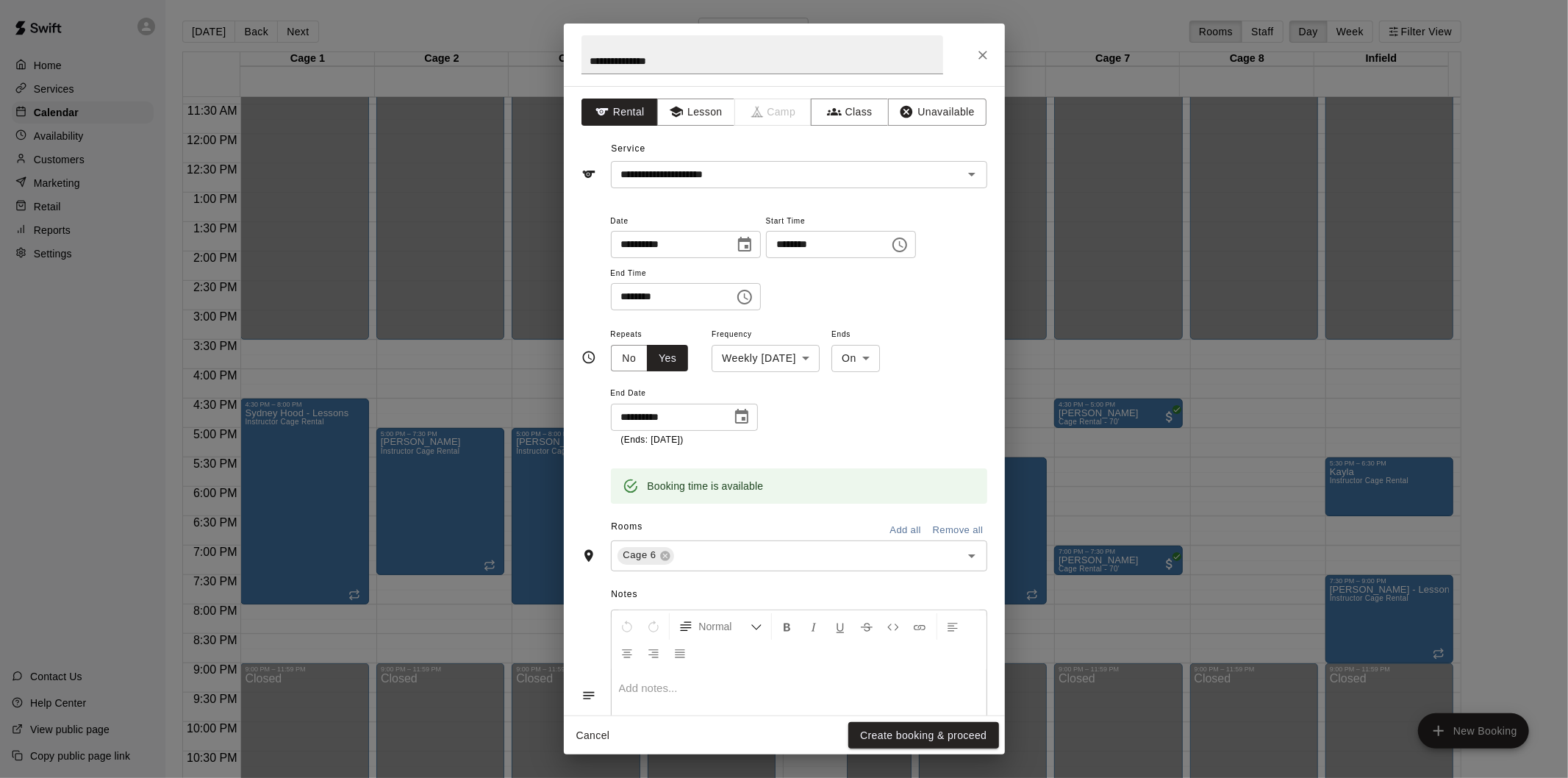
drag, startPoint x: 893, startPoint y: 743, endPoint x: 855, endPoint y: 437, distance: 308.4
click at [855, 437] on div "**********" at bounding box center [799, 386] width 376 height 122
click at [967, 736] on button "Create booking & proceed" at bounding box center [924, 736] width 150 height 27
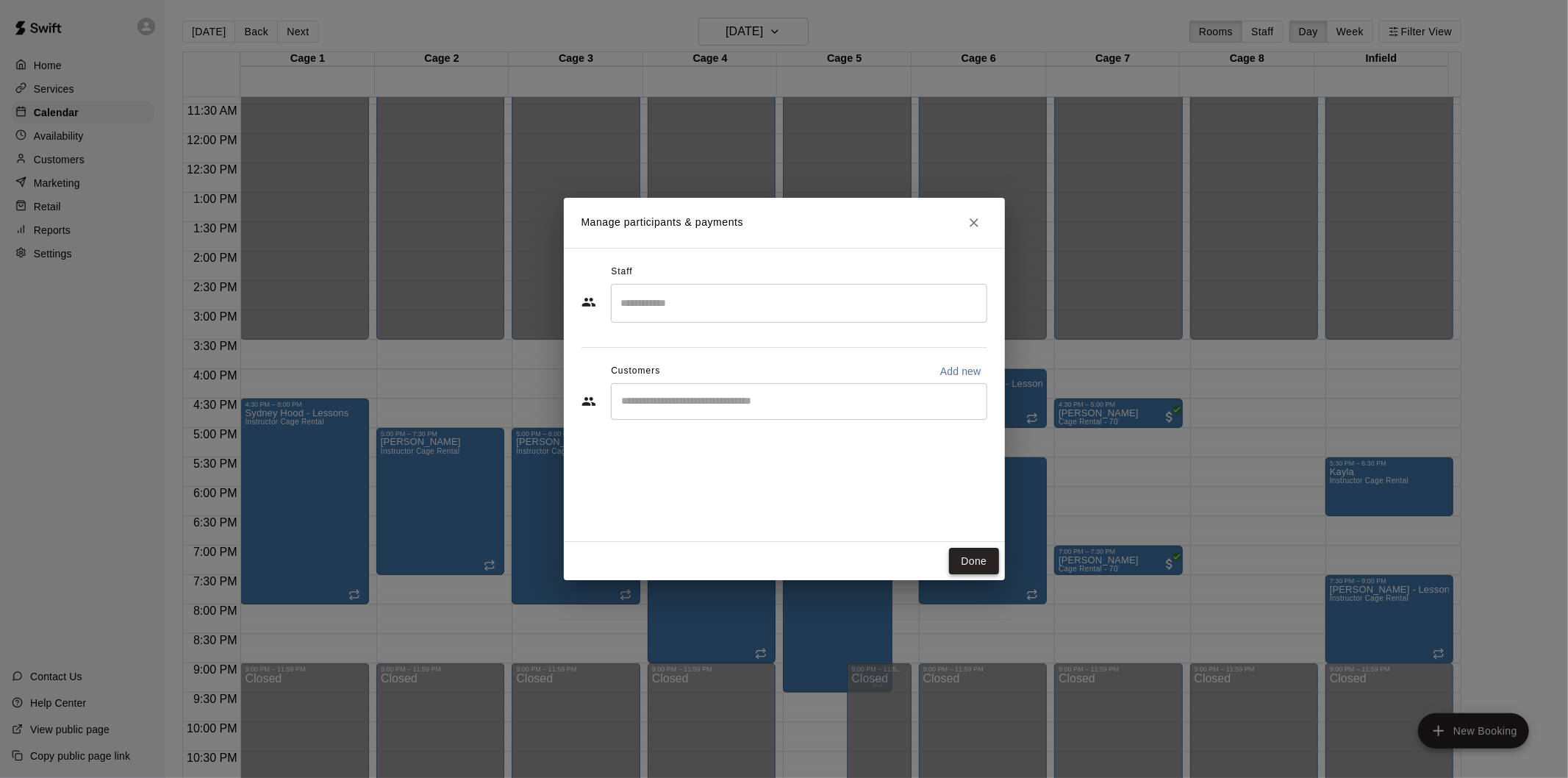
click at [953, 559] on button "Done" at bounding box center [974, 561] width 49 height 27
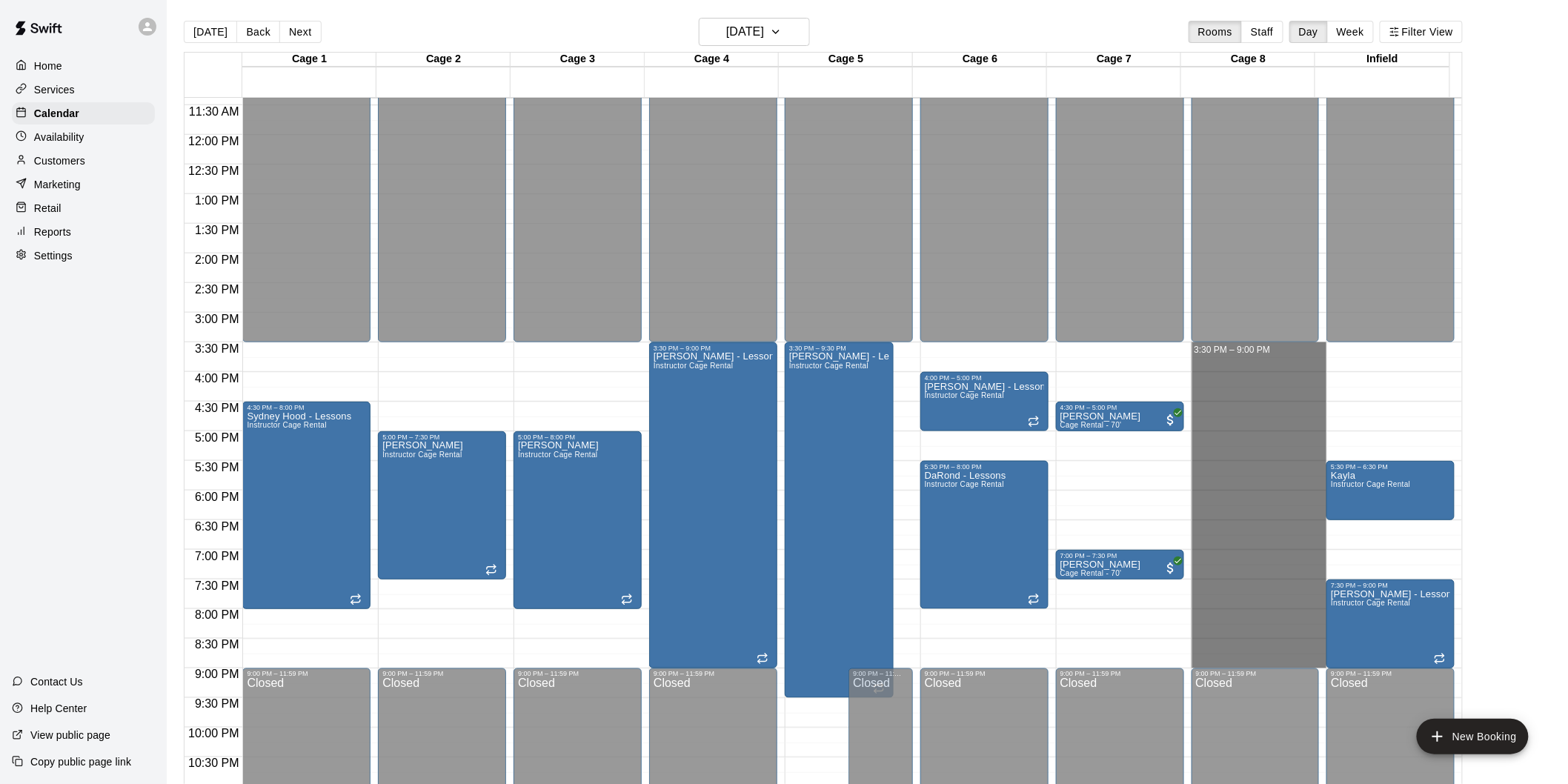
drag, startPoint x: 1255, startPoint y: 345, endPoint x: 1246, endPoint y: 656, distance: 311.1
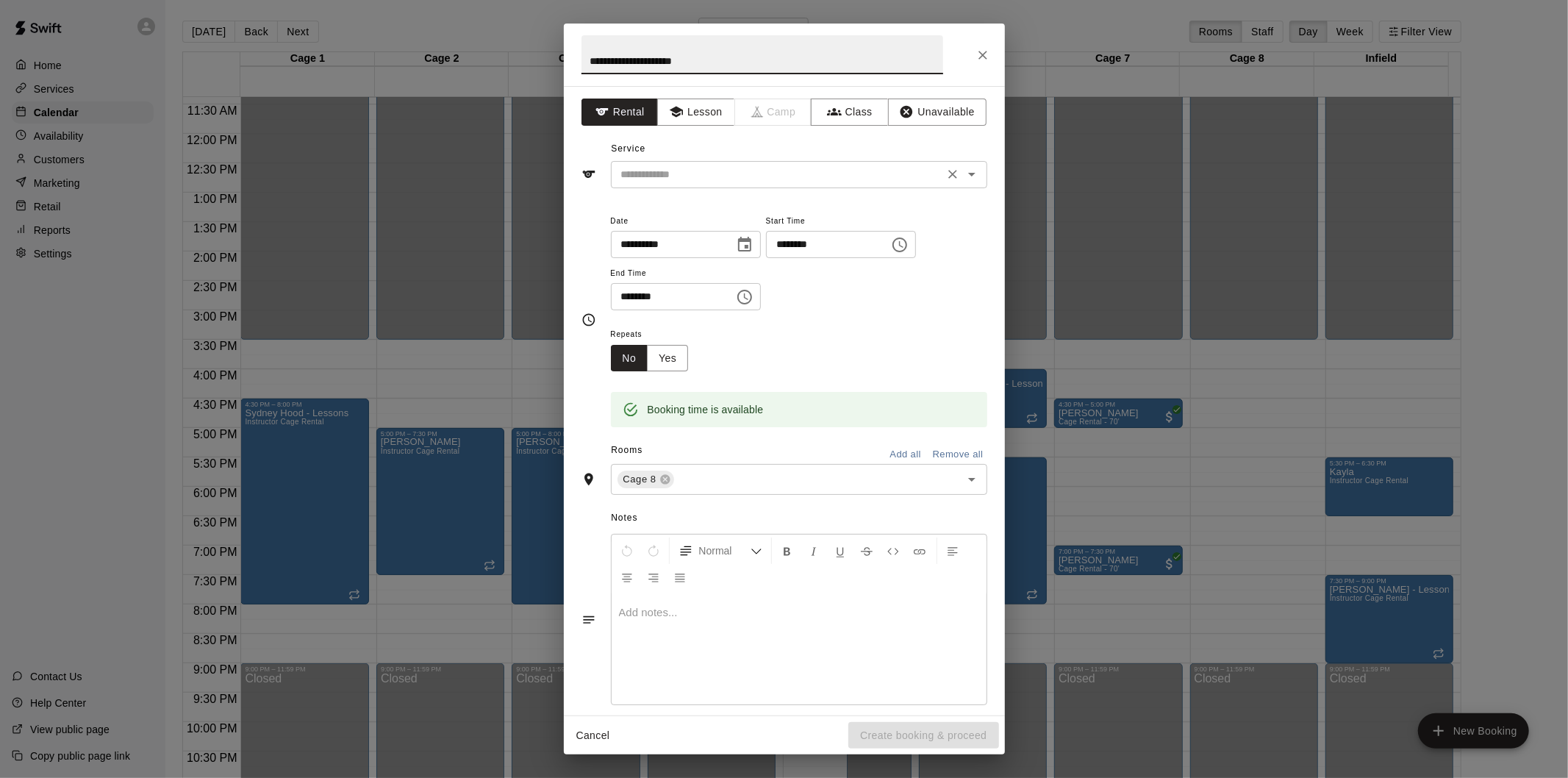
type input "**********"
click at [695, 178] on input "text" at bounding box center [778, 174] width 325 height 18
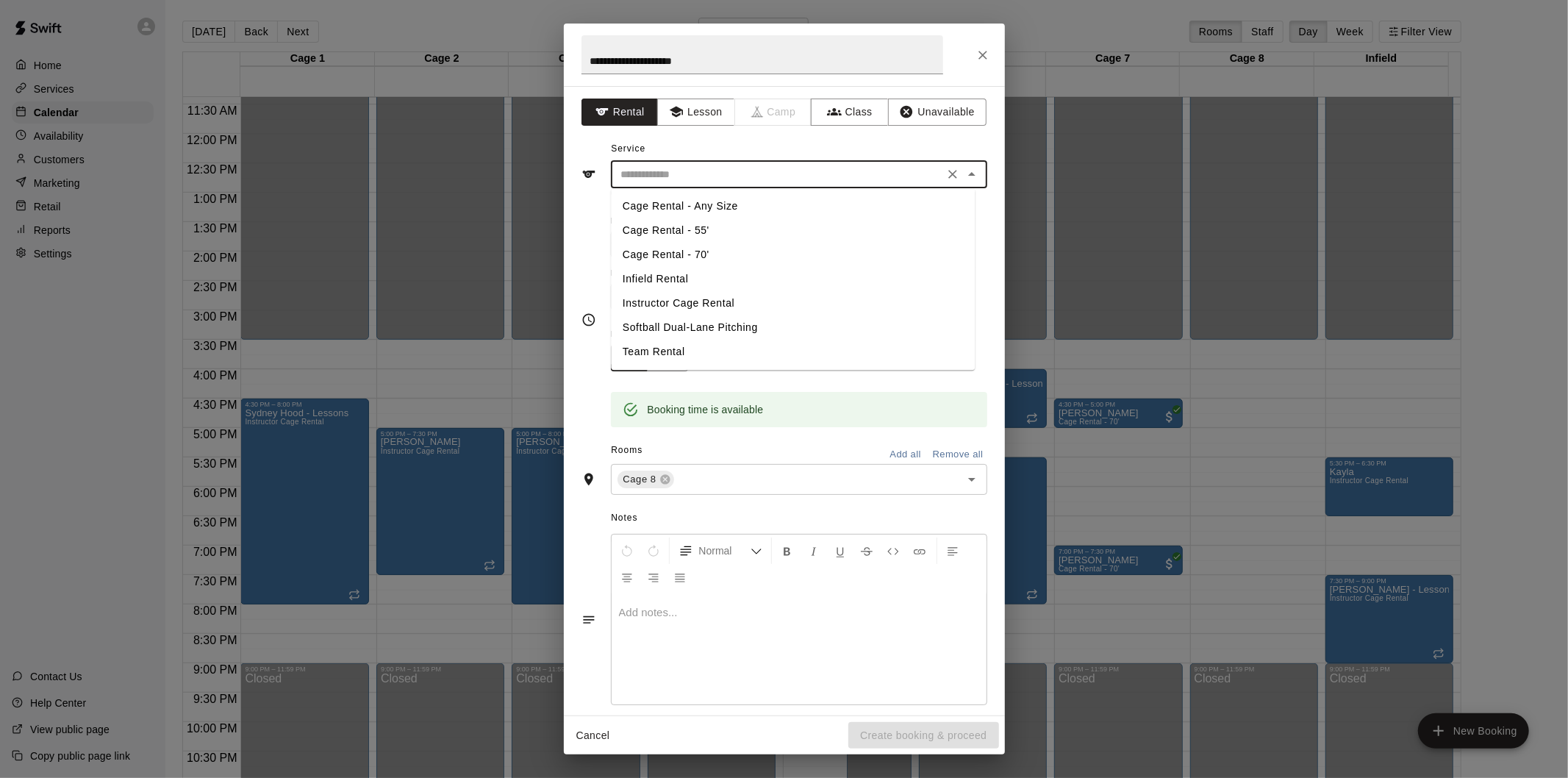
click at [679, 300] on li "Instructor Cage Rental" at bounding box center [793, 303] width 364 height 24
type input "**********"
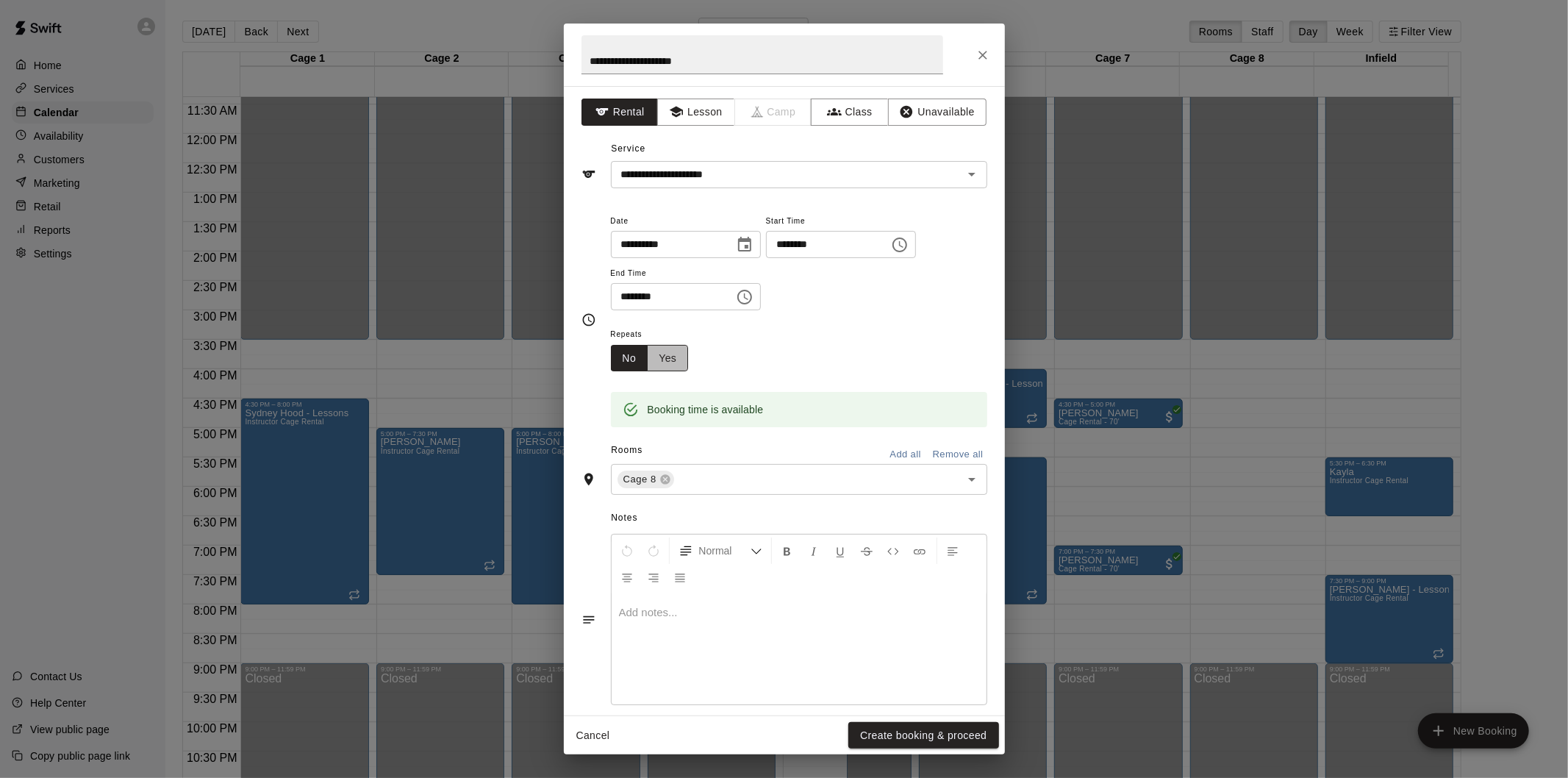
click at [676, 354] on button "Yes" at bounding box center [667, 359] width 41 height 27
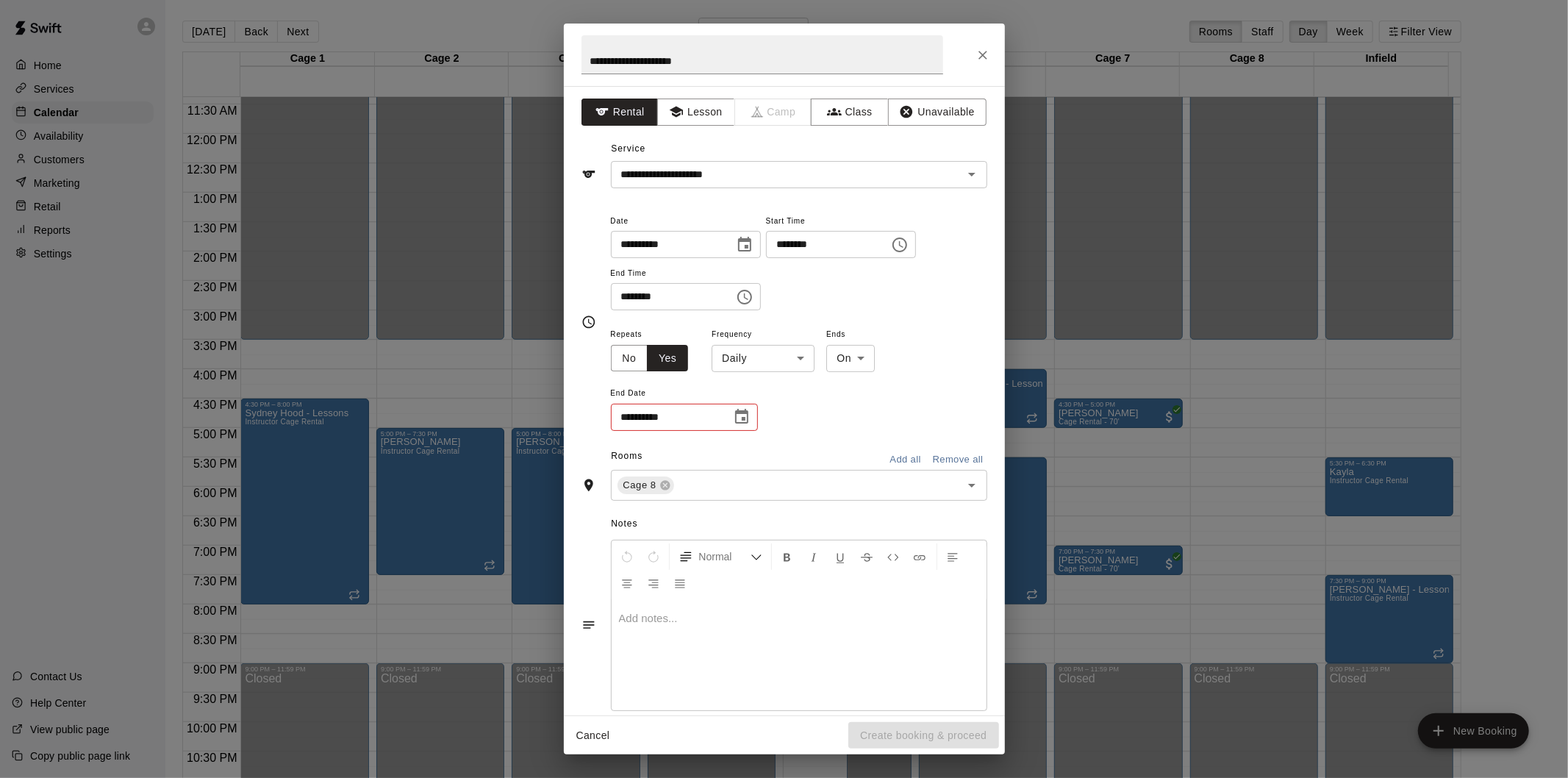
click at [774, 356] on body "Home Services Calendar Availability Customers Marketing Retail Reports Settings…" at bounding box center [784, 400] width 1568 height 802
click at [763, 410] on li "Weekly on Wednesday" at bounding box center [764, 414] width 183 height 24
type input "******"
click at [748, 406] on button "Choose date" at bounding box center [742, 416] width 30 height 30
click at [819, 454] on icon "Next month" at bounding box center [822, 453] width 17 height 17
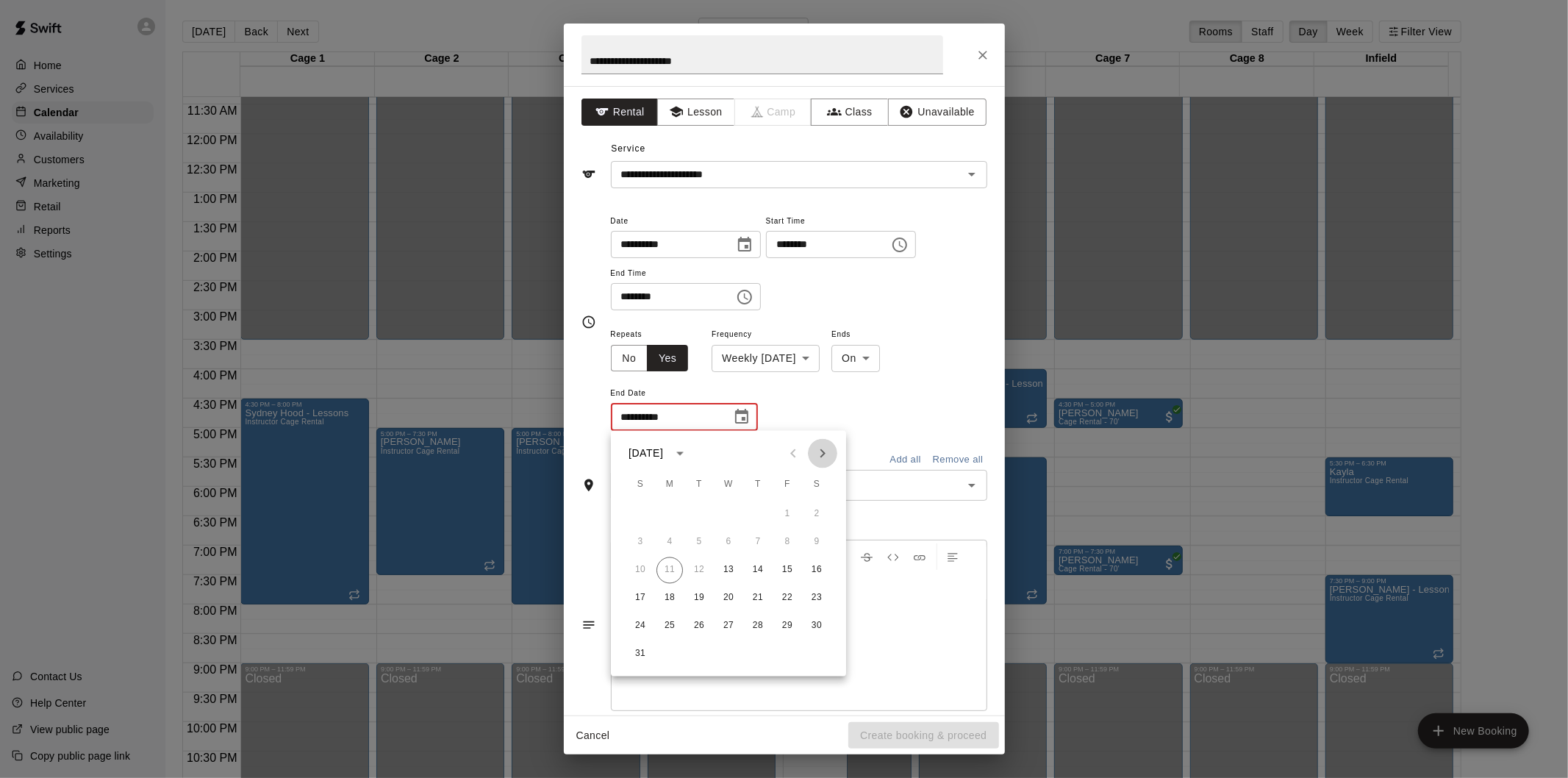
click at [819, 454] on icon "Next month" at bounding box center [822, 453] width 17 height 17
click at [819, 453] on icon "Next month" at bounding box center [822, 453] width 17 height 17
click at [729, 630] on button "31" at bounding box center [728, 626] width 27 height 27
type input "**********"
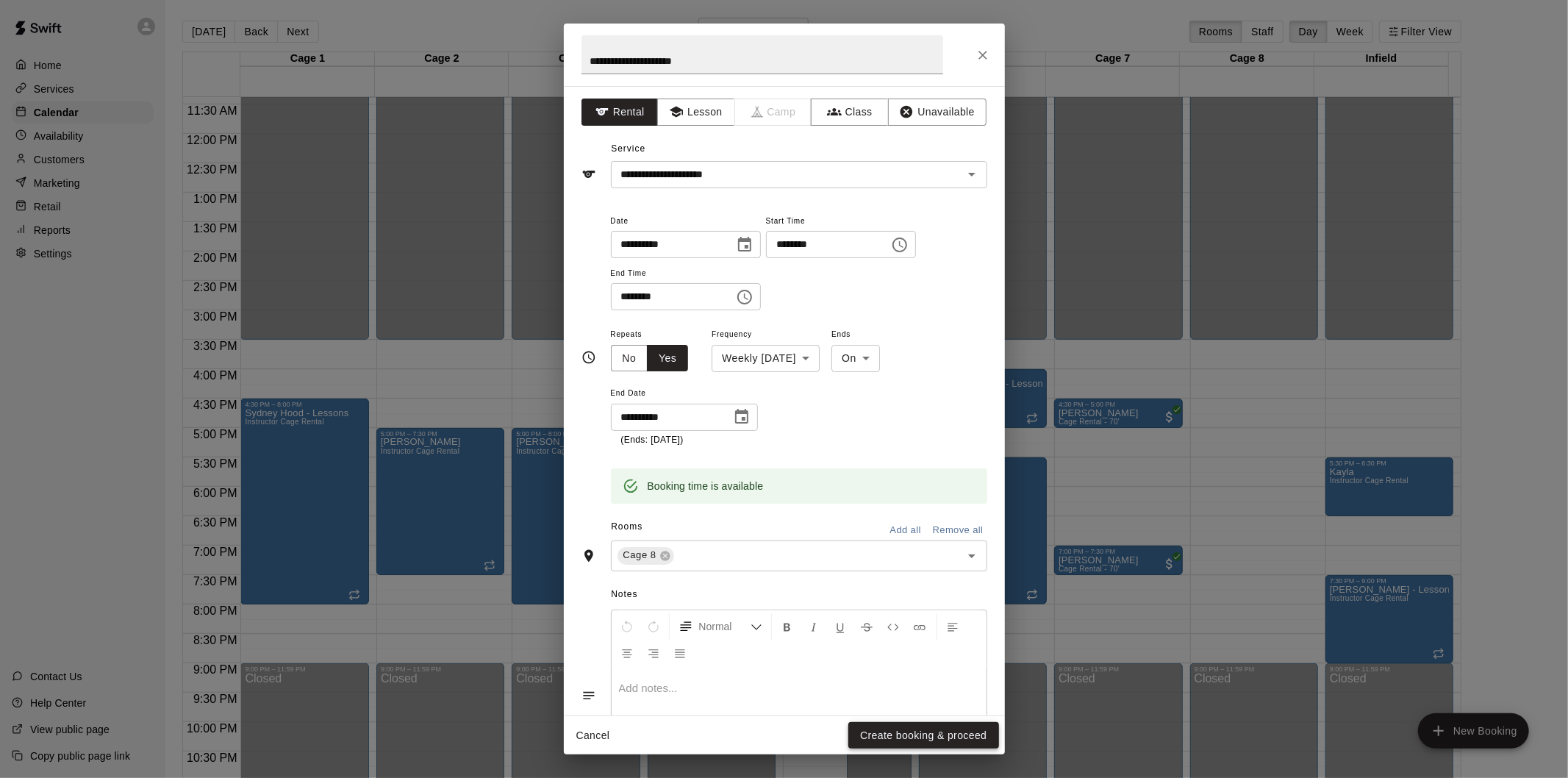
click at [924, 733] on button "Create booking & proceed" at bounding box center [924, 736] width 150 height 27
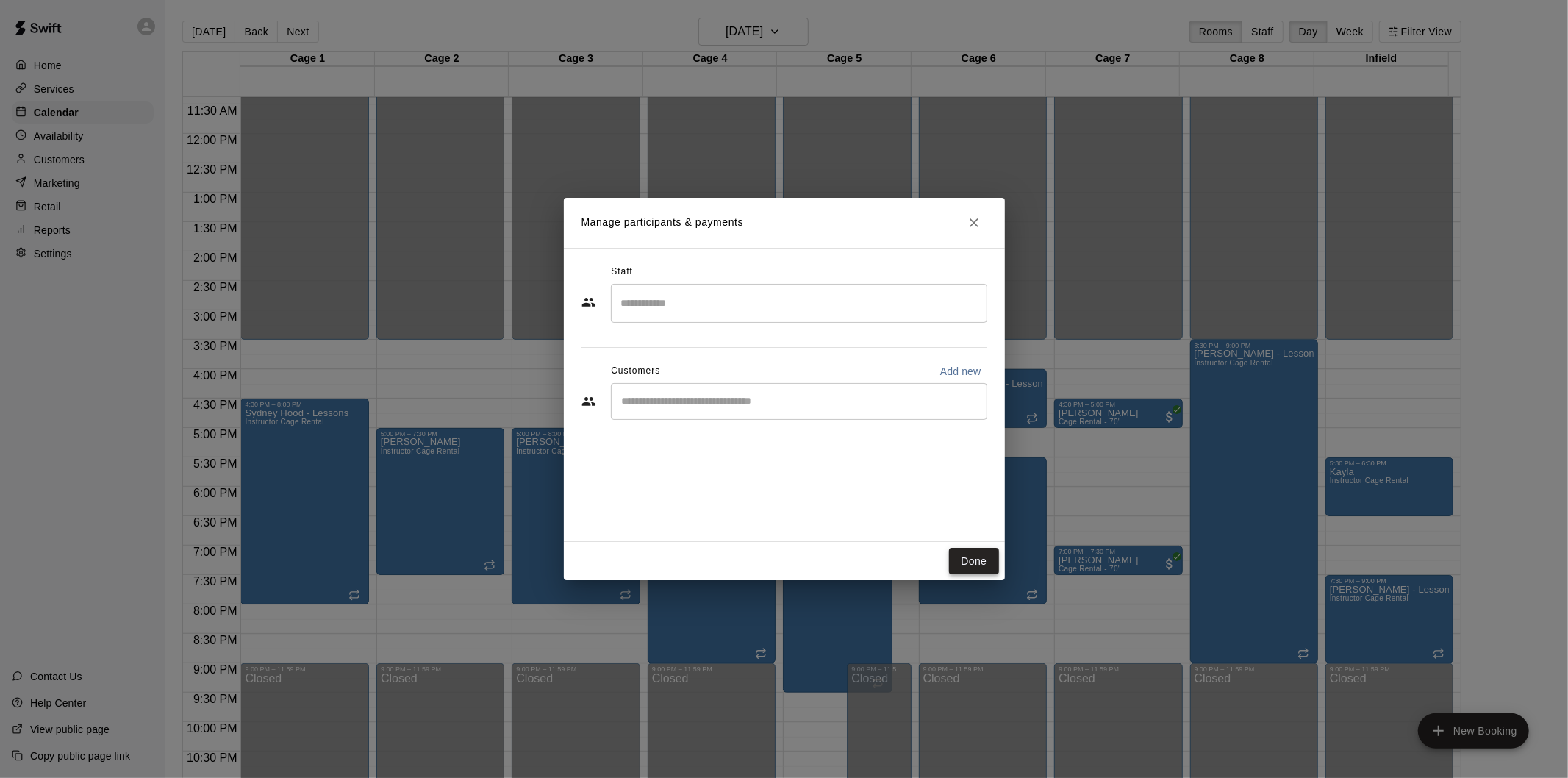
click at [980, 560] on button "Done" at bounding box center [974, 561] width 49 height 27
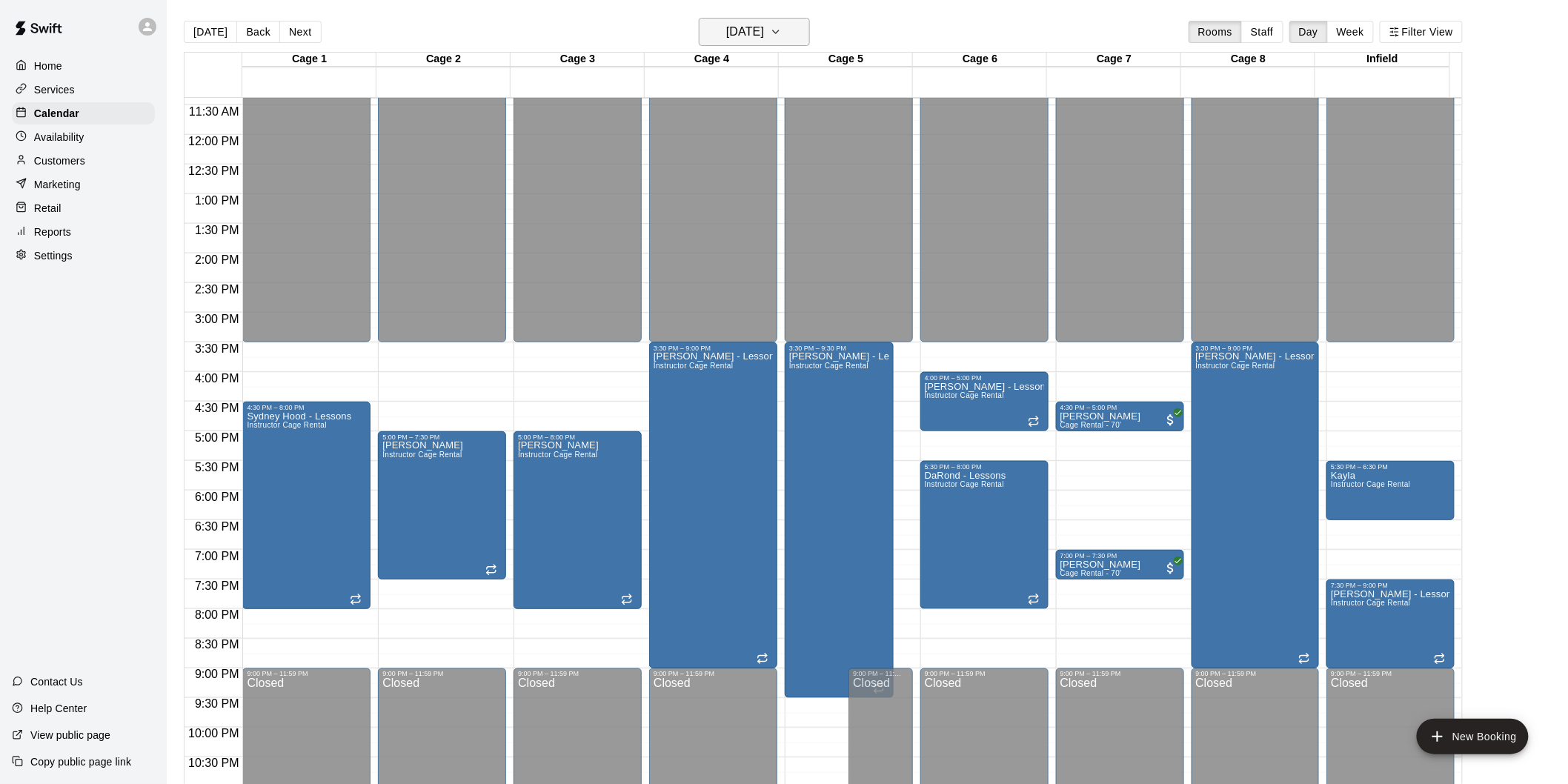
click at [756, 27] on h6 "Wednesday Aug 13" at bounding box center [744, 31] width 37 height 21
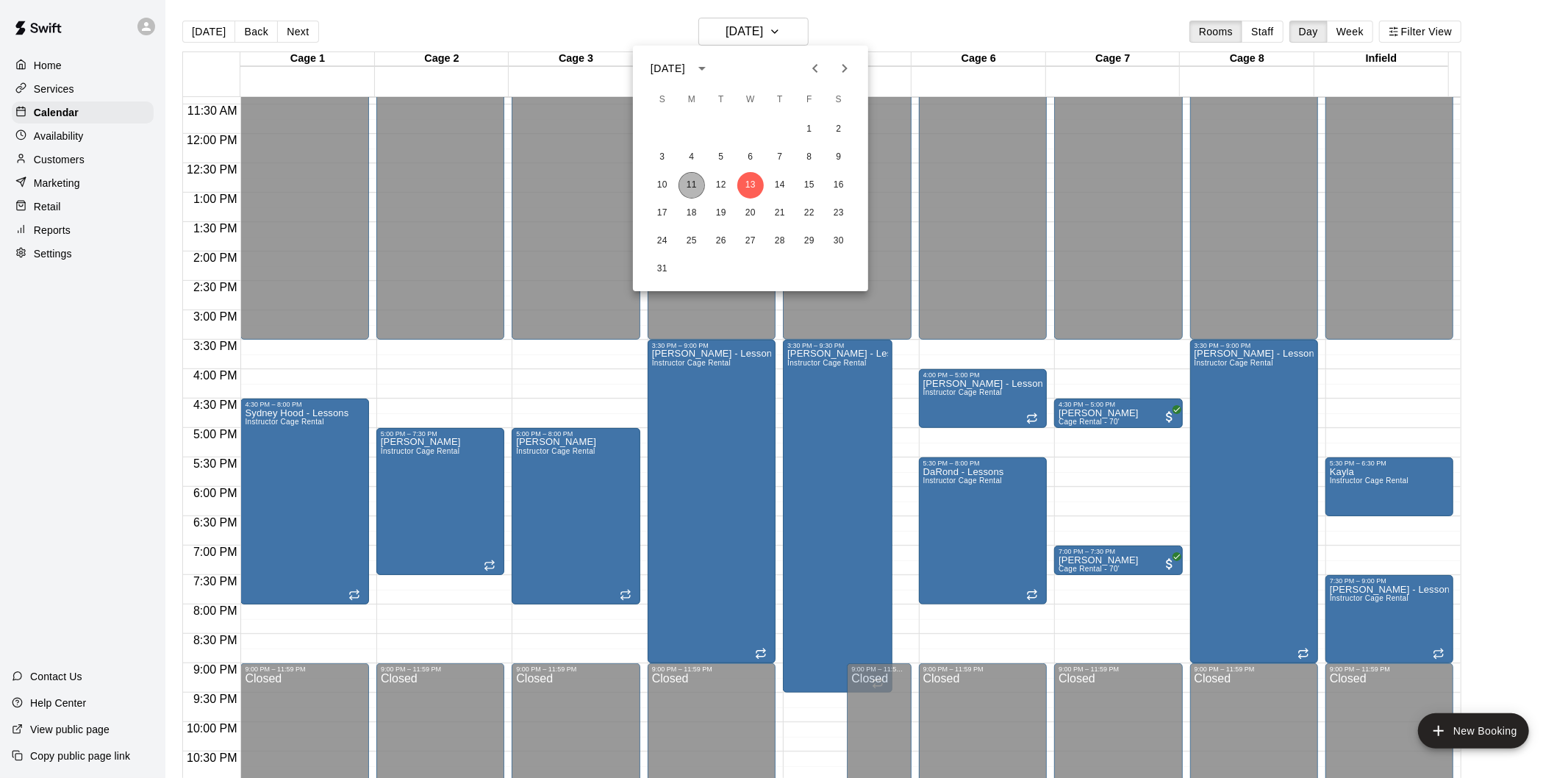
click at [693, 184] on button "11" at bounding box center [691, 185] width 27 height 27
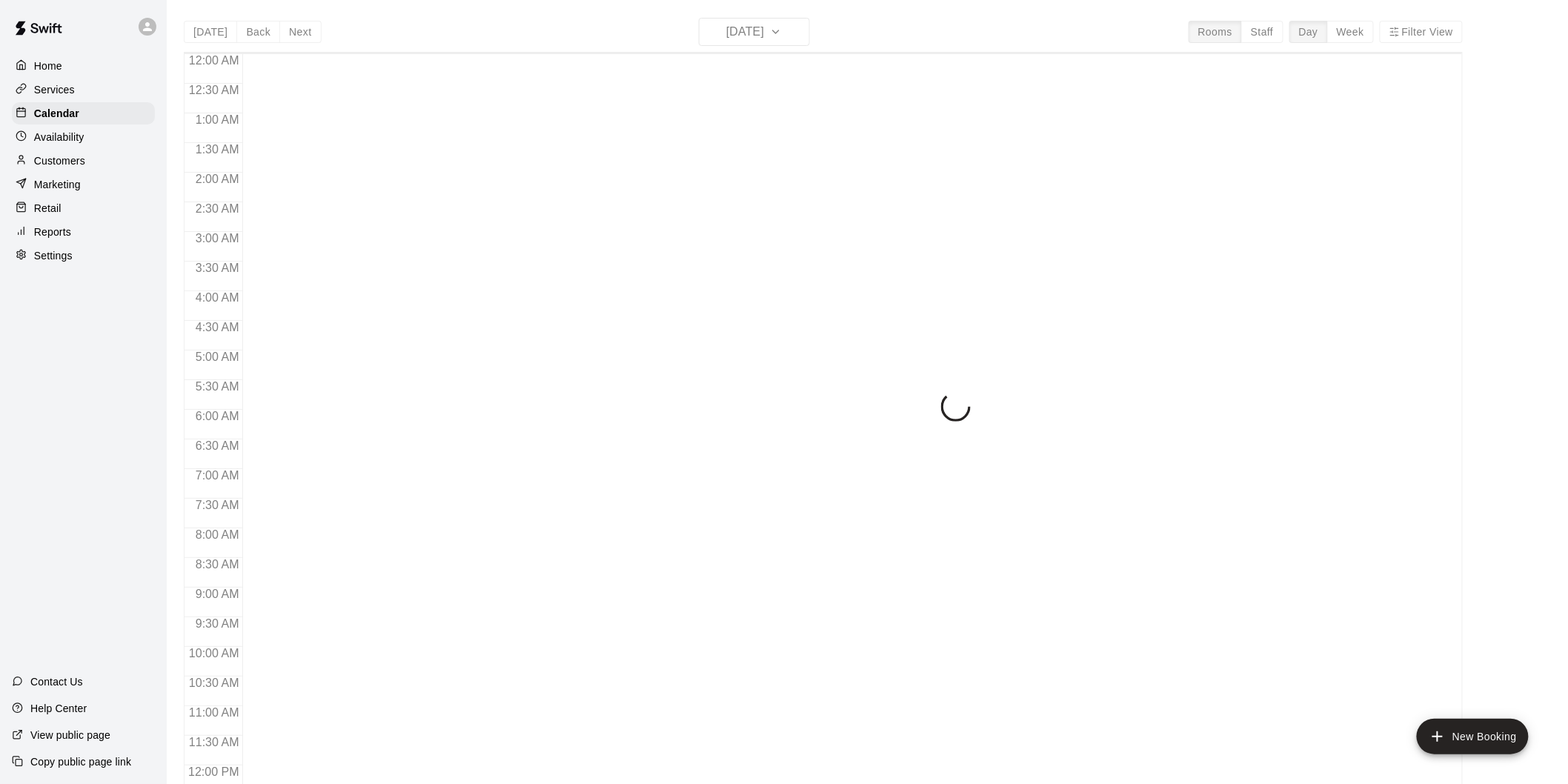
scroll to position [675, 0]
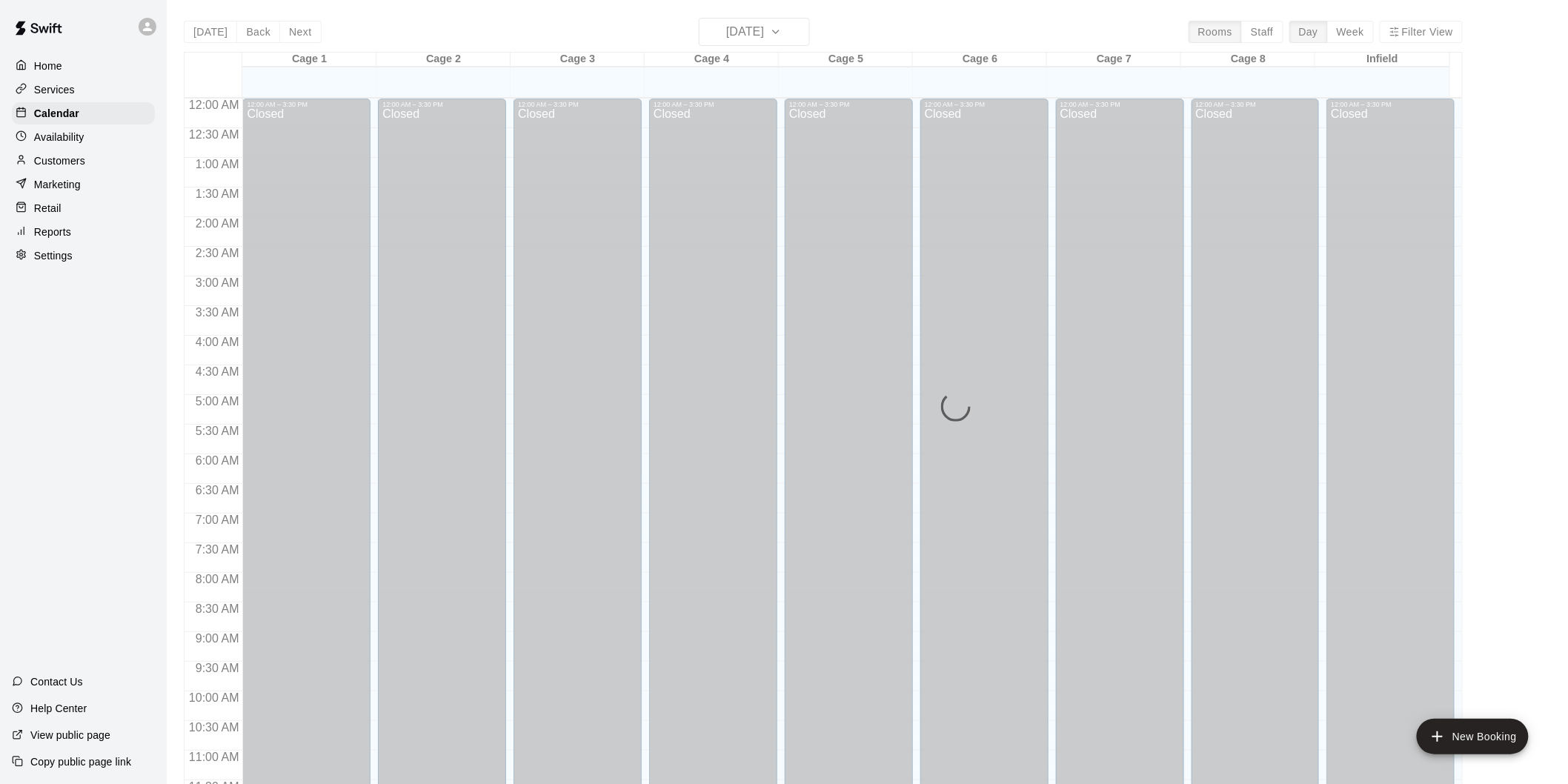
scroll to position [675, 0]
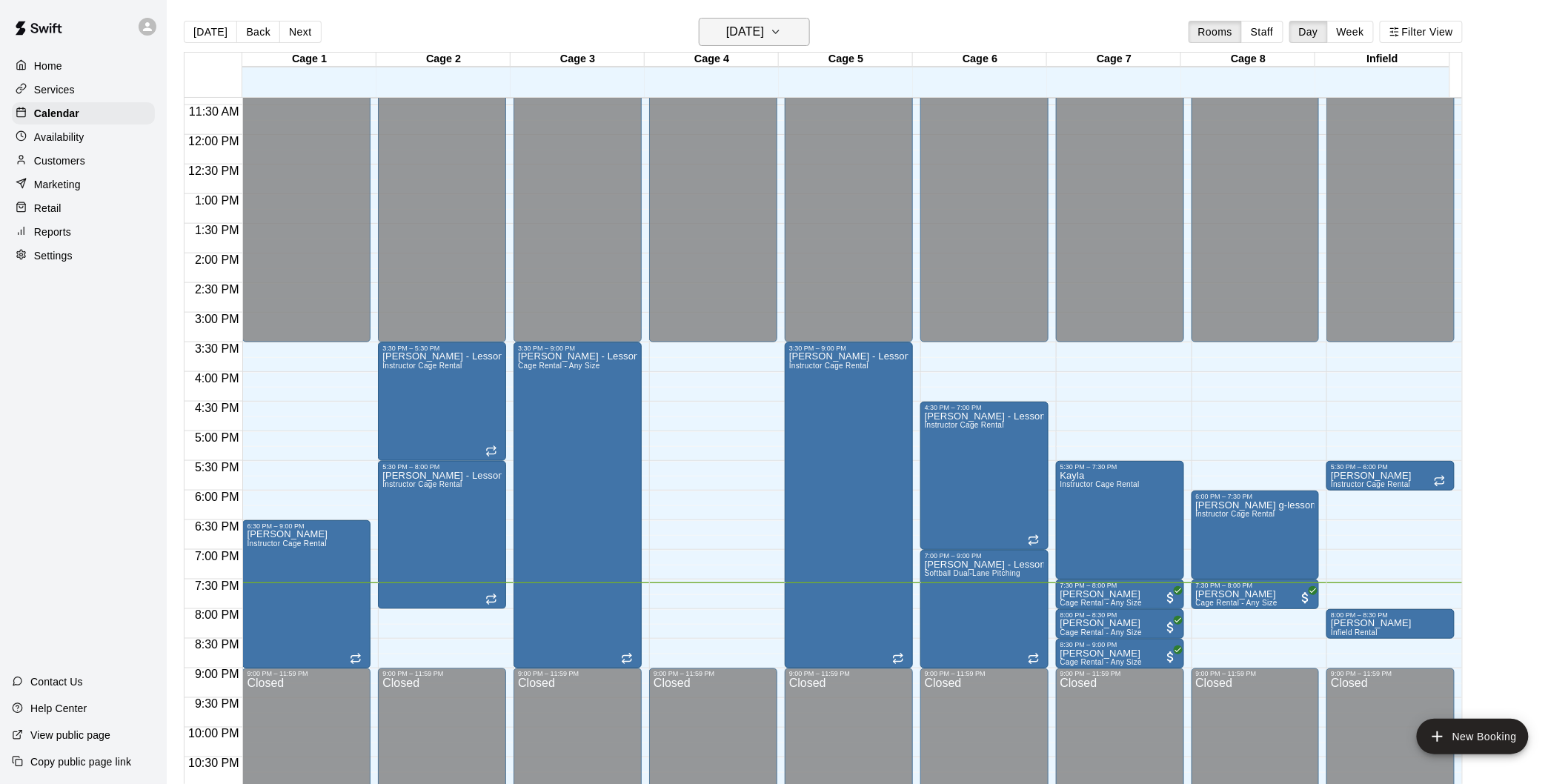
click at [764, 39] on h6 "[DATE]" at bounding box center [744, 31] width 37 height 21
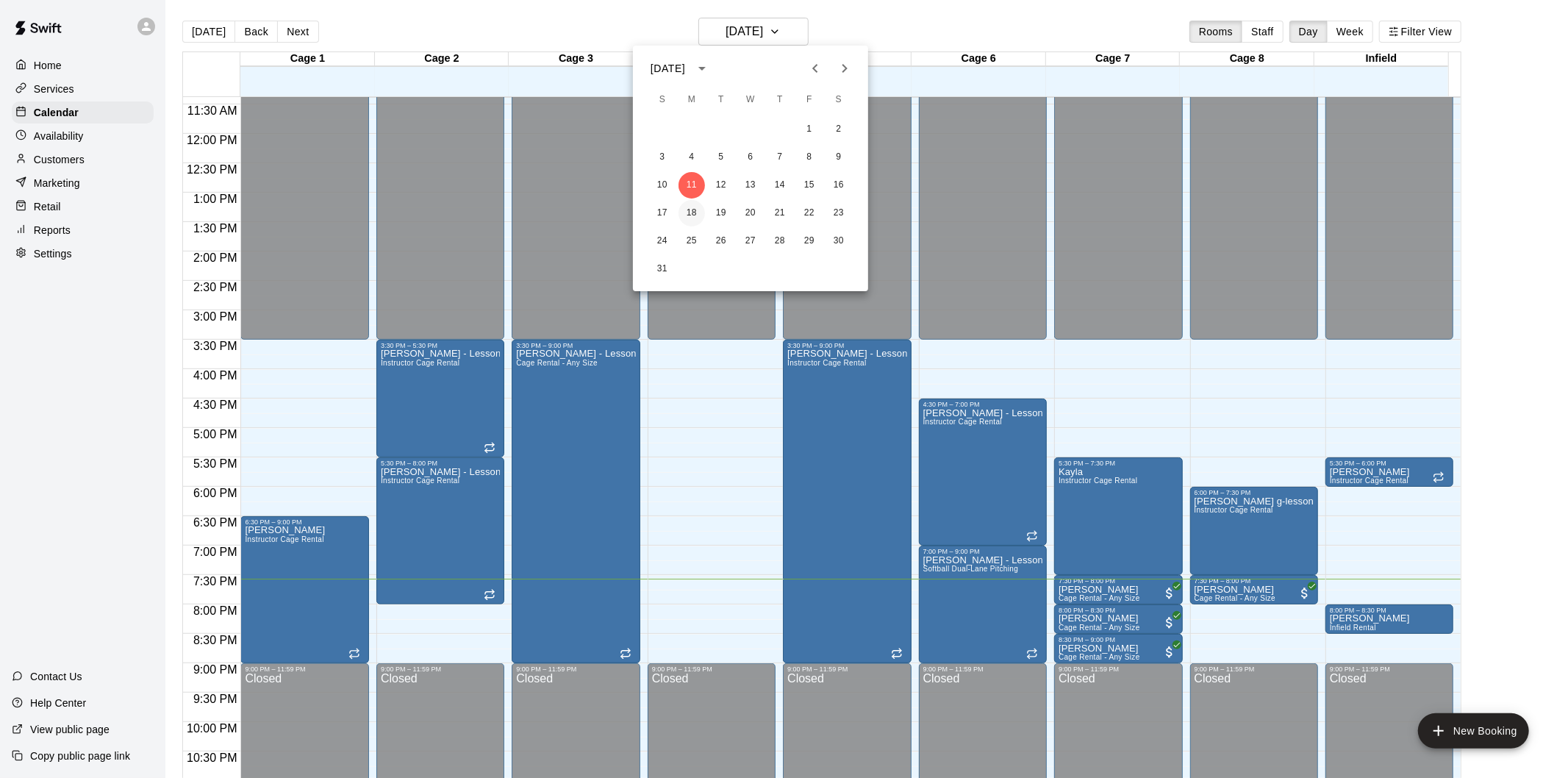
click at [693, 212] on button "18" at bounding box center [691, 213] width 27 height 27
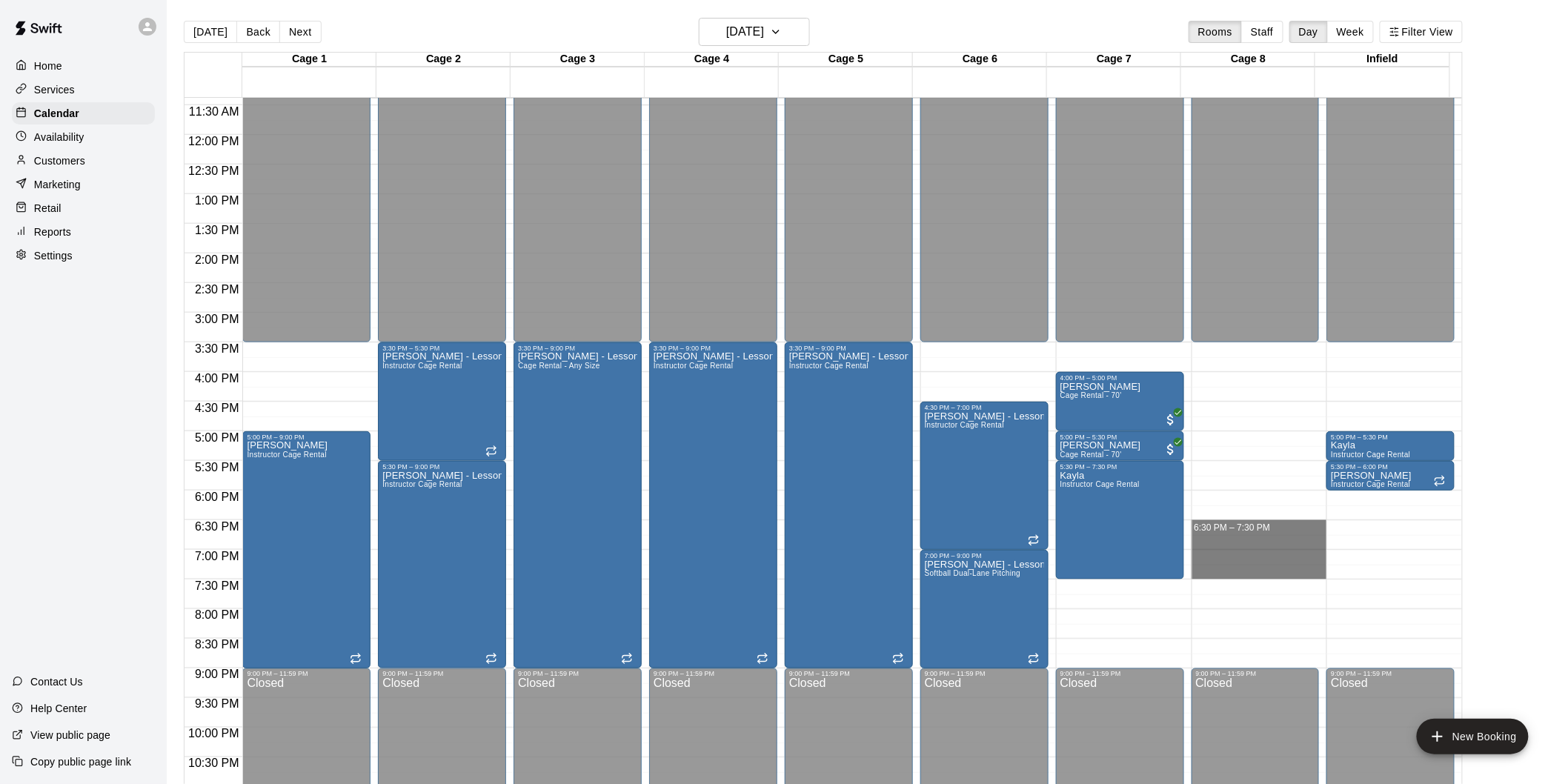
drag, startPoint x: 1253, startPoint y: 530, endPoint x: 1259, endPoint y: 575, distance: 45.4
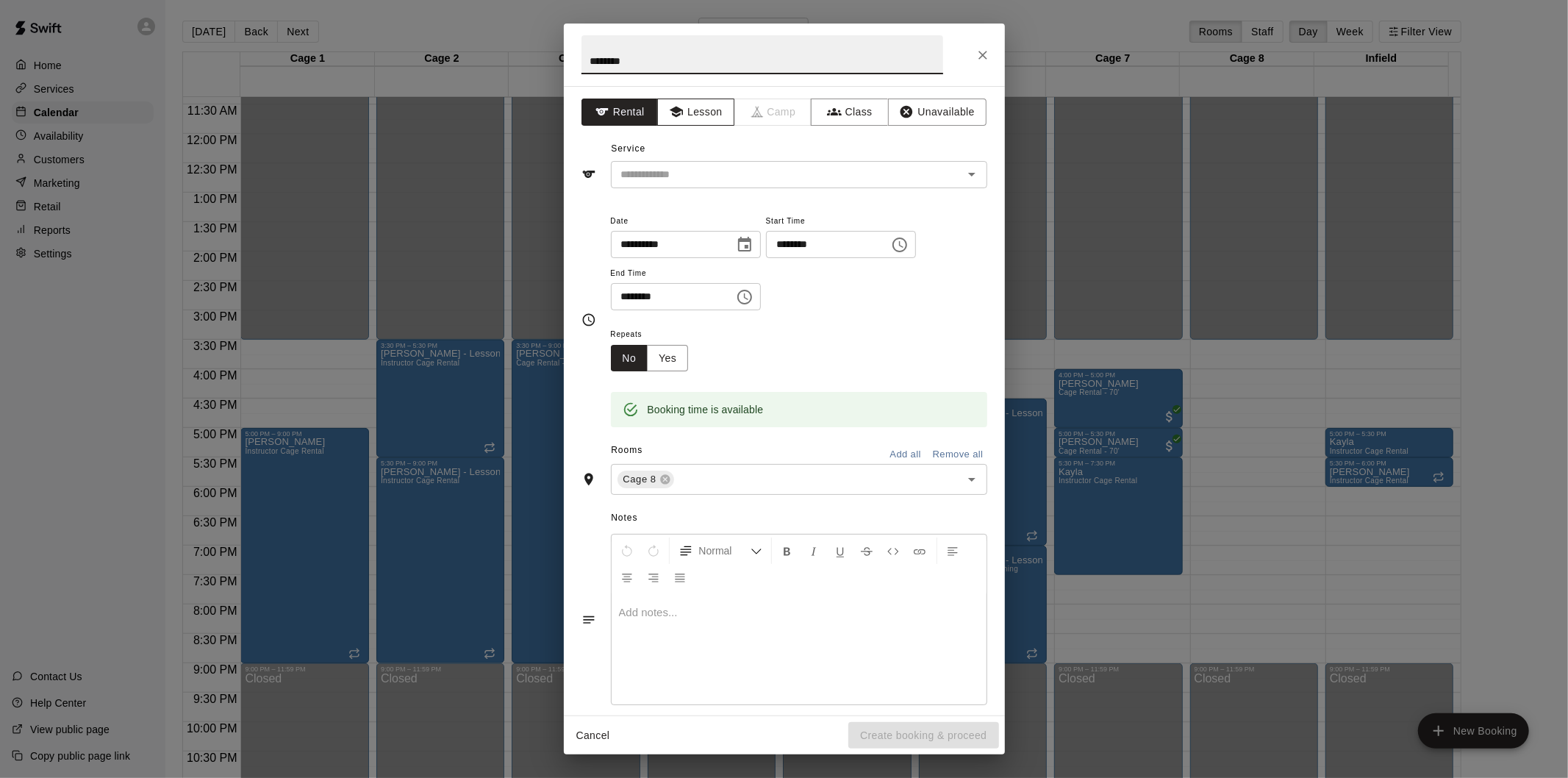
type input "********"
click at [701, 112] on button "Lesson" at bounding box center [696, 112] width 77 height 27
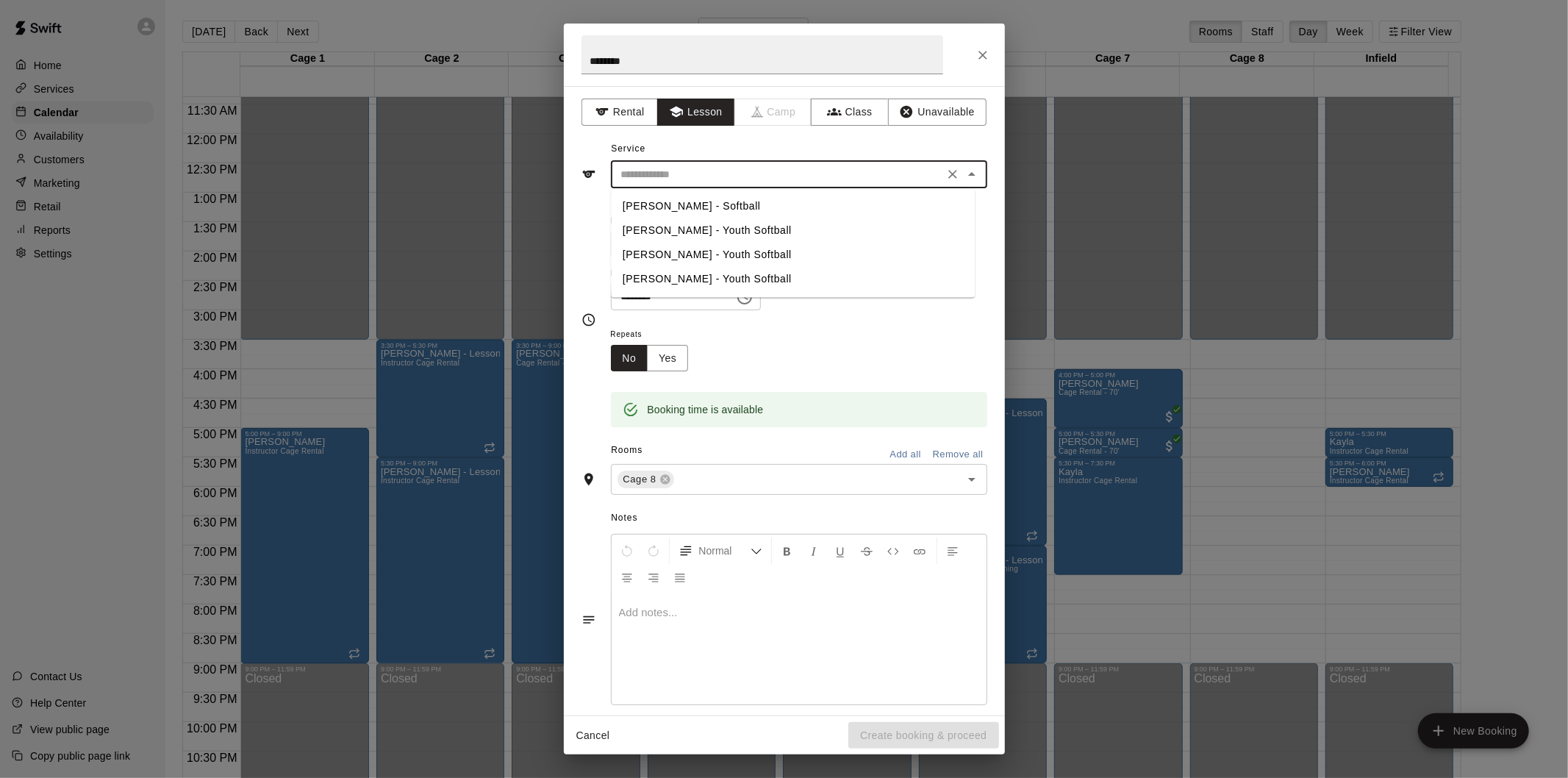
click at [700, 171] on input "text" at bounding box center [778, 174] width 325 height 18
click at [946, 174] on icon "Clear" at bounding box center [952, 174] width 14 height 14
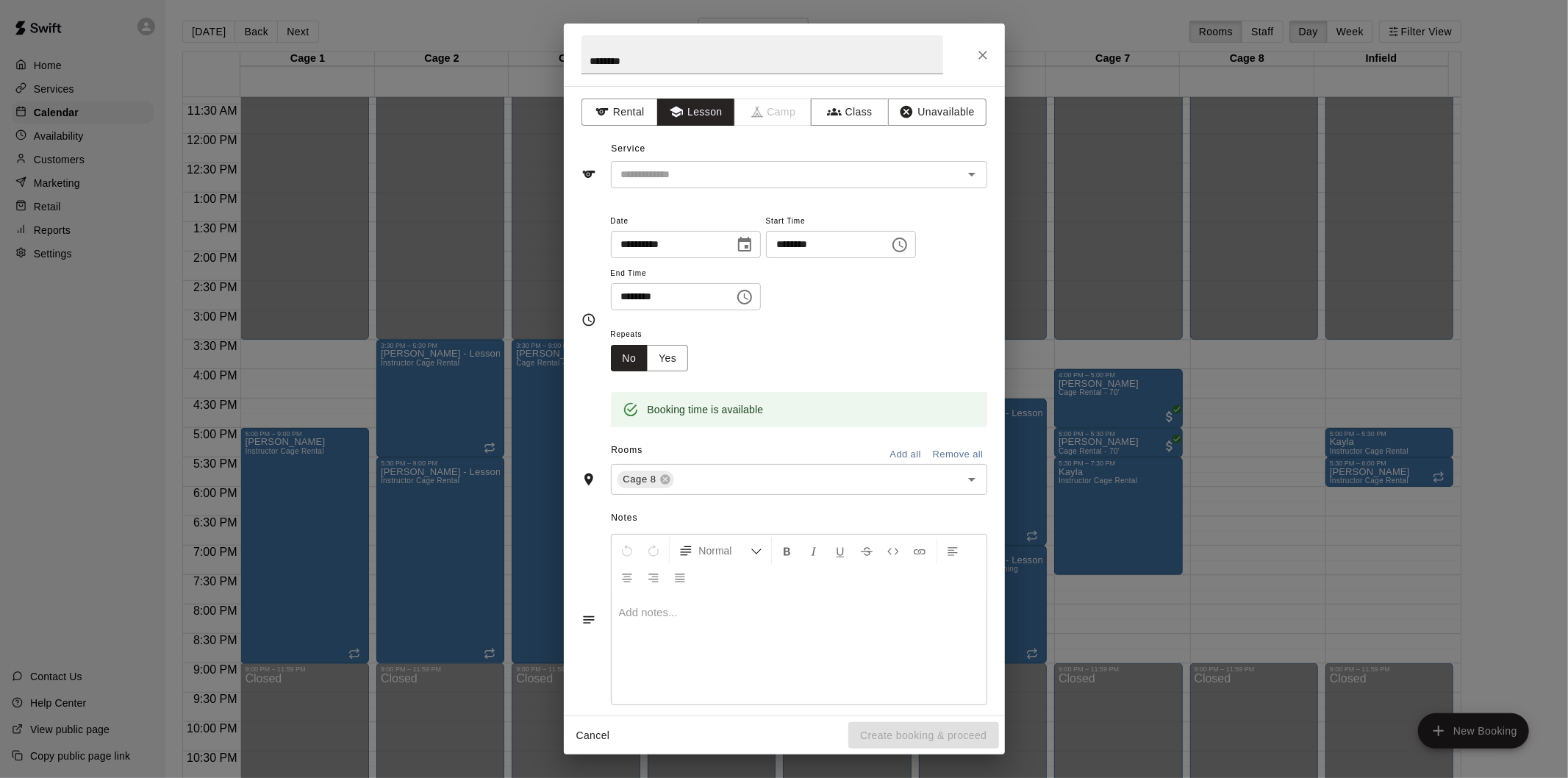
click at [590, 648] on div "Normal Add notes..." at bounding box center [784, 620] width 406 height 179
click at [619, 118] on button "Rental" at bounding box center [620, 112] width 77 height 27
click at [759, 174] on input "text" at bounding box center [778, 174] width 325 height 18
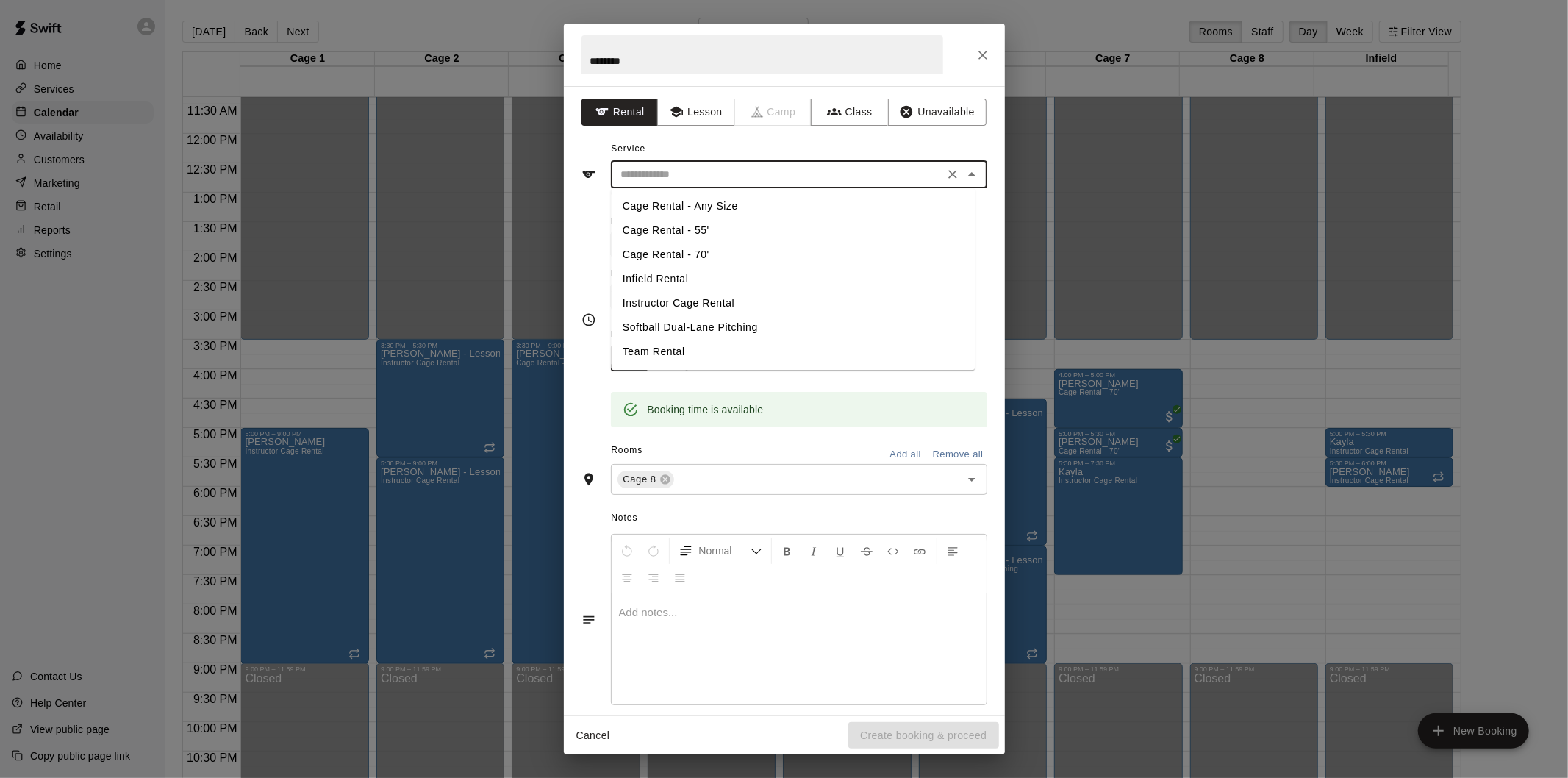
click at [666, 300] on li "Instructor Cage Rental" at bounding box center [793, 303] width 364 height 24
type input "**********"
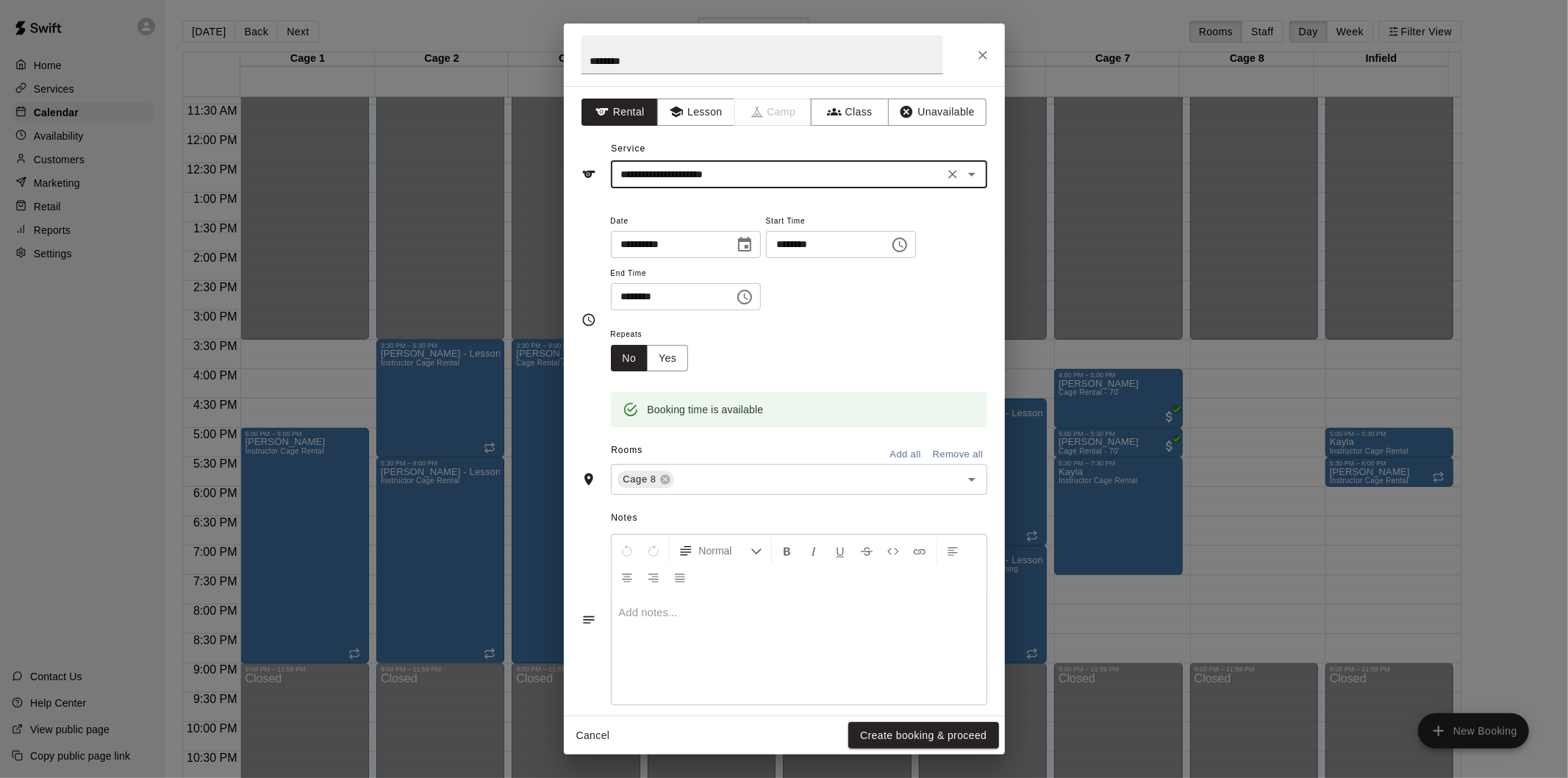
click at [898, 721] on div "Cancel Create booking & proceed" at bounding box center [785, 735] width 441 height 39
click at [895, 729] on button "Create booking & proceed" at bounding box center [924, 736] width 150 height 27
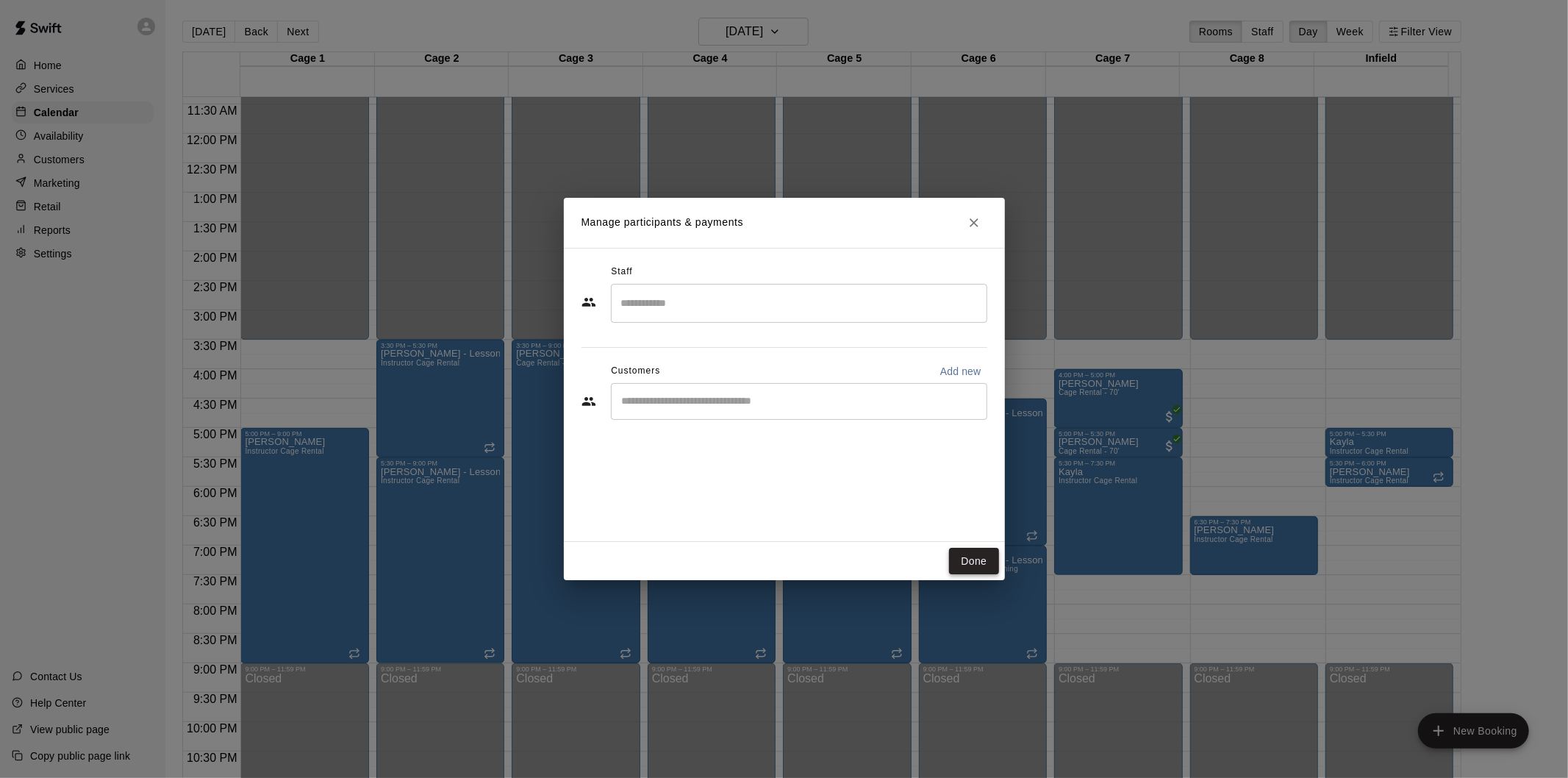
click at [982, 563] on button "Done" at bounding box center [974, 561] width 49 height 27
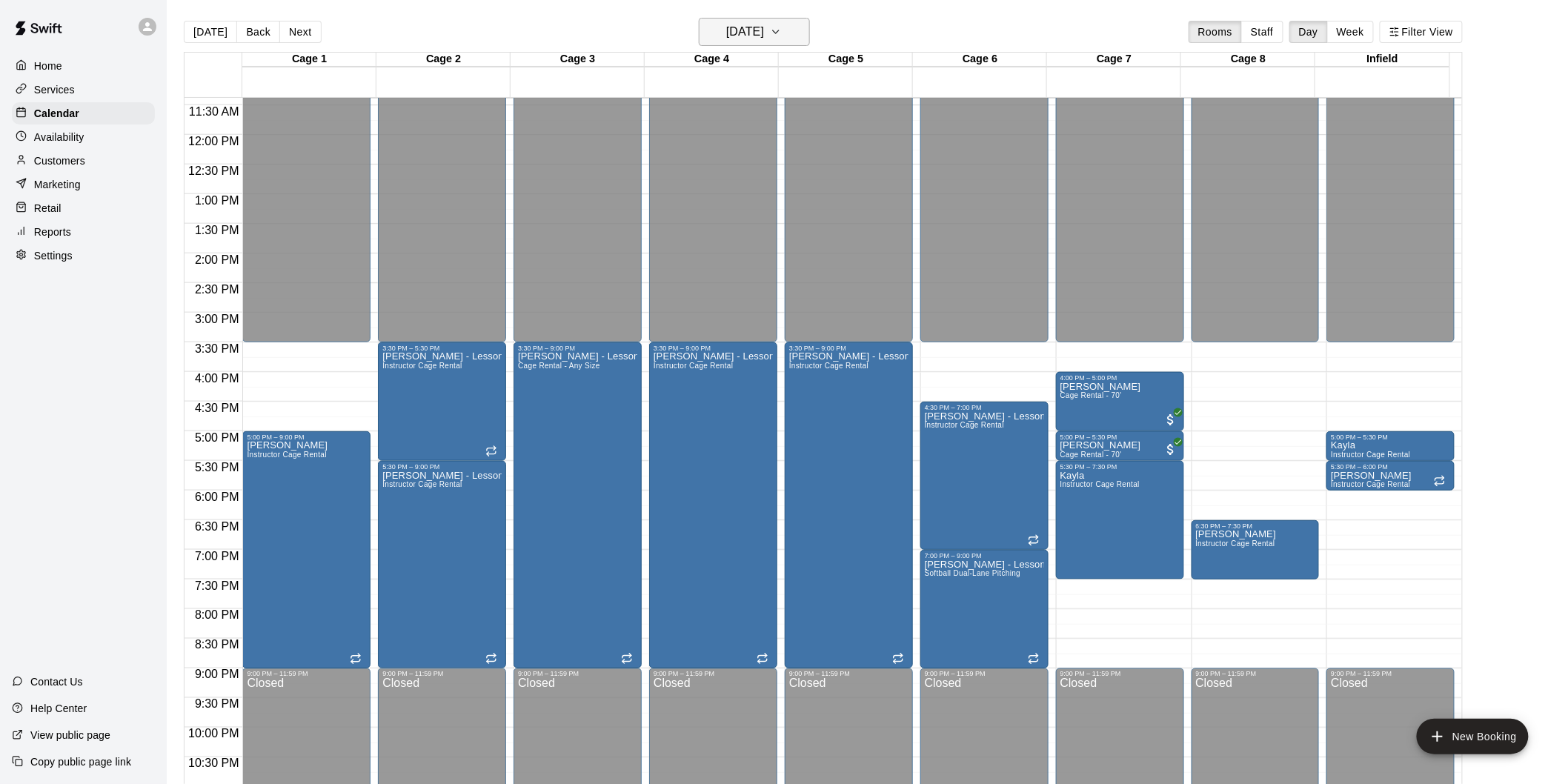
click at [764, 31] on h6 "[DATE]" at bounding box center [744, 31] width 37 height 21
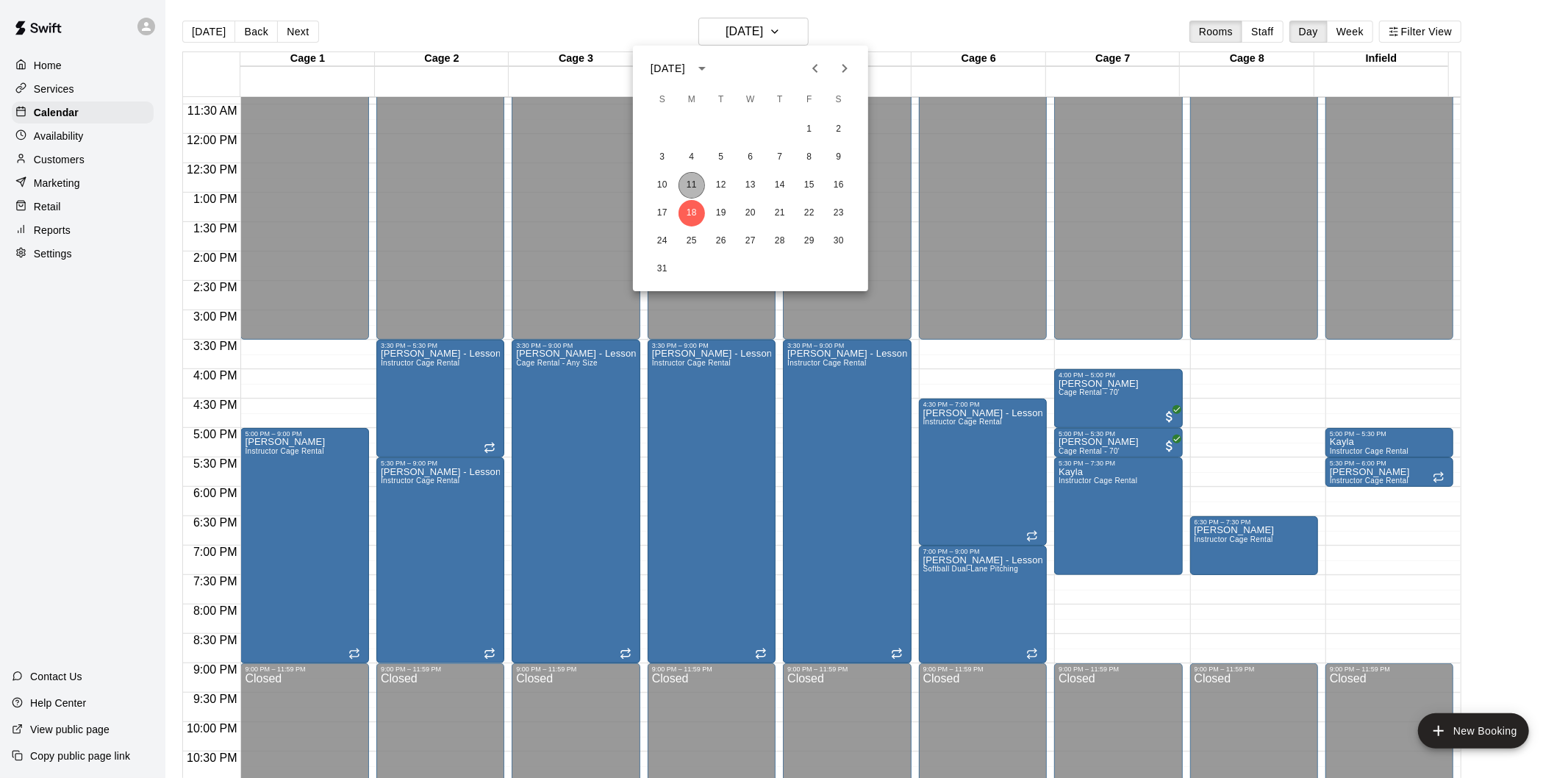
click at [697, 184] on button "11" at bounding box center [691, 185] width 27 height 27
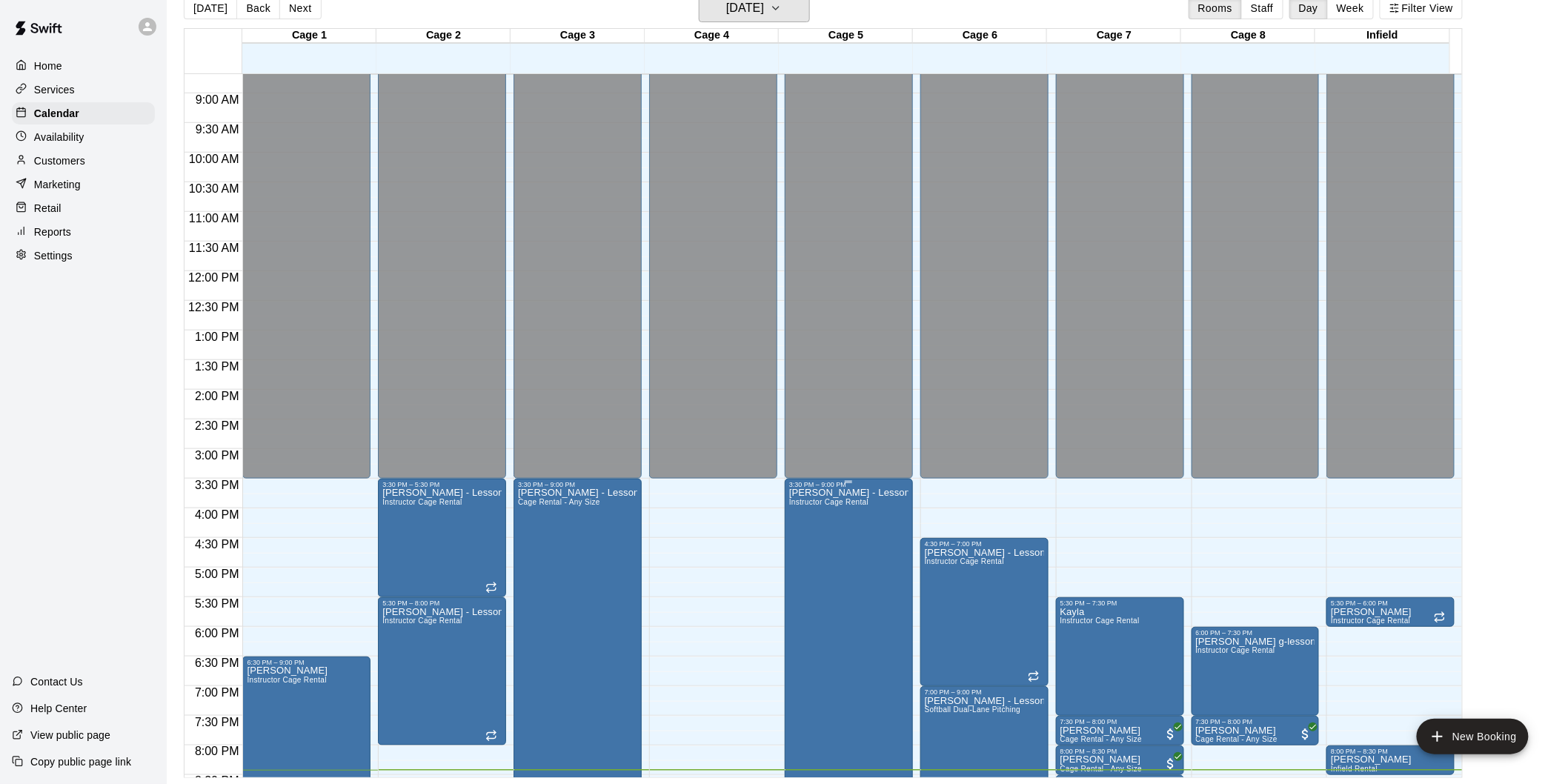
scroll to position [720, 0]
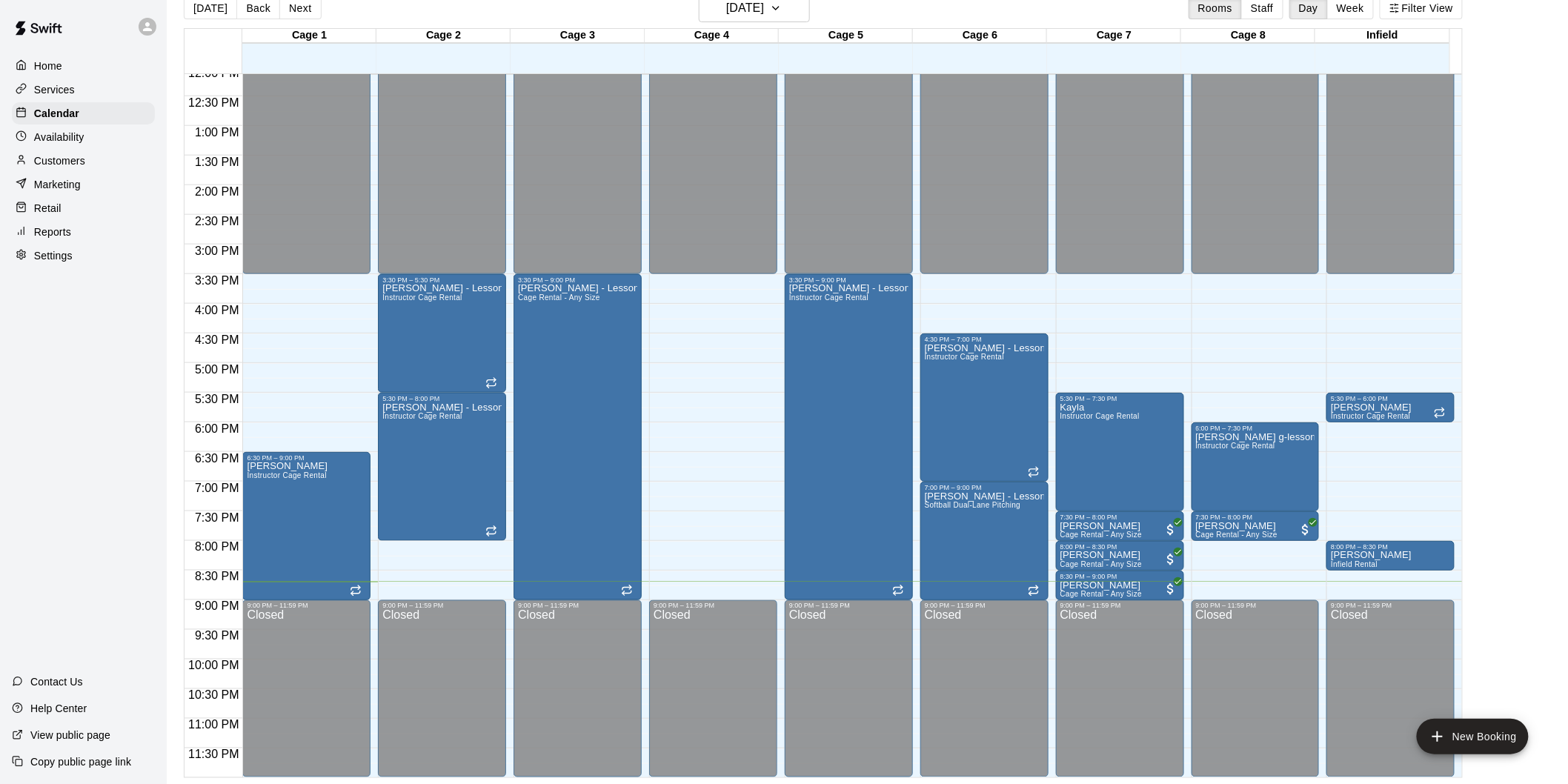
click at [1502, 232] on main "[DATE] Back [DATE][DATE] Rooms Staff Day Week Filter View Cage 1 11 Mon Cage 2 …" at bounding box center [867, 386] width 1389 height 784
